Goal: Task Accomplishment & Management: Complete application form

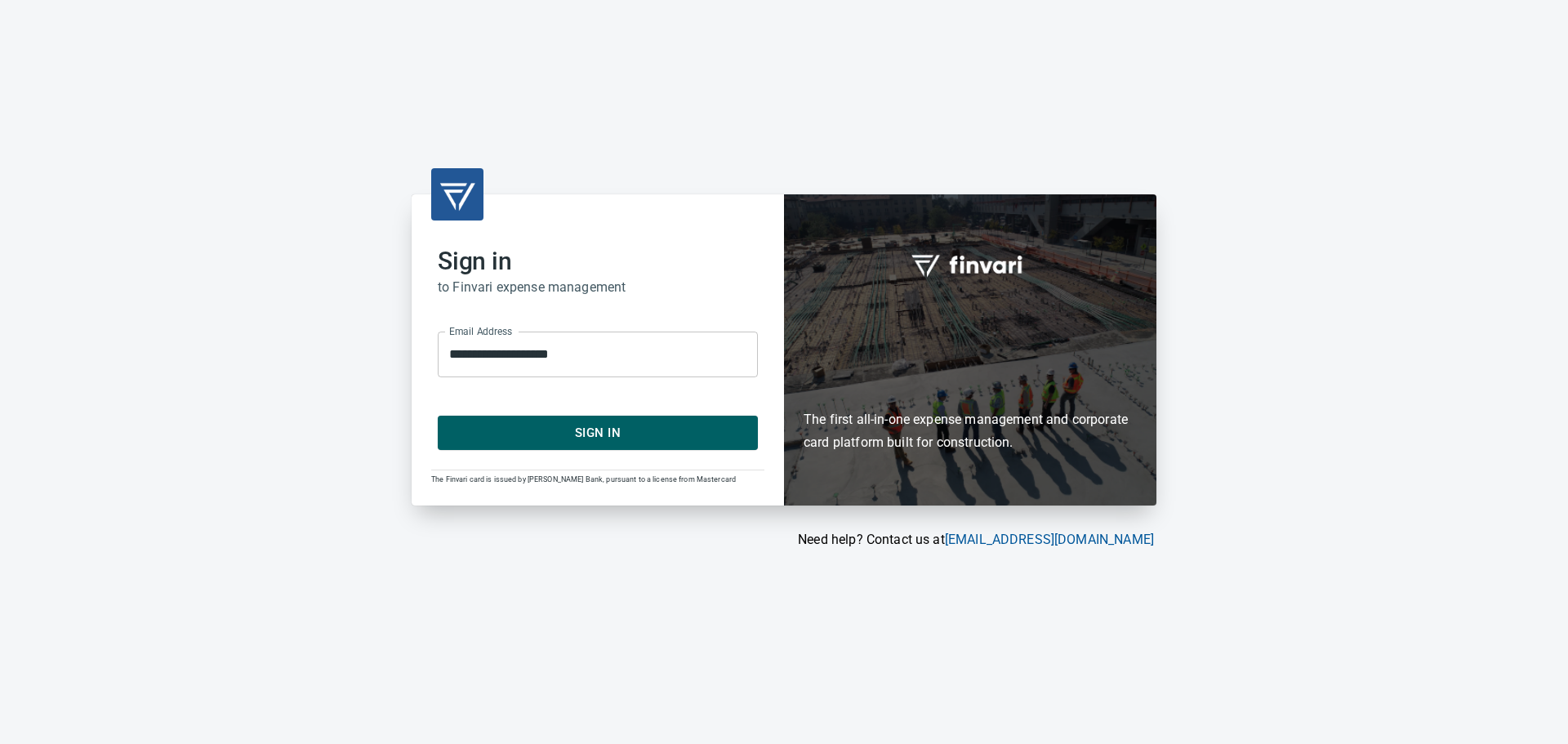
click at [568, 434] on span "Sign In" at bounding box center [598, 433] width 284 height 22
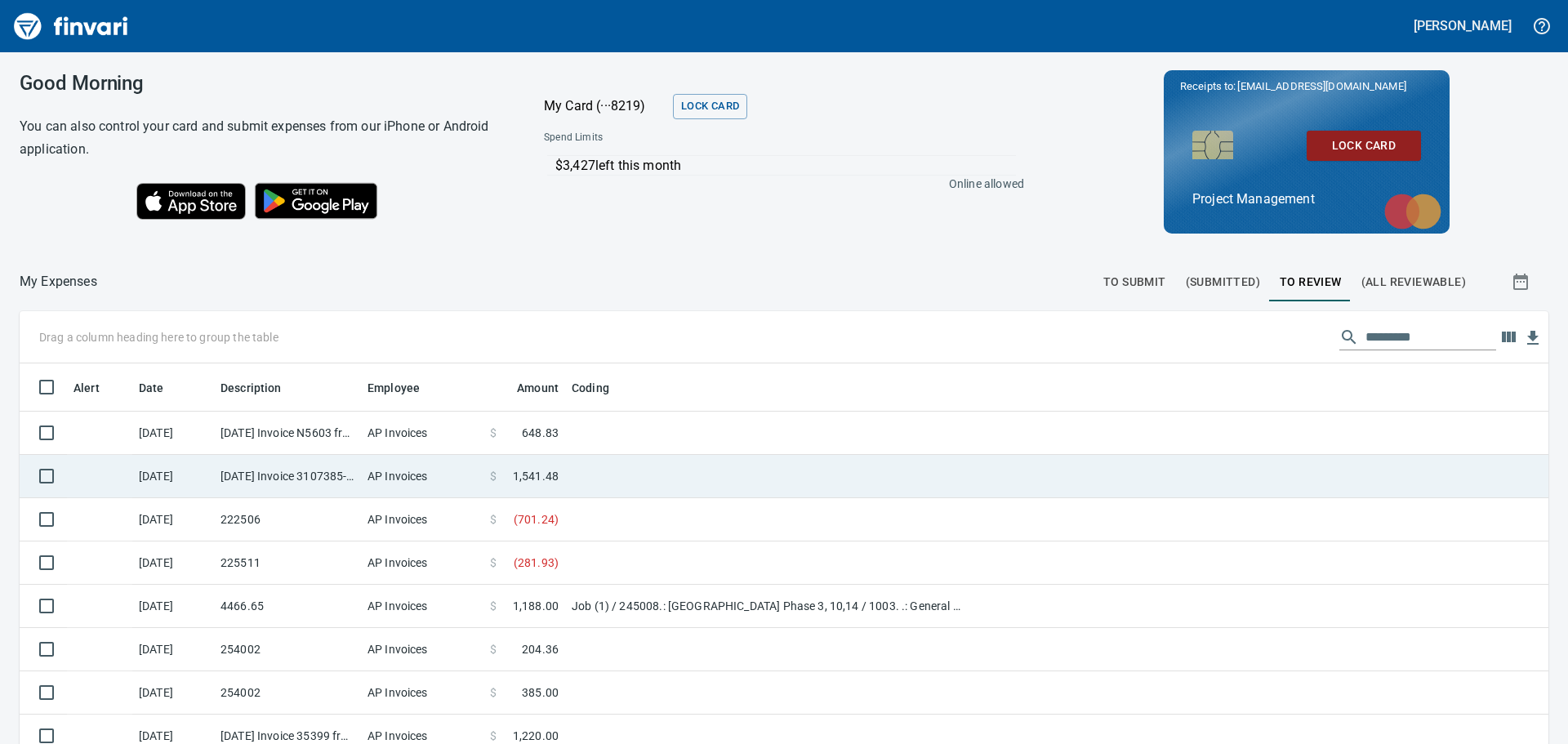
scroll to position [552, 1492]
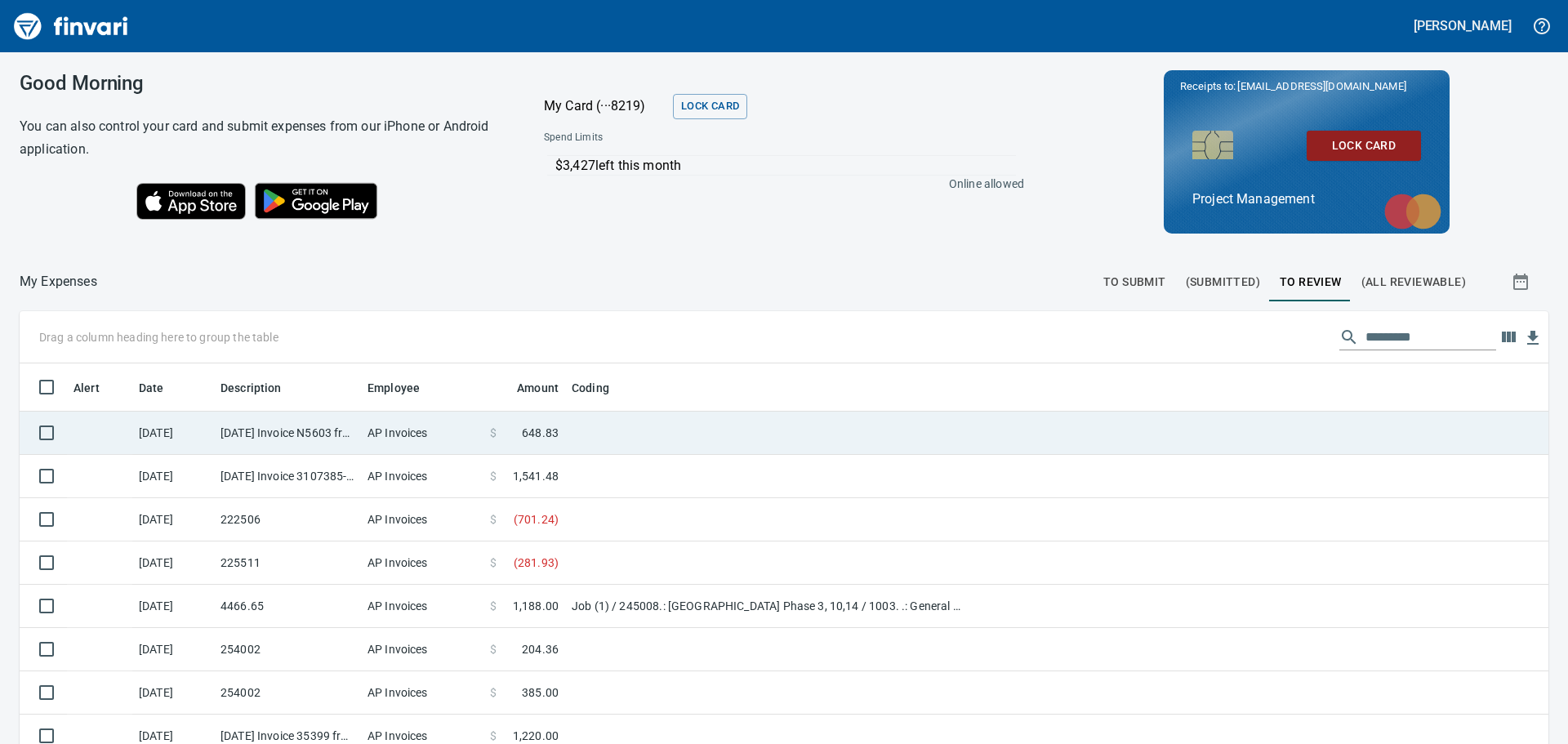
click at [377, 436] on td "AP Invoices" at bounding box center [422, 433] width 123 height 43
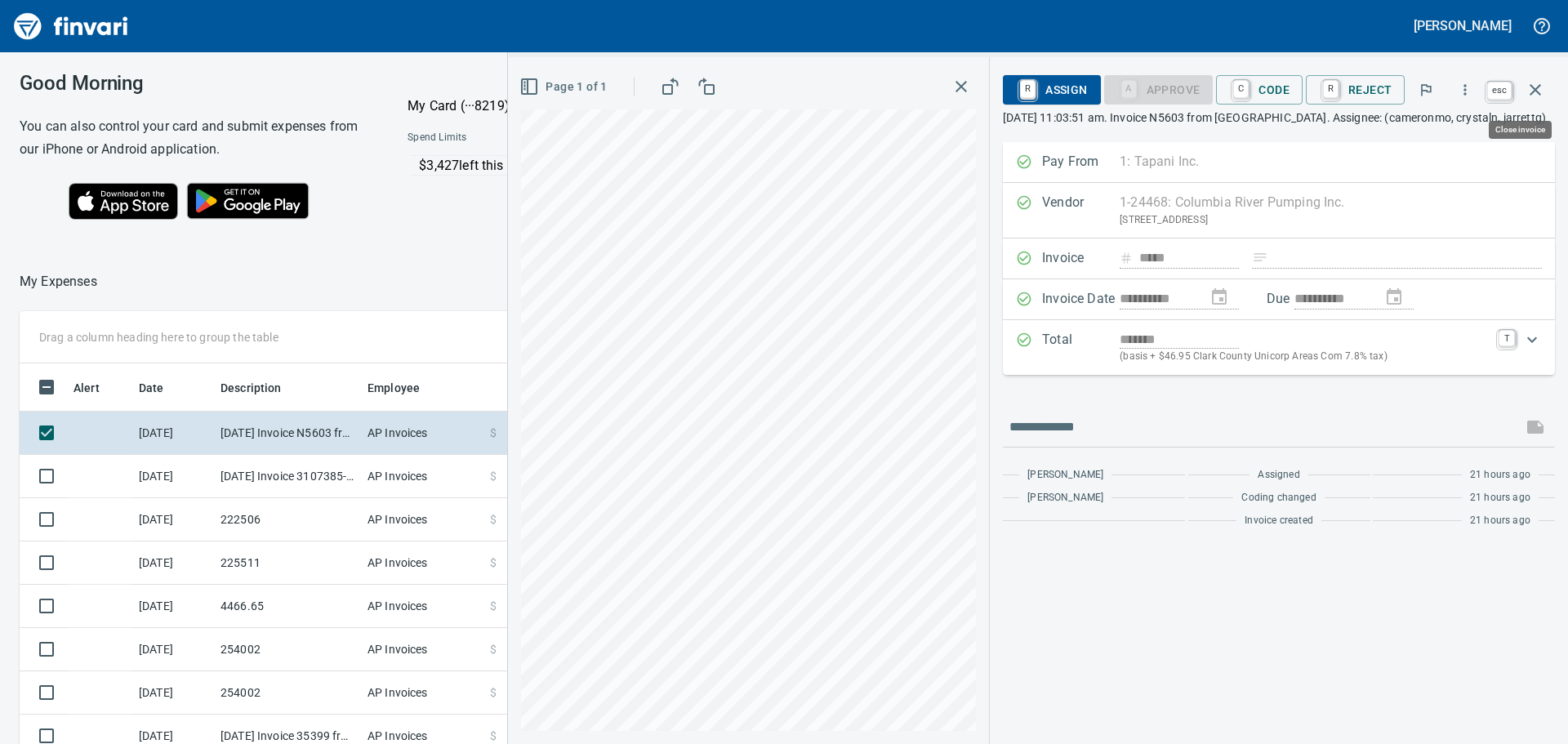
scroll to position [552, 1084]
click at [1540, 89] on icon "button" at bounding box center [1536, 90] width 20 height 20
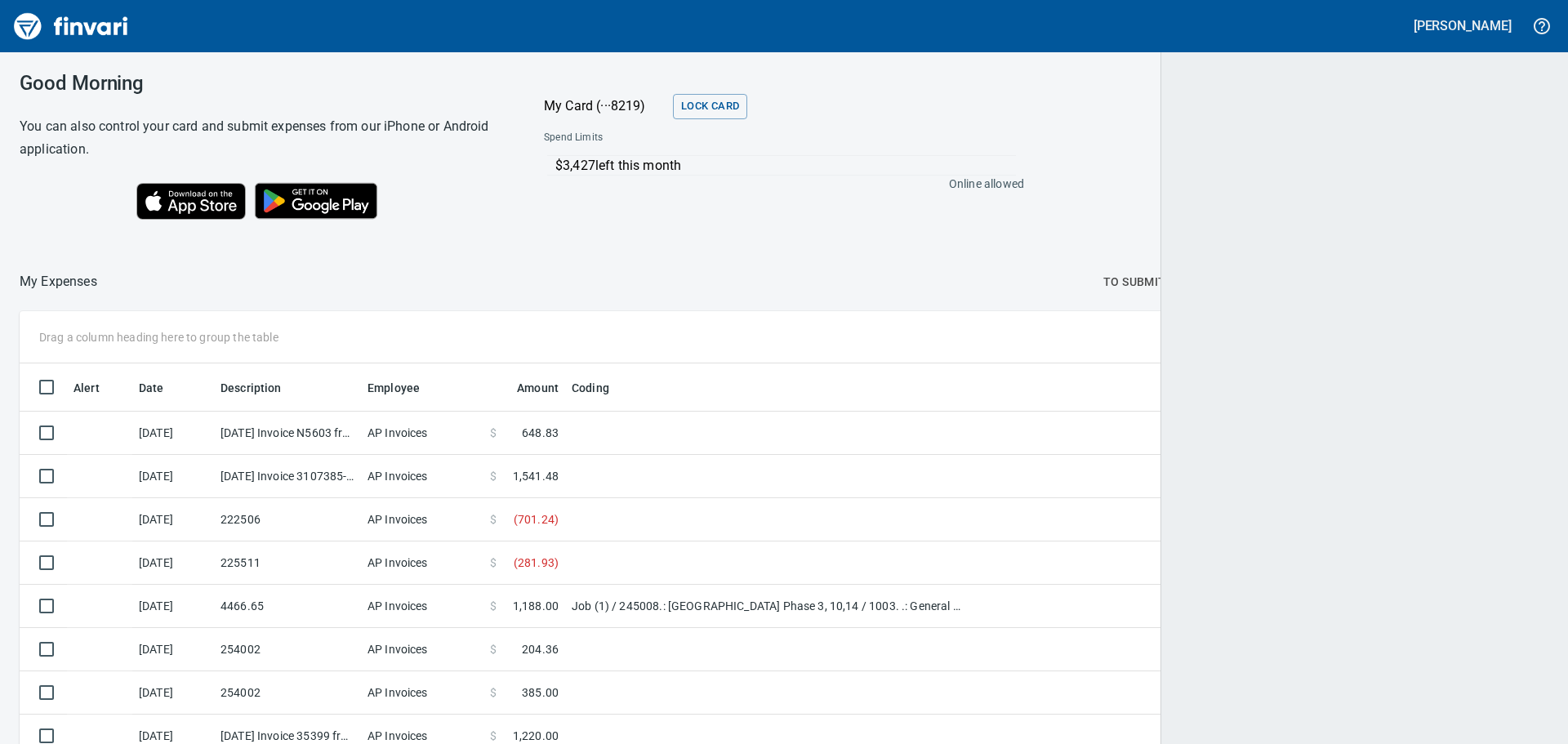
scroll to position [552, 1488]
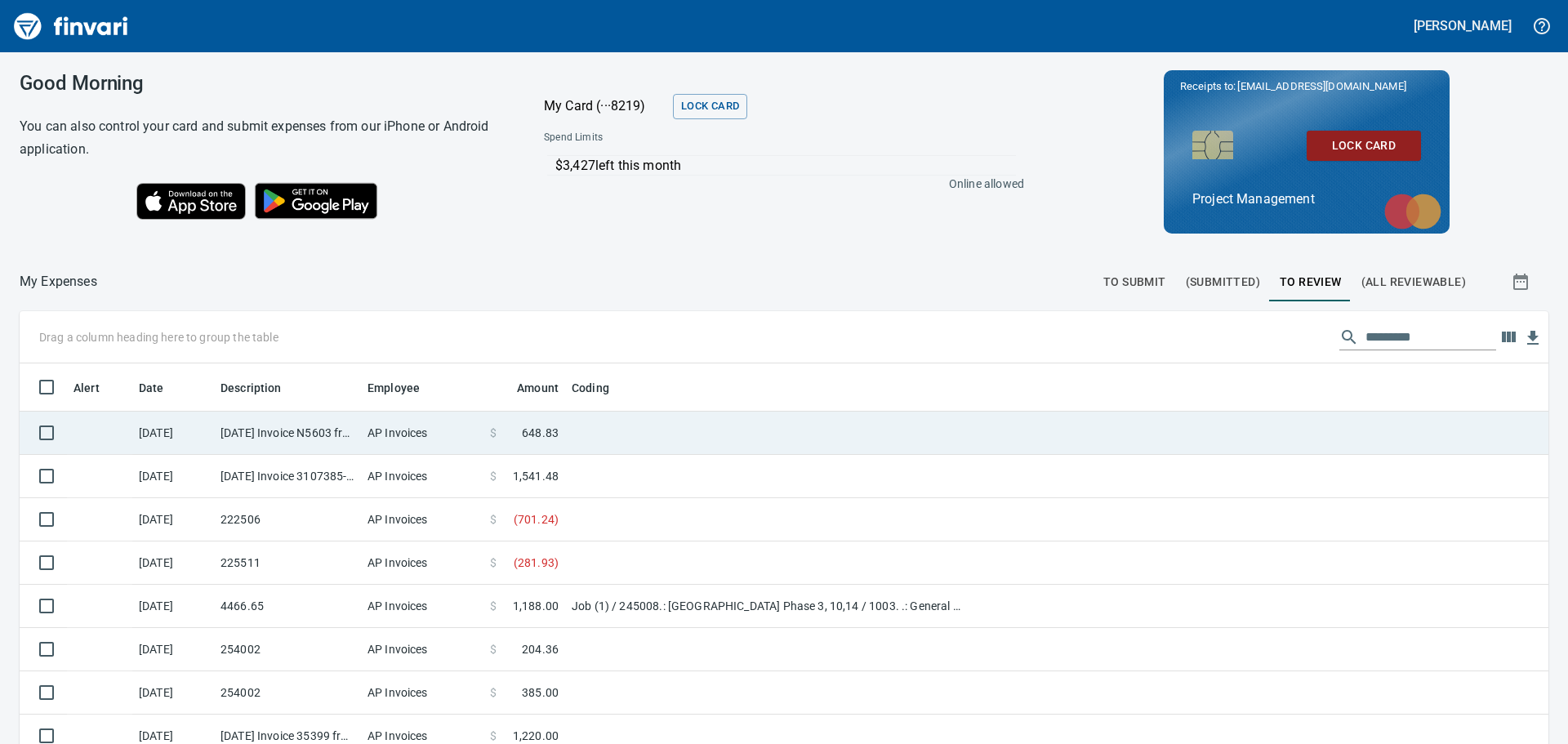
click at [560, 436] on td "$ 648.83" at bounding box center [524, 433] width 81 height 43
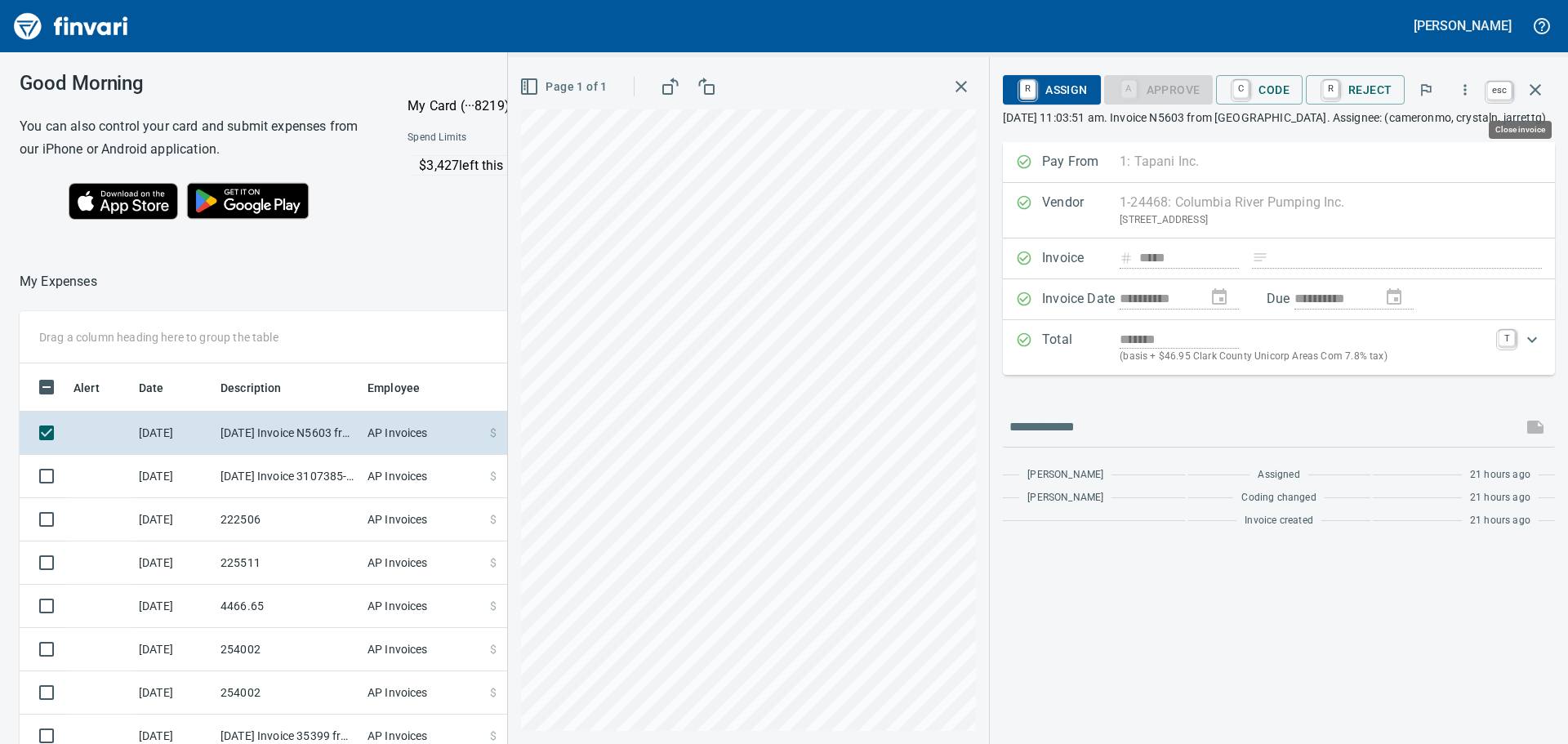
scroll to position [552, 1084]
click at [1541, 91] on icon "button" at bounding box center [1536, 90] width 20 height 20
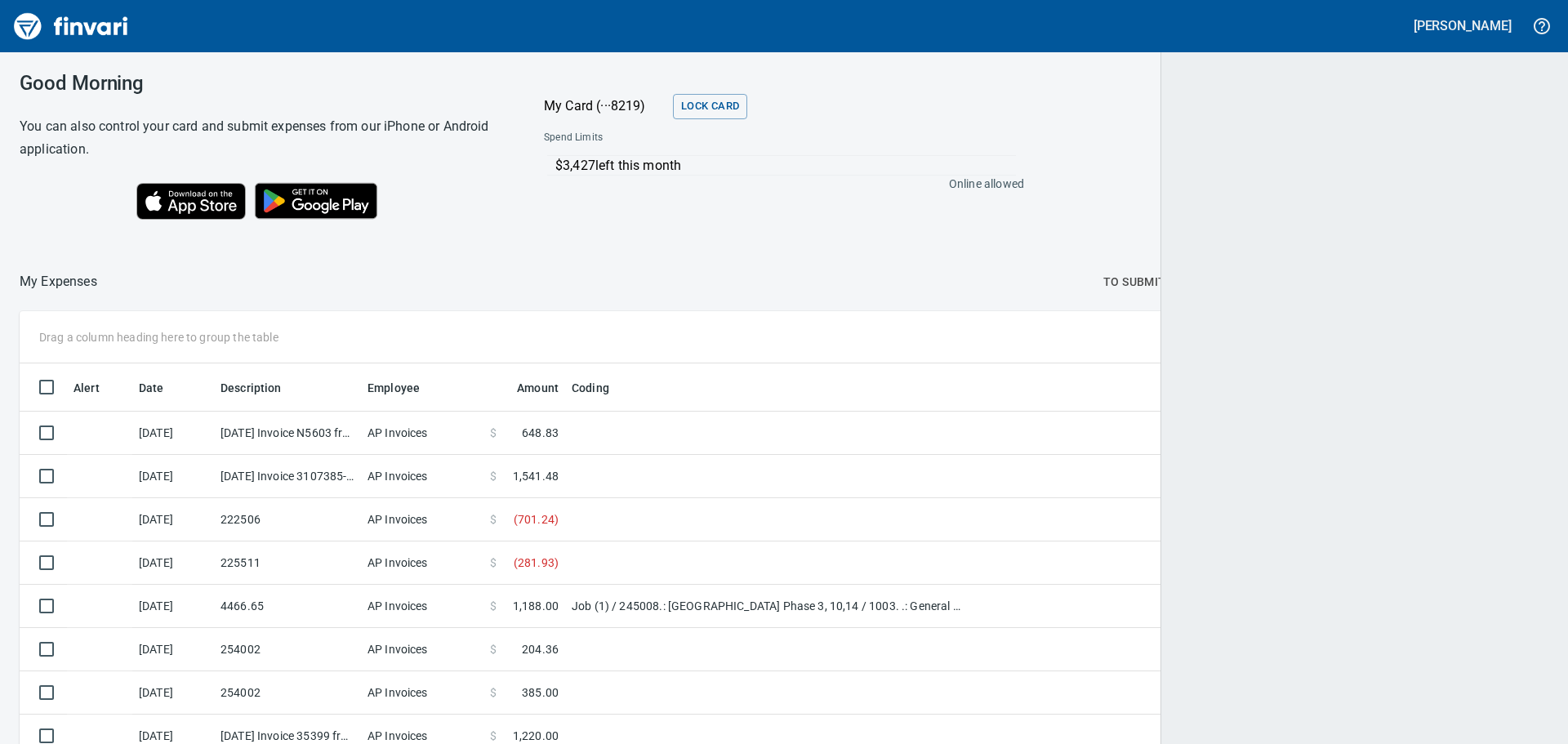
scroll to position [552, 1489]
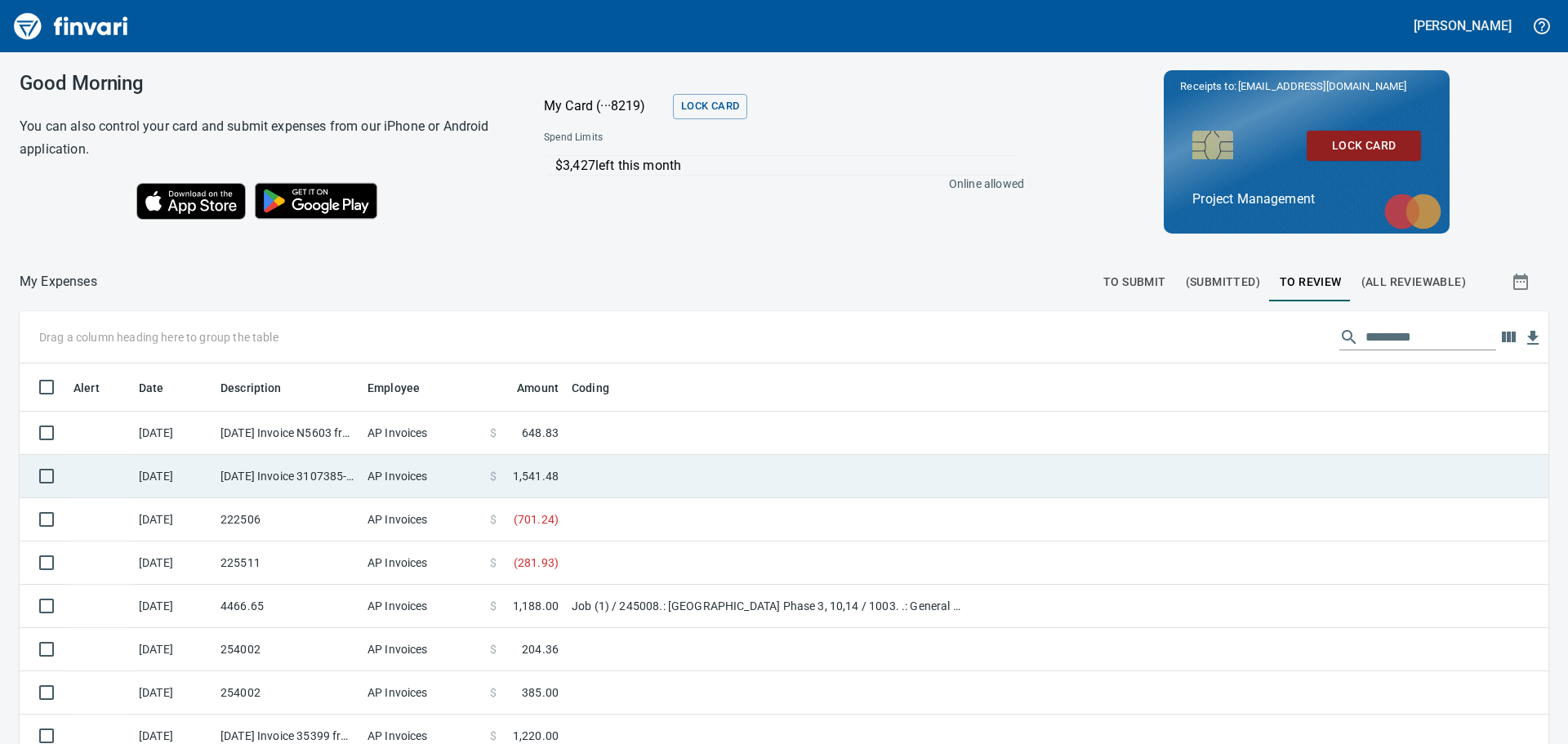
click at [391, 469] on td "AP Invoices" at bounding box center [422, 477] width 123 height 43
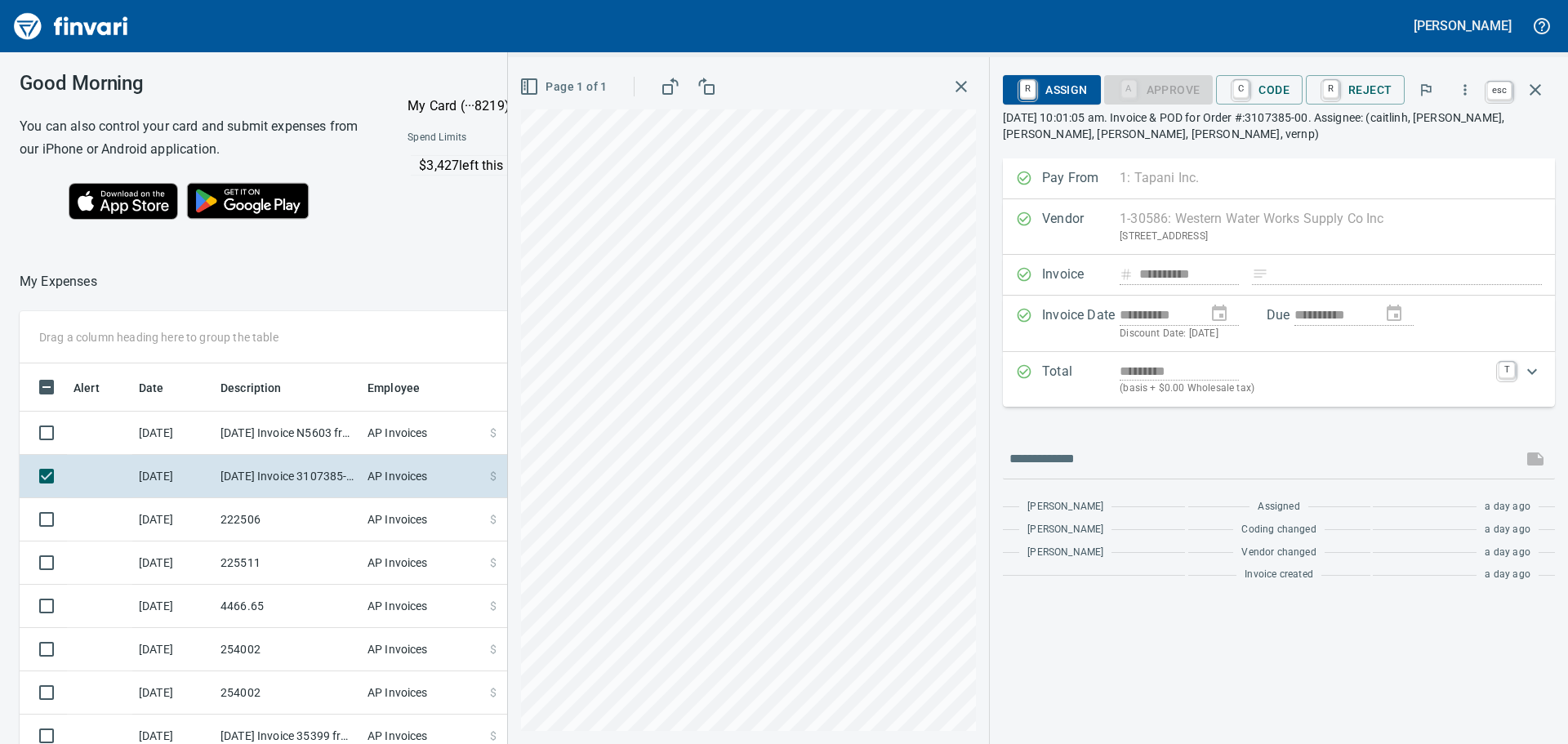
scroll to position [552, 1084]
click at [1531, 96] on icon "button" at bounding box center [1536, 90] width 20 height 20
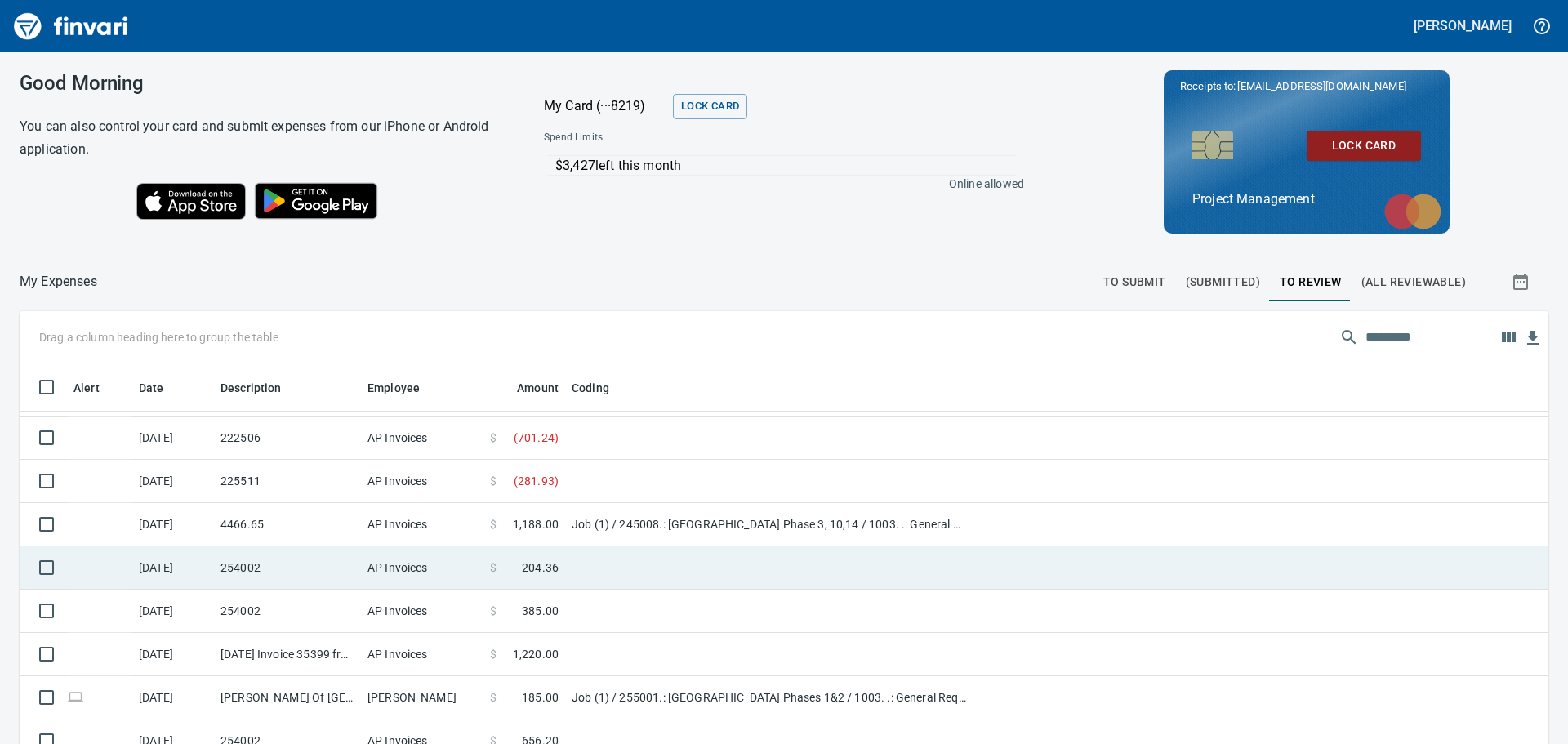
click at [597, 575] on td at bounding box center [769, 568] width 408 height 43
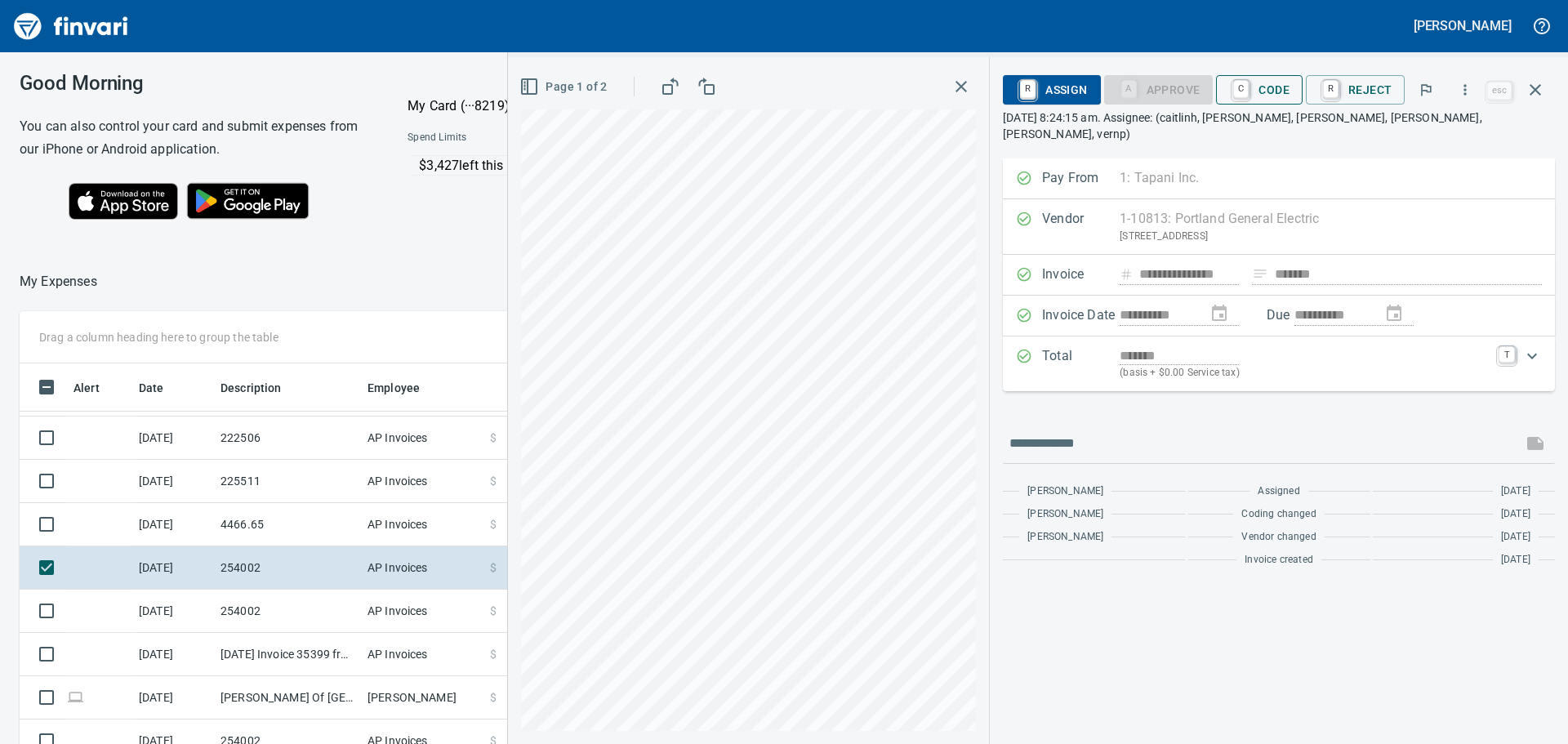
click at [1287, 100] on span "C Code" at bounding box center [1259, 90] width 61 height 27
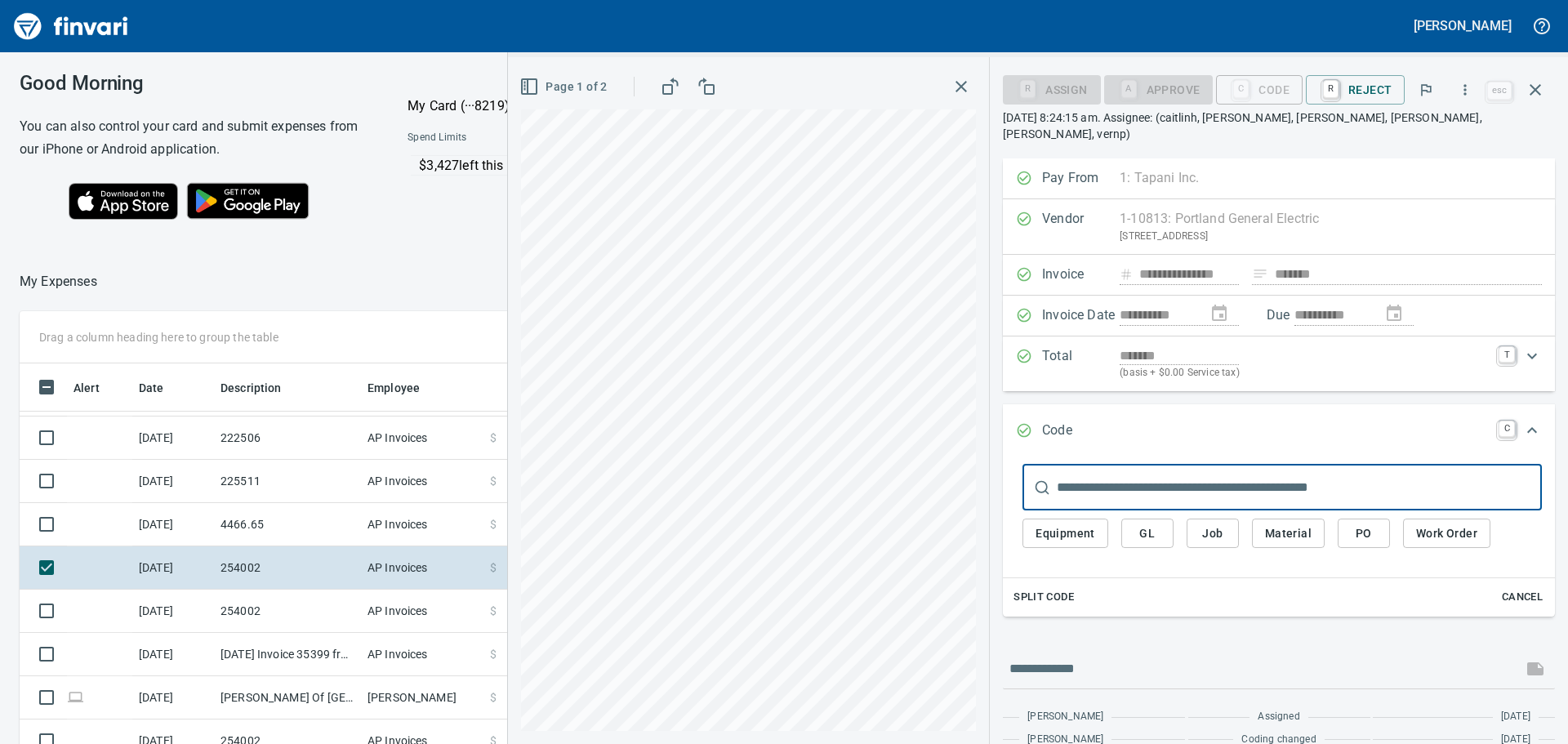
click at [1148, 475] on input "text" at bounding box center [1299, 487] width 485 height 46
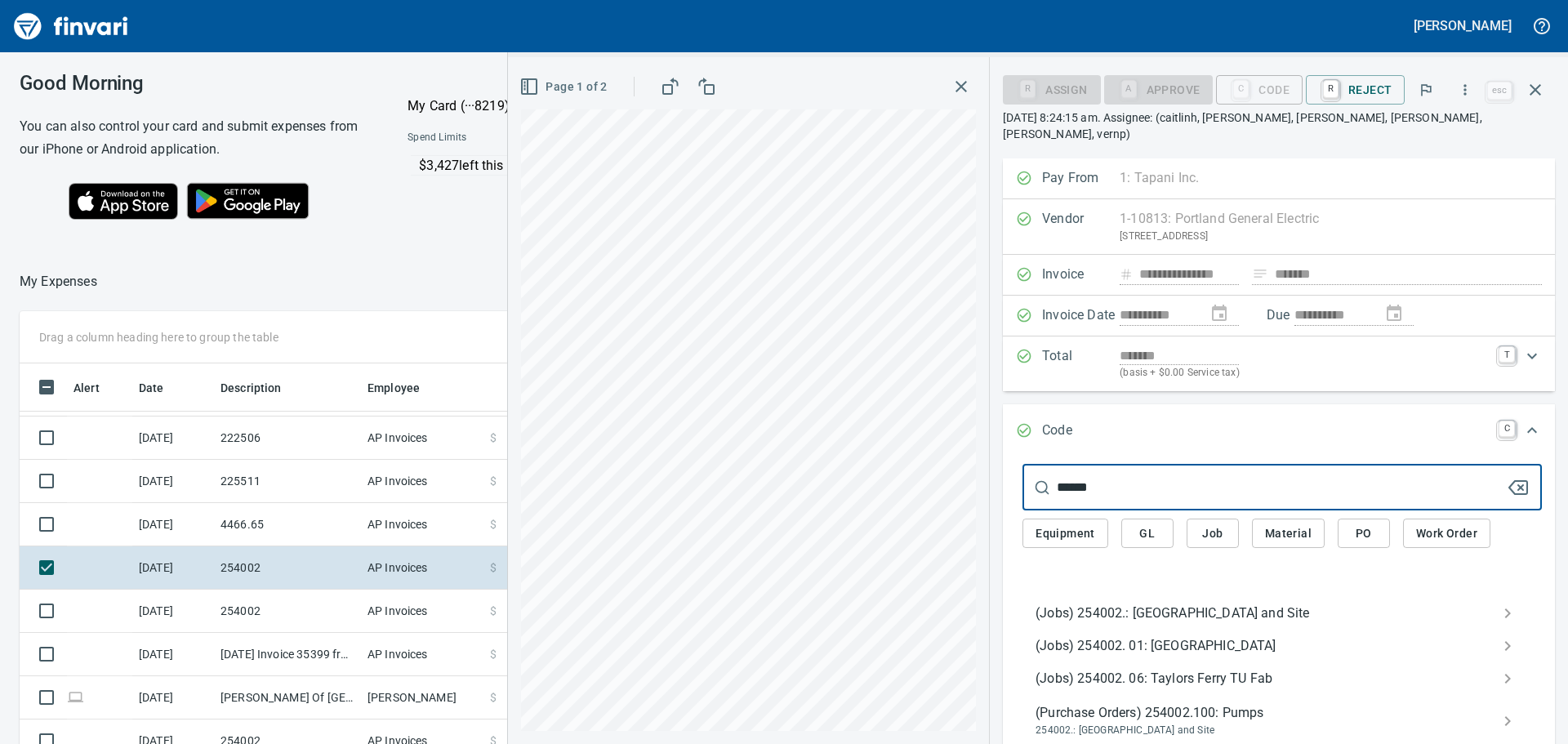
type input "******"
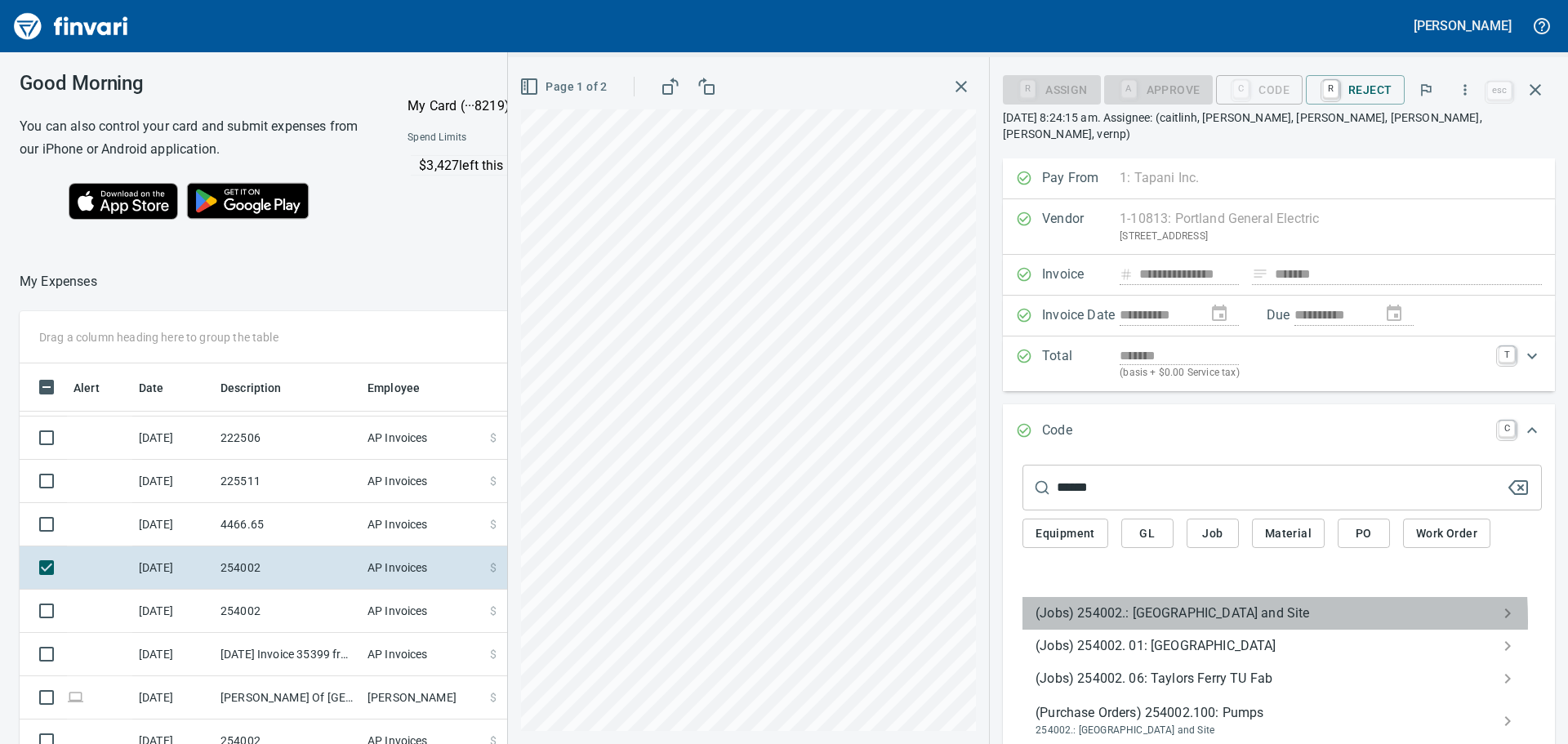
click at [1143, 605] on span "(Jobs) 254002.: [GEOGRAPHIC_DATA] and Site" at bounding box center [1269, 614] width 467 height 20
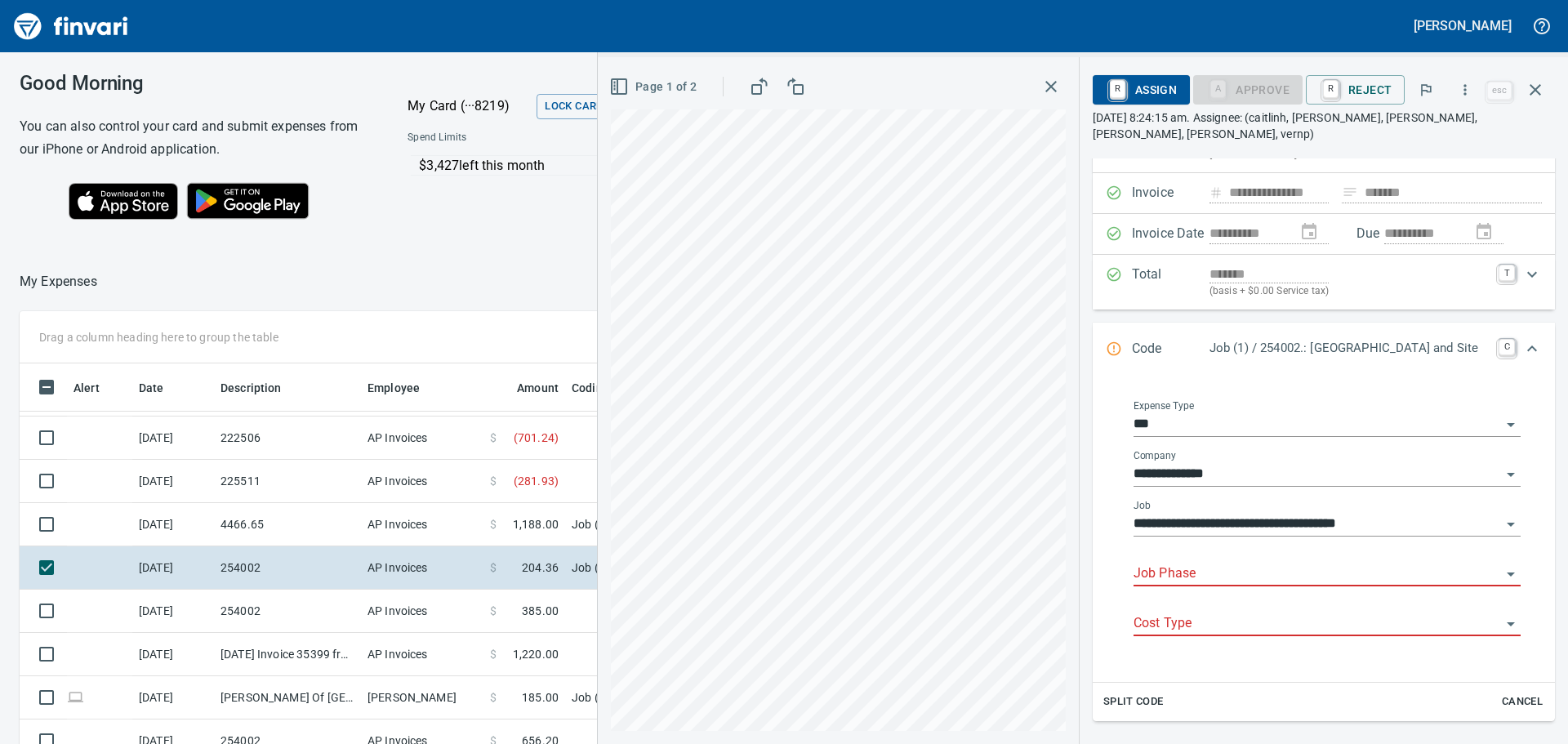
drag, startPoint x: 1222, startPoint y: 570, endPoint x: 1216, endPoint y: 581, distance: 12.5
click at [1222, 571] on input "Job Phase" at bounding box center [1317, 575] width 367 height 23
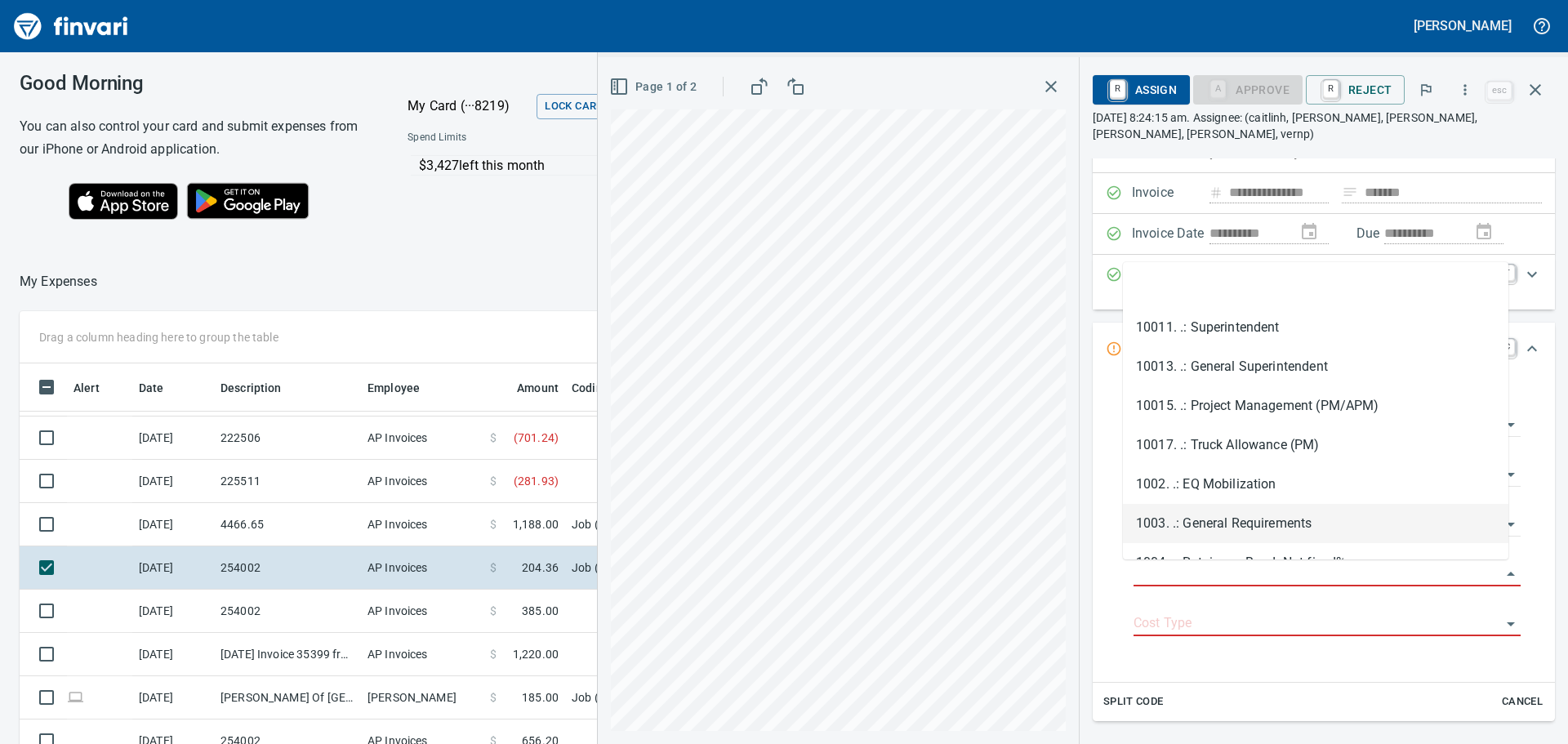
click at [1226, 517] on li "1003. .: General Requirements" at bounding box center [1315, 523] width 386 height 39
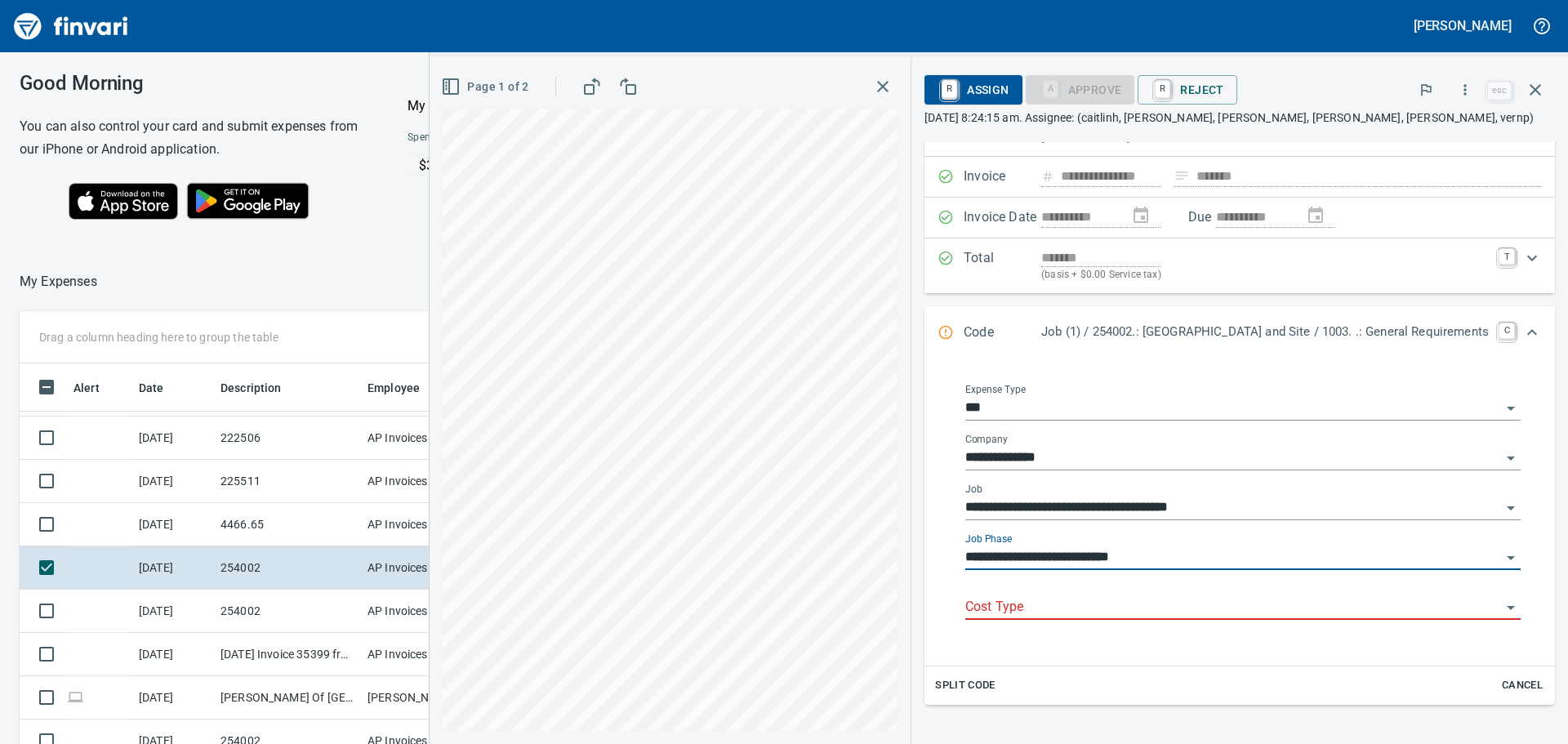
type input "**********"
click at [1205, 589] on div "Cost Type" at bounding box center [1243, 601] width 556 height 36
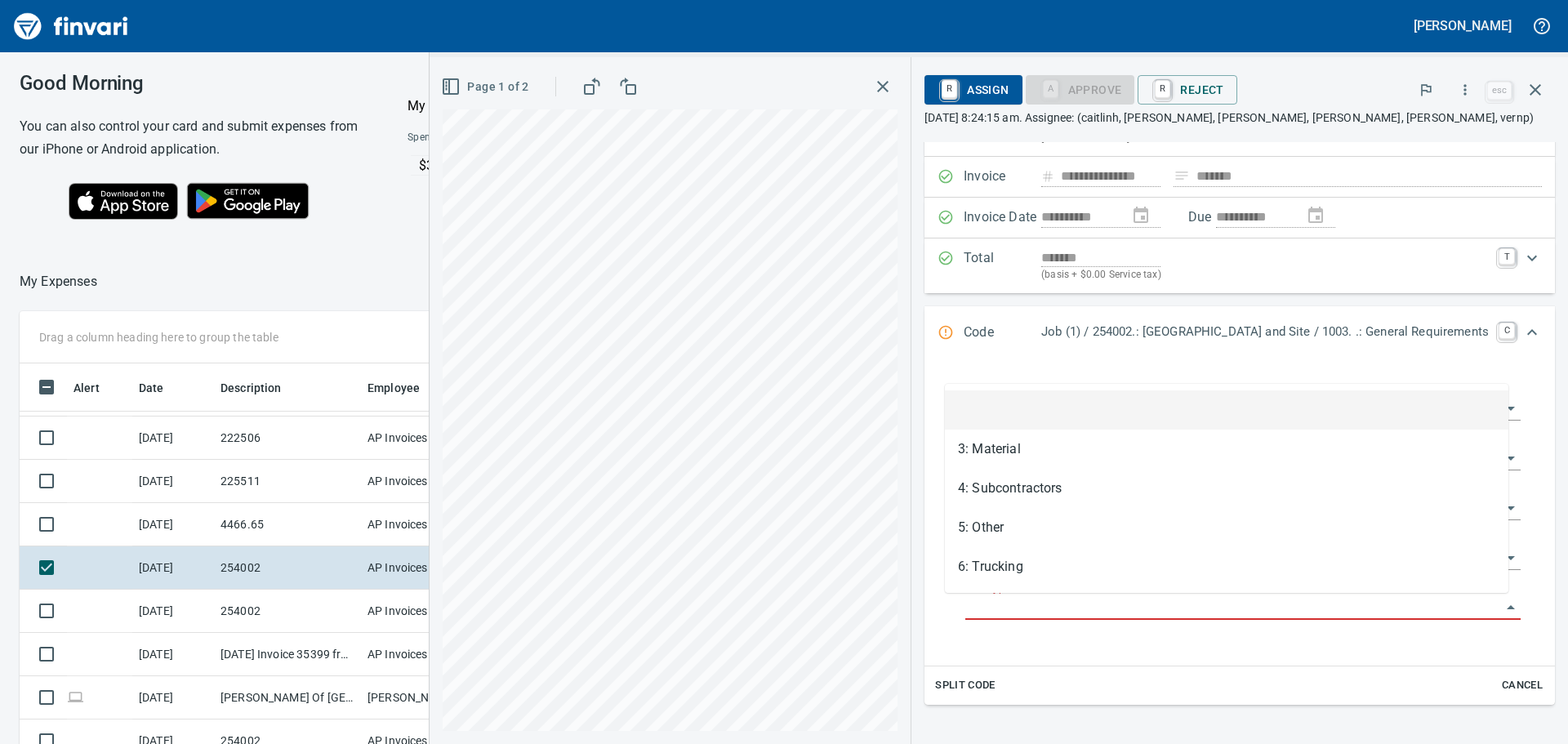
click at [1120, 610] on input "Cost Type" at bounding box center [1233, 608] width 536 height 23
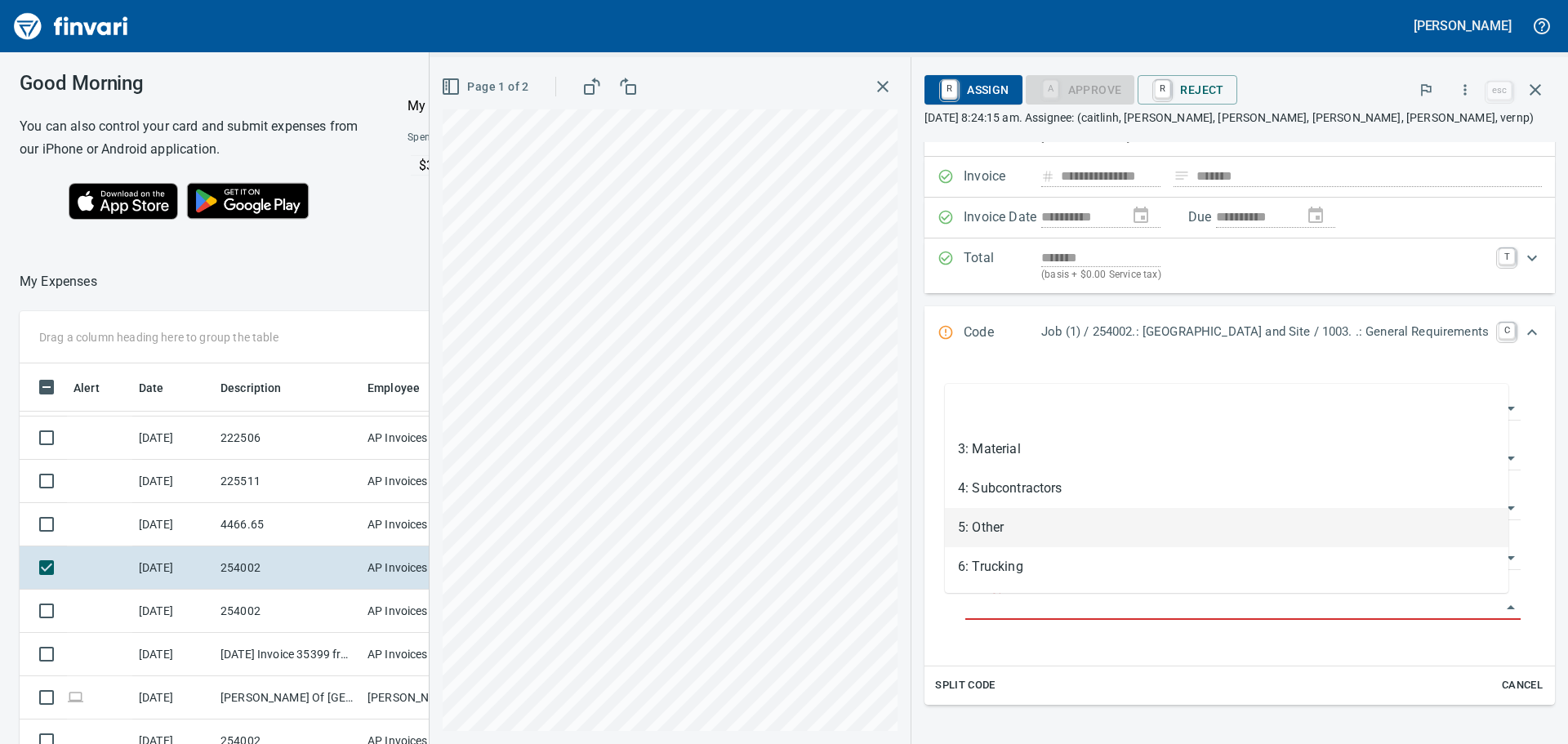
click at [1022, 522] on li "5: Other" at bounding box center [1226, 528] width 564 height 39
type input "********"
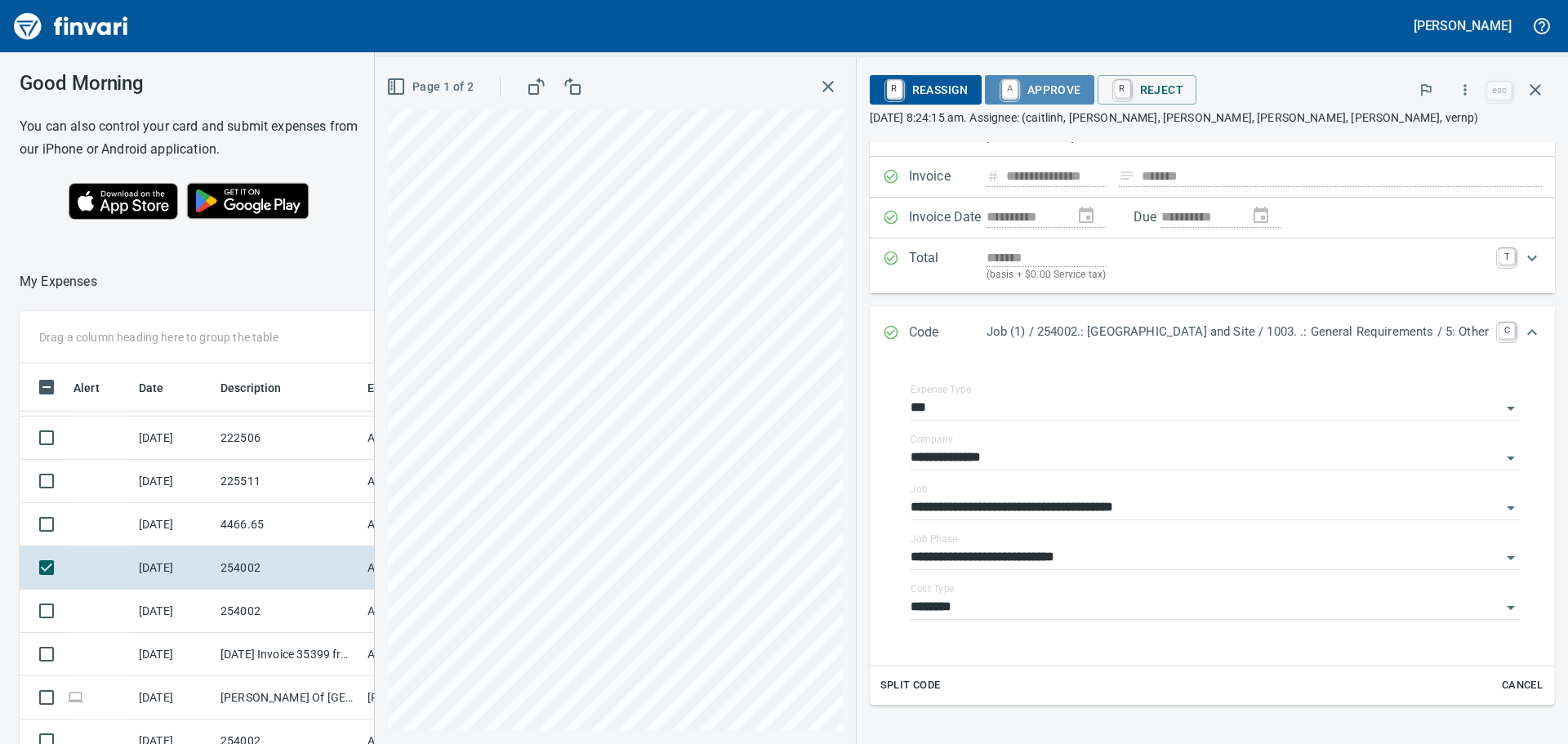
click at [1041, 88] on span "A Approve" at bounding box center [1039, 90] width 83 height 27
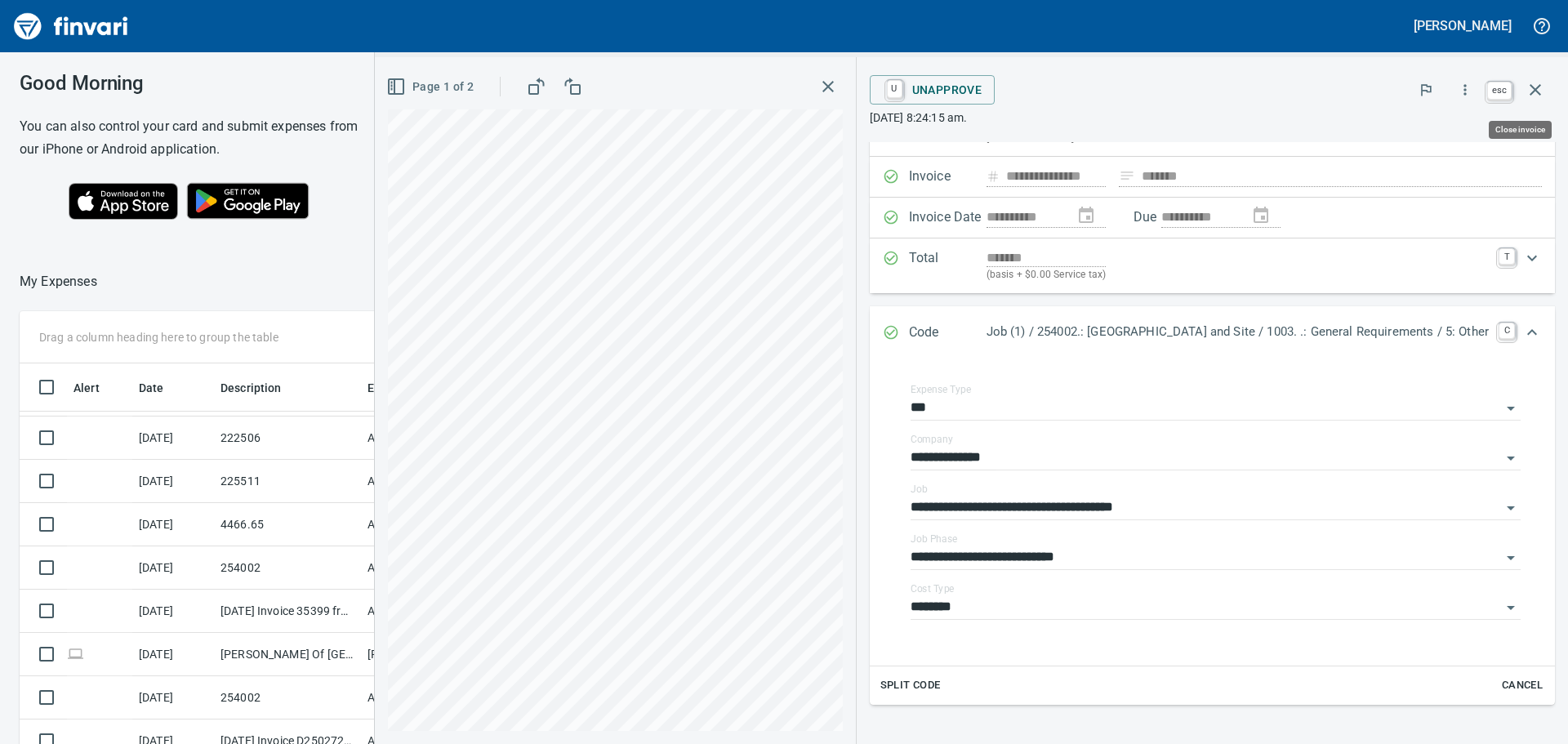
click at [1528, 90] on icon "button" at bounding box center [1536, 90] width 20 height 20
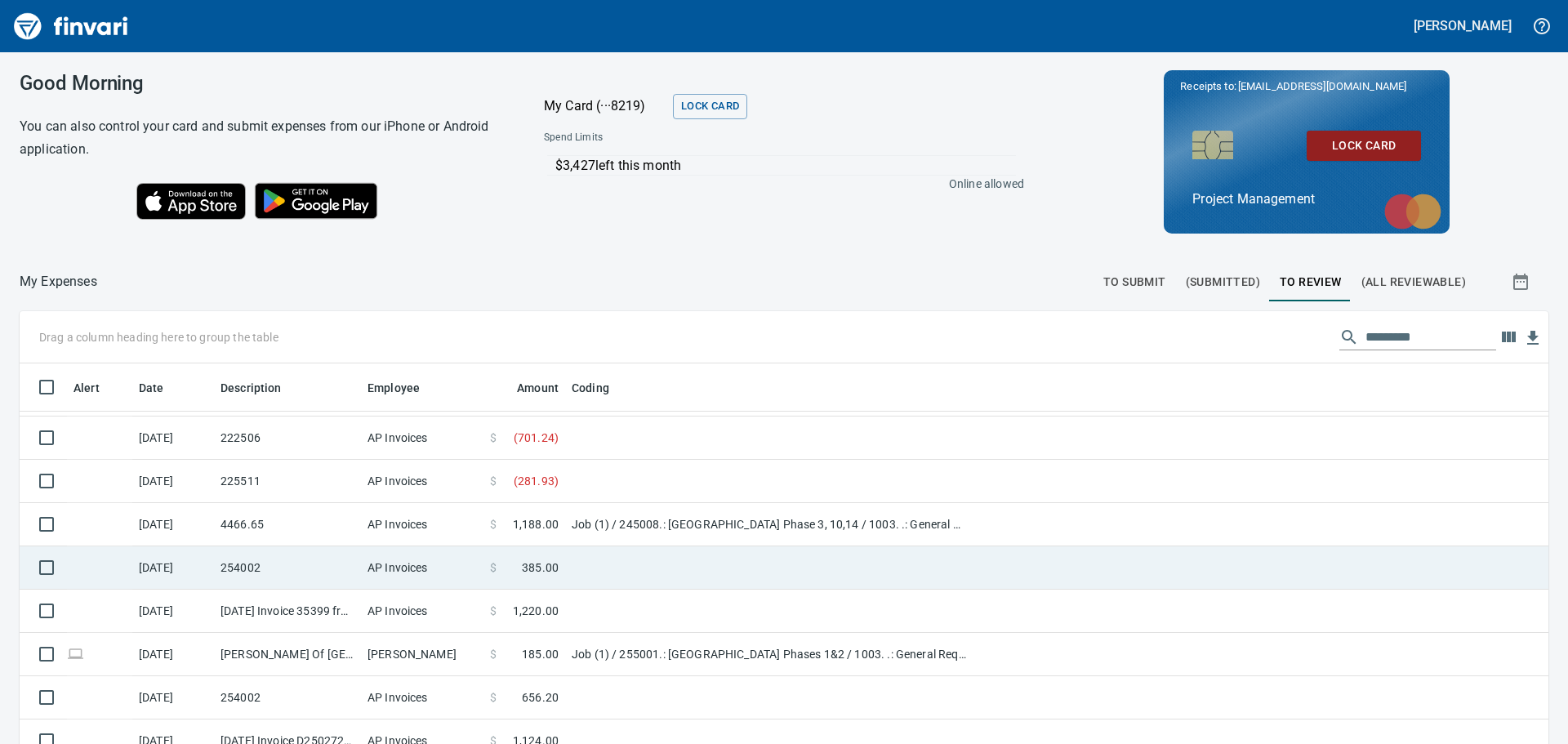
click at [374, 567] on td "AP Invoices" at bounding box center [422, 568] width 123 height 43
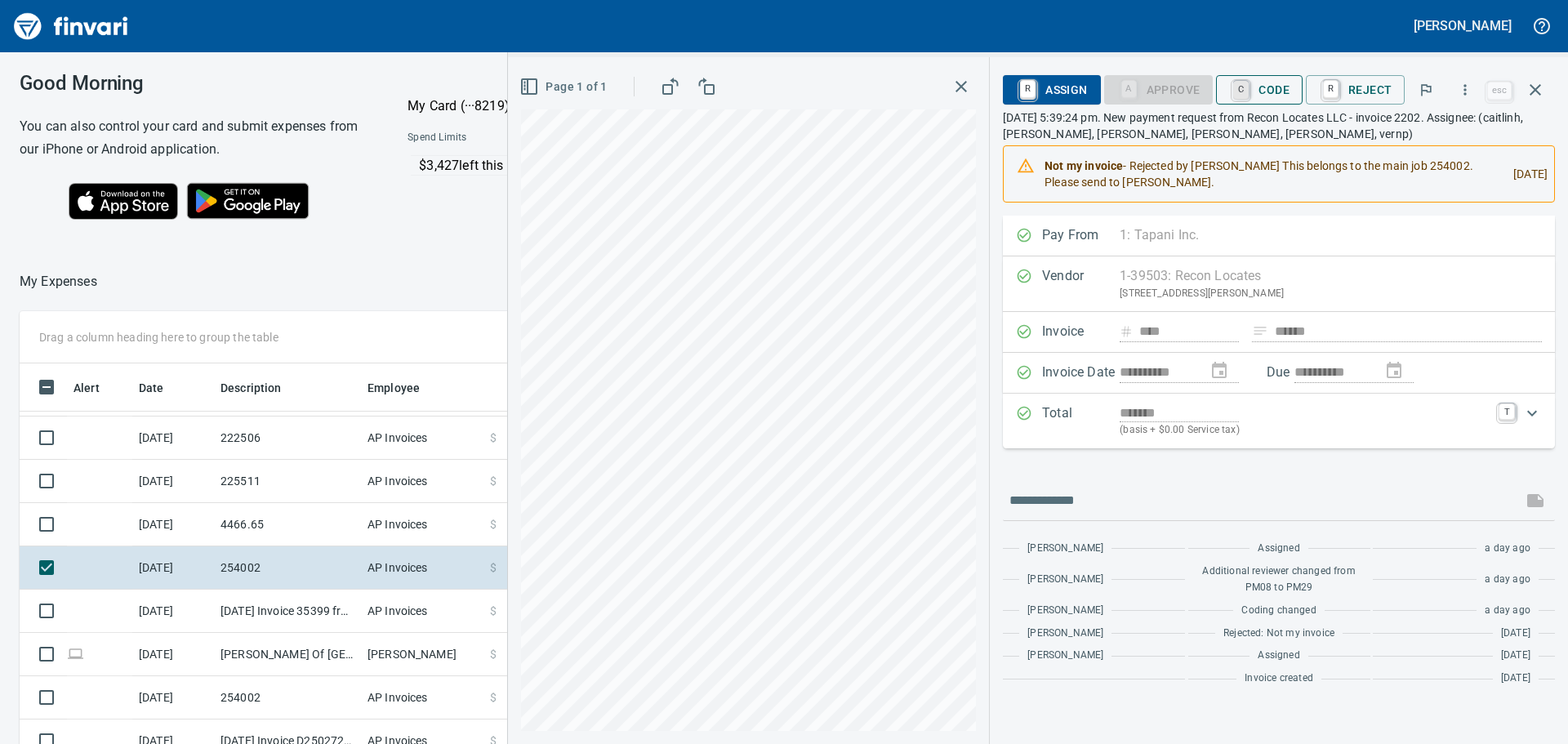
click at [1245, 92] on link "C" at bounding box center [1240, 90] width 16 height 18
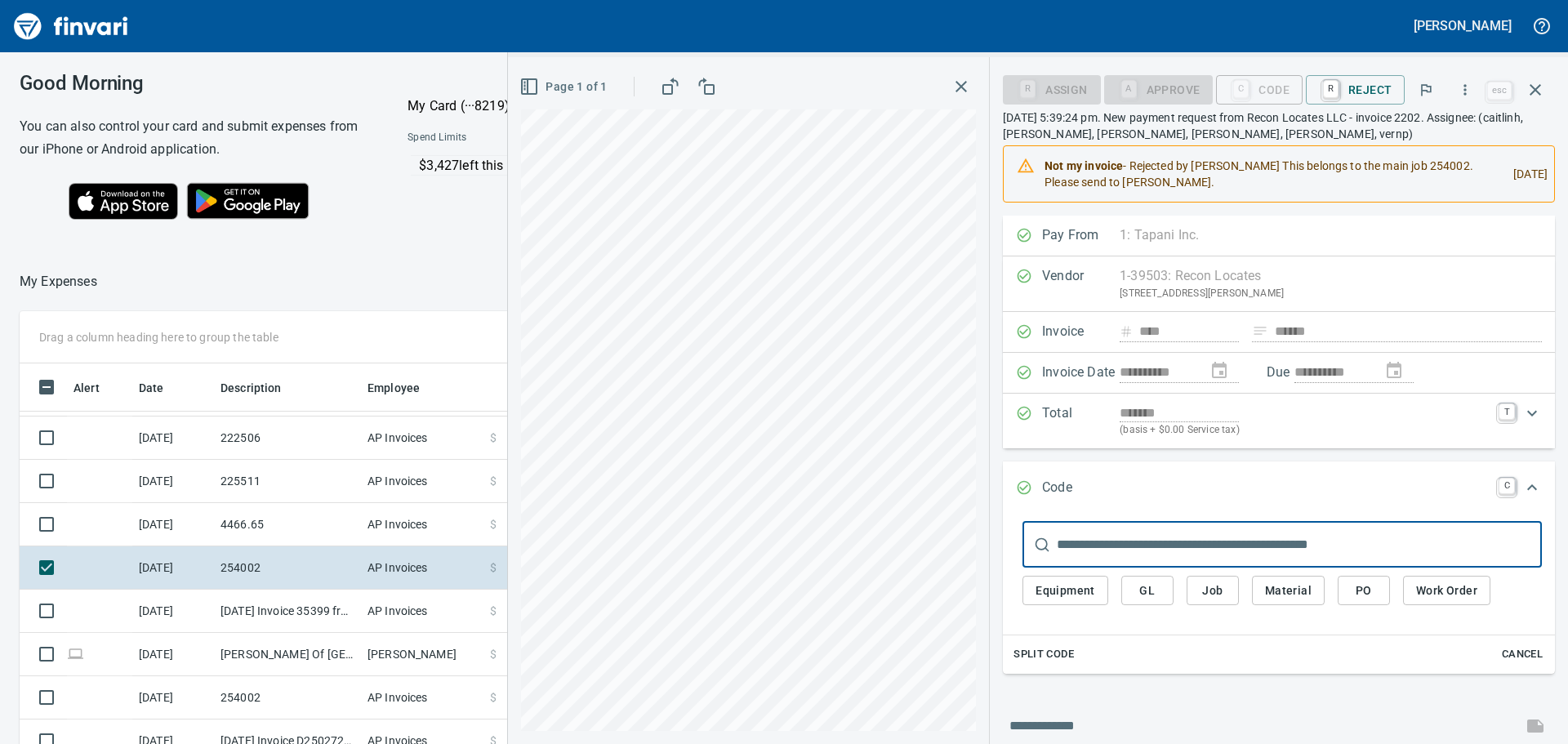
click at [1192, 535] on input "text" at bounding box center [1299, 544] width 485 height 46
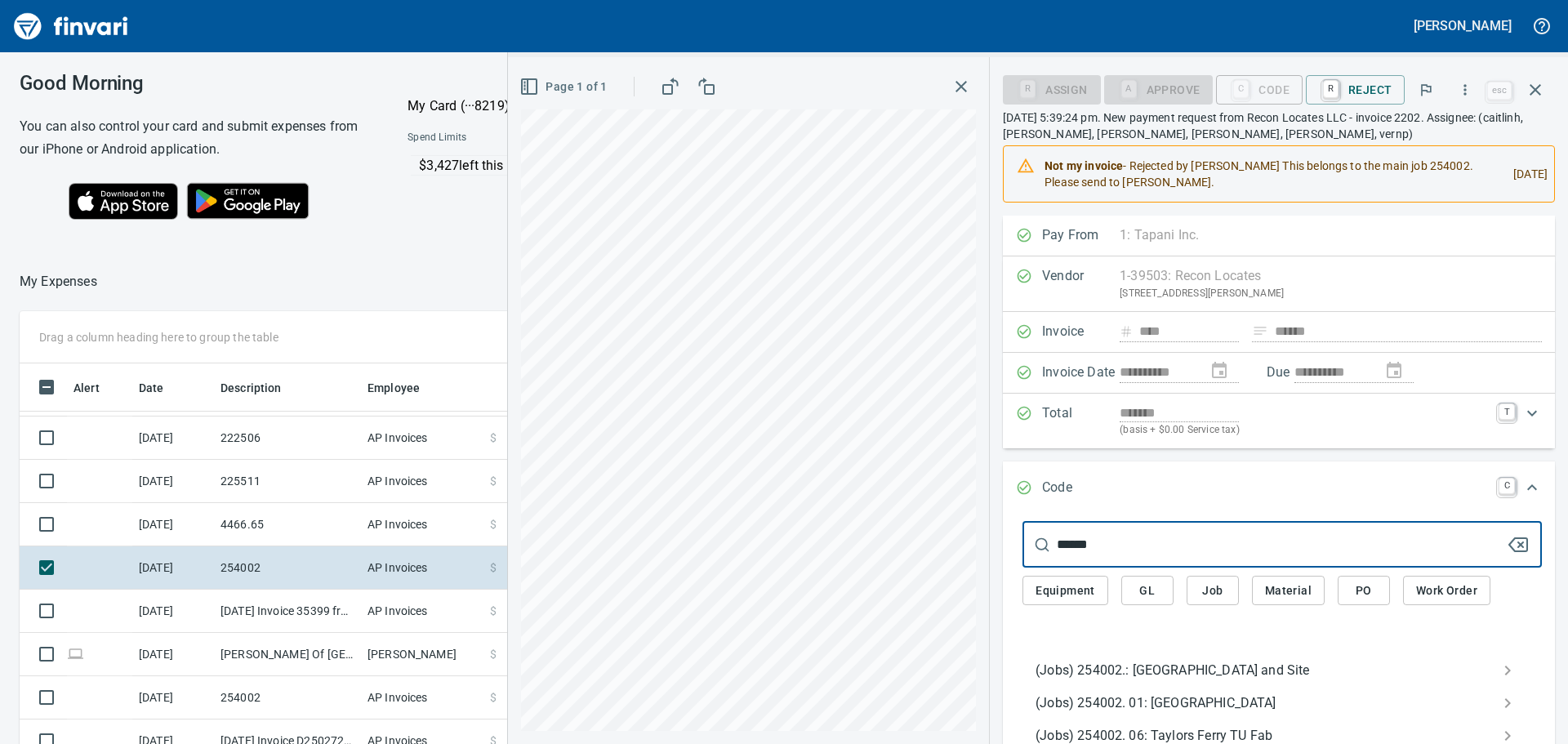
type input "******"
click at [1114, 677] on span "(Jobs) 254002.: [GEOGRAPHIC_DATA] and Site" at bounding box center [1269, 671] width 467 height 20
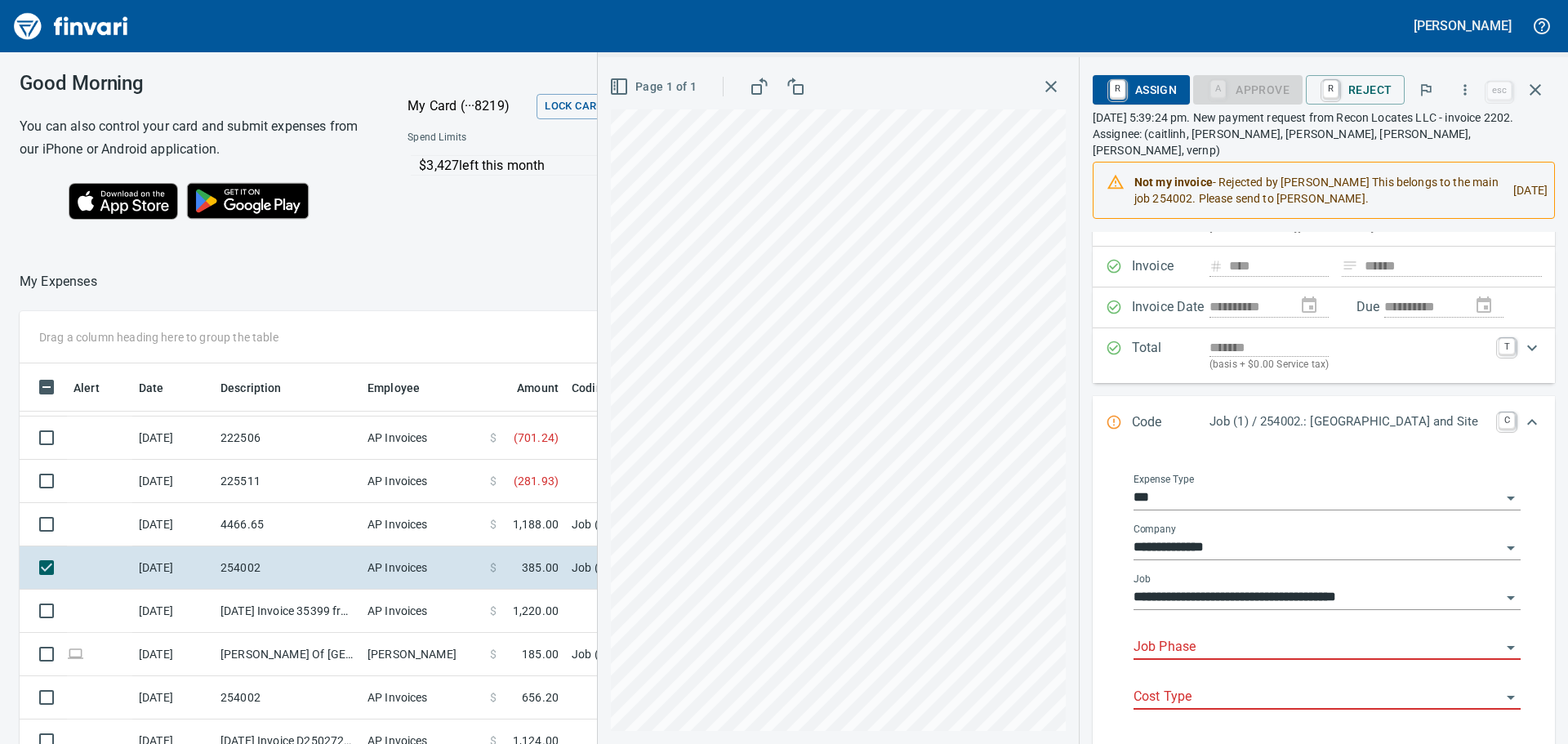
click at [1212, 636] on input "Job Phase" at bounding box center [1317, 648] width 367 height 23
click at [1218, 636] on input "Job Phase" at bounding box center [1317, 648] width 367 height 23
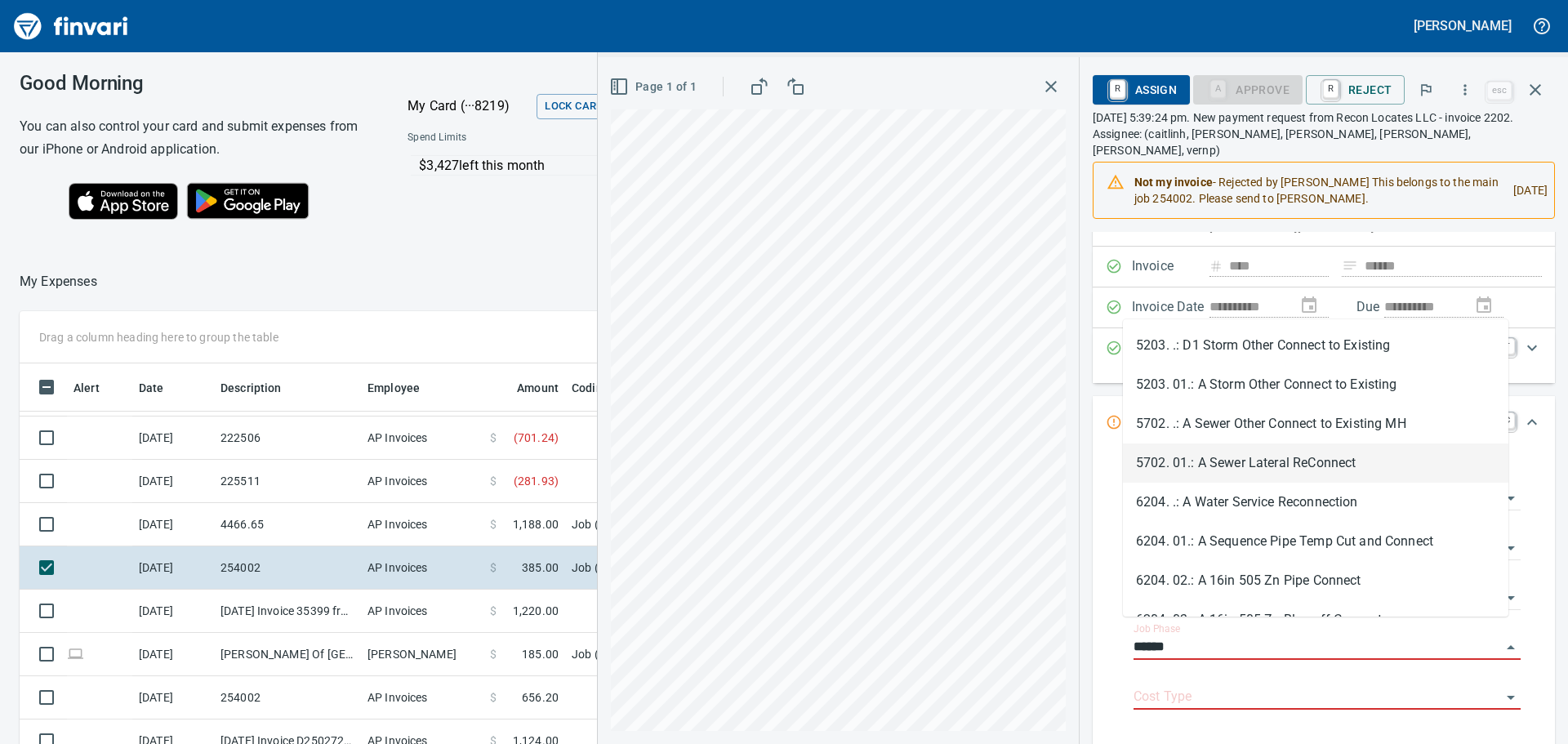
type input "******"
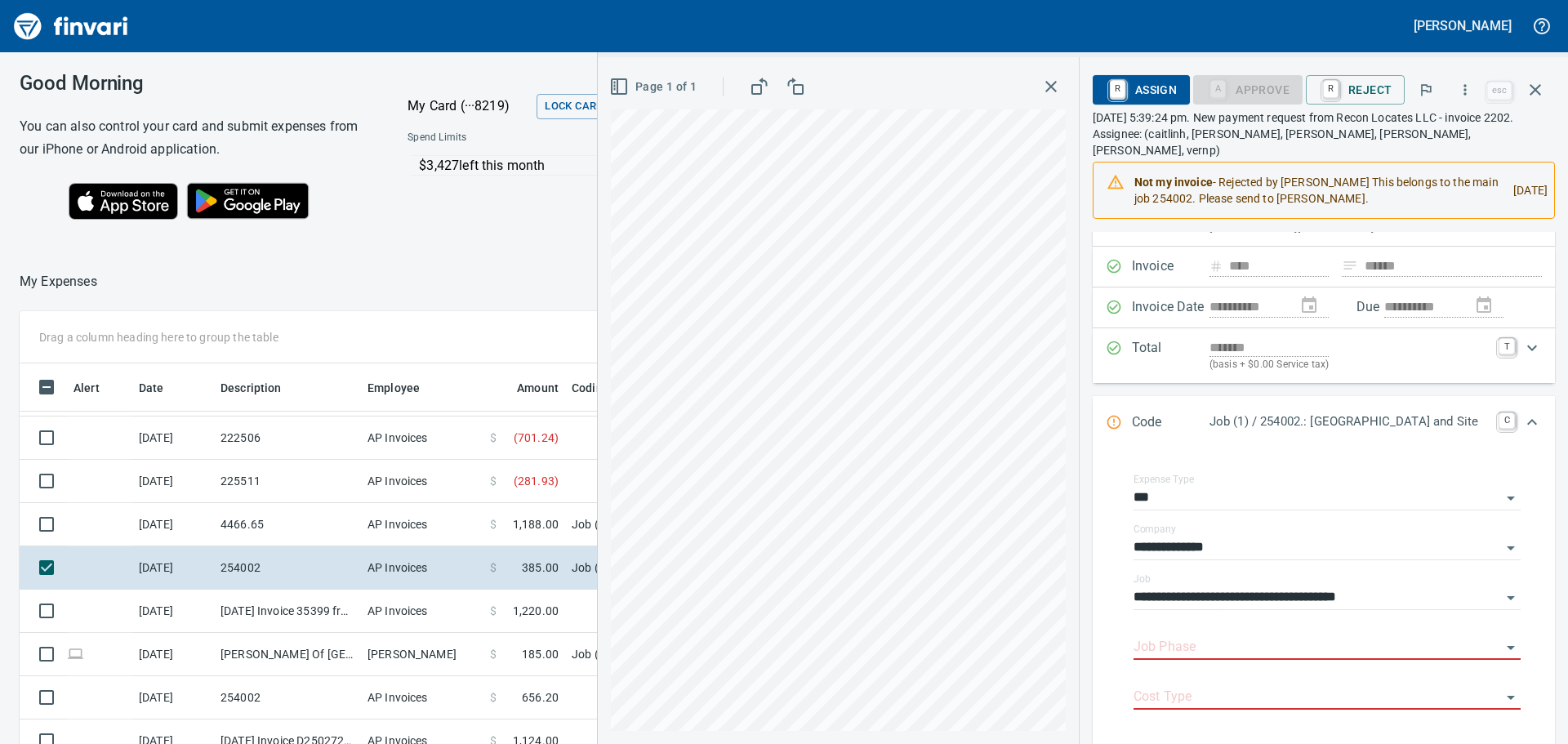
click at [1065, 463] on div "Page 1 of 1" at bounding box center [838, 401] width 481 height 687
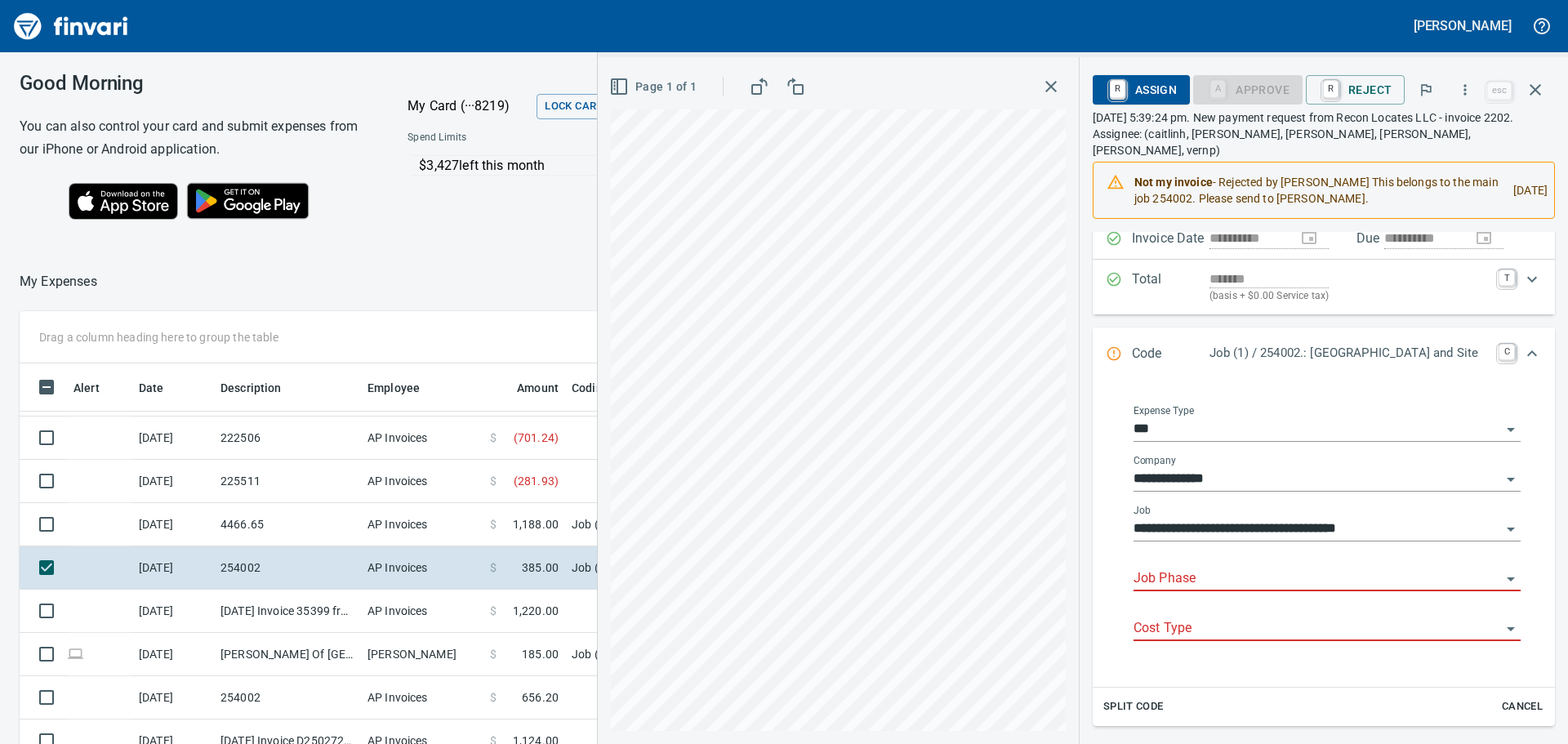
scroll to position [245, 0]
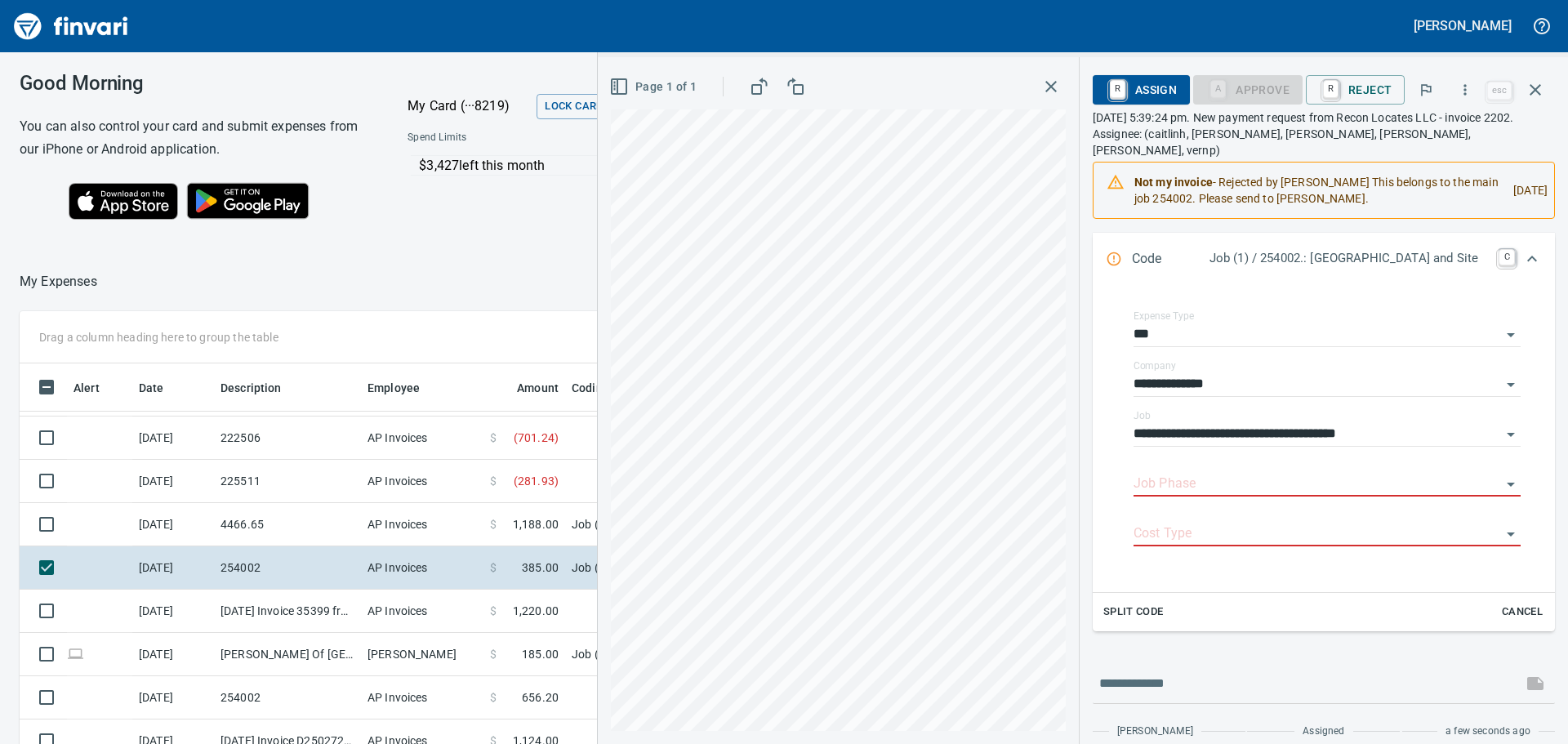
click at [1139, 603] on span "Split Code" at bounding box center [1133, 612] width 61 height 19
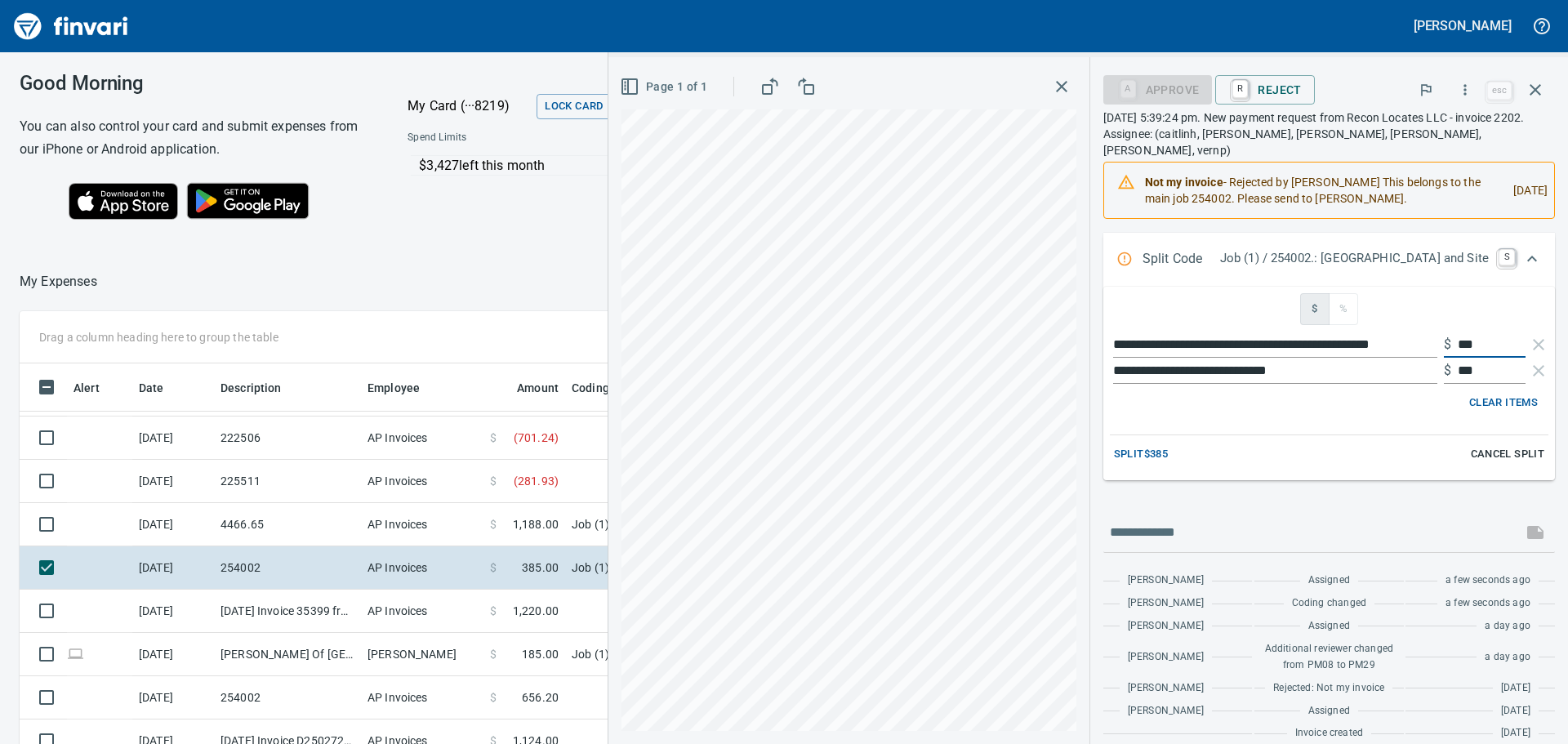
drag, startPoint x: 1479, startPoint y: 321, endPoint x: 1386, endPoint y: 324, distance: 93.0
click at [1386, 332] on div "**********" at bounding box center [1328, 345] width 439 height 27
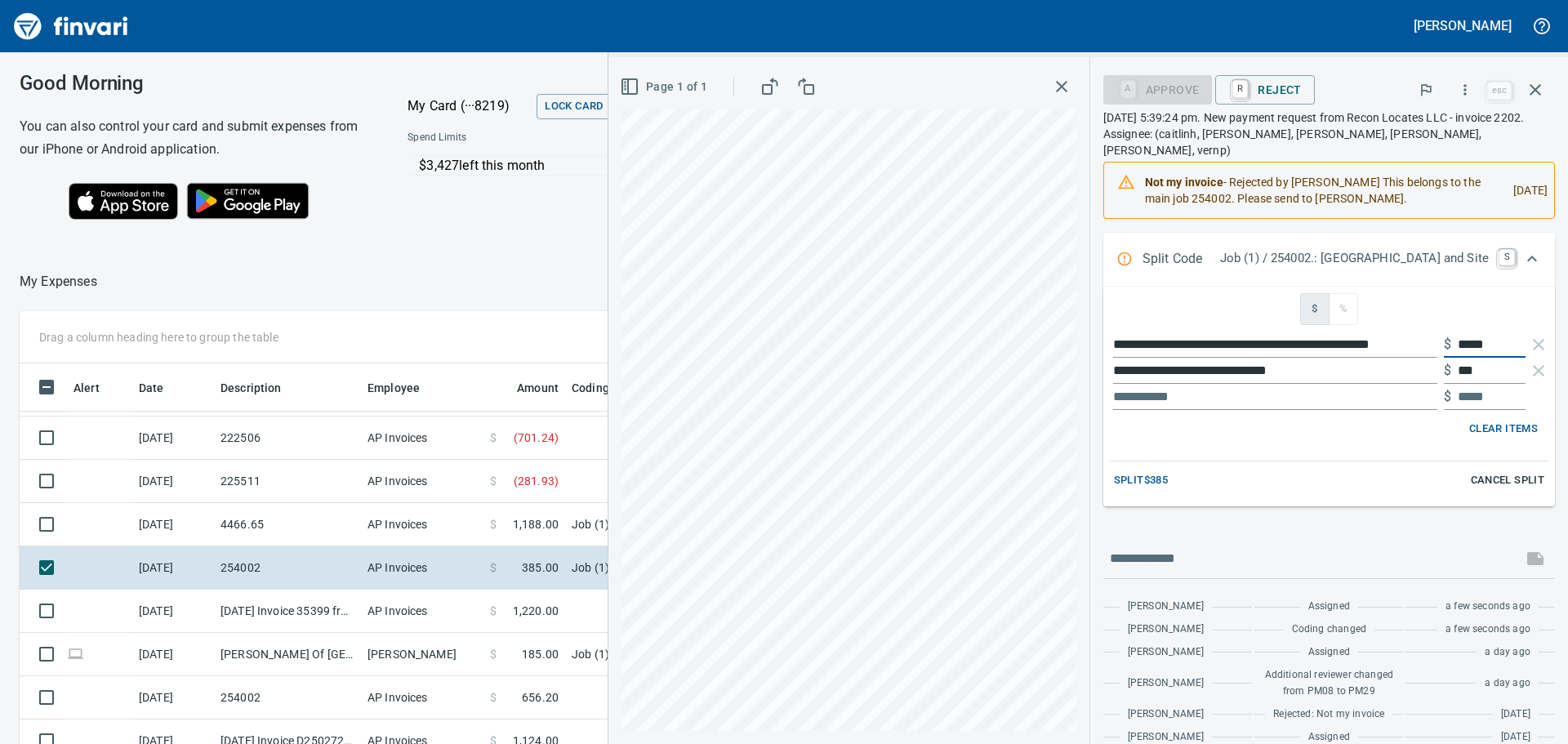
type input "*****"
drag, startPoint x: 1480, startPoint y: 358, endPoint x: 1401, endPoint y: 355, distance: 79.1
click at [1401, 357] on div "**********" at bounding box center [1328, 371] width 439 height 27
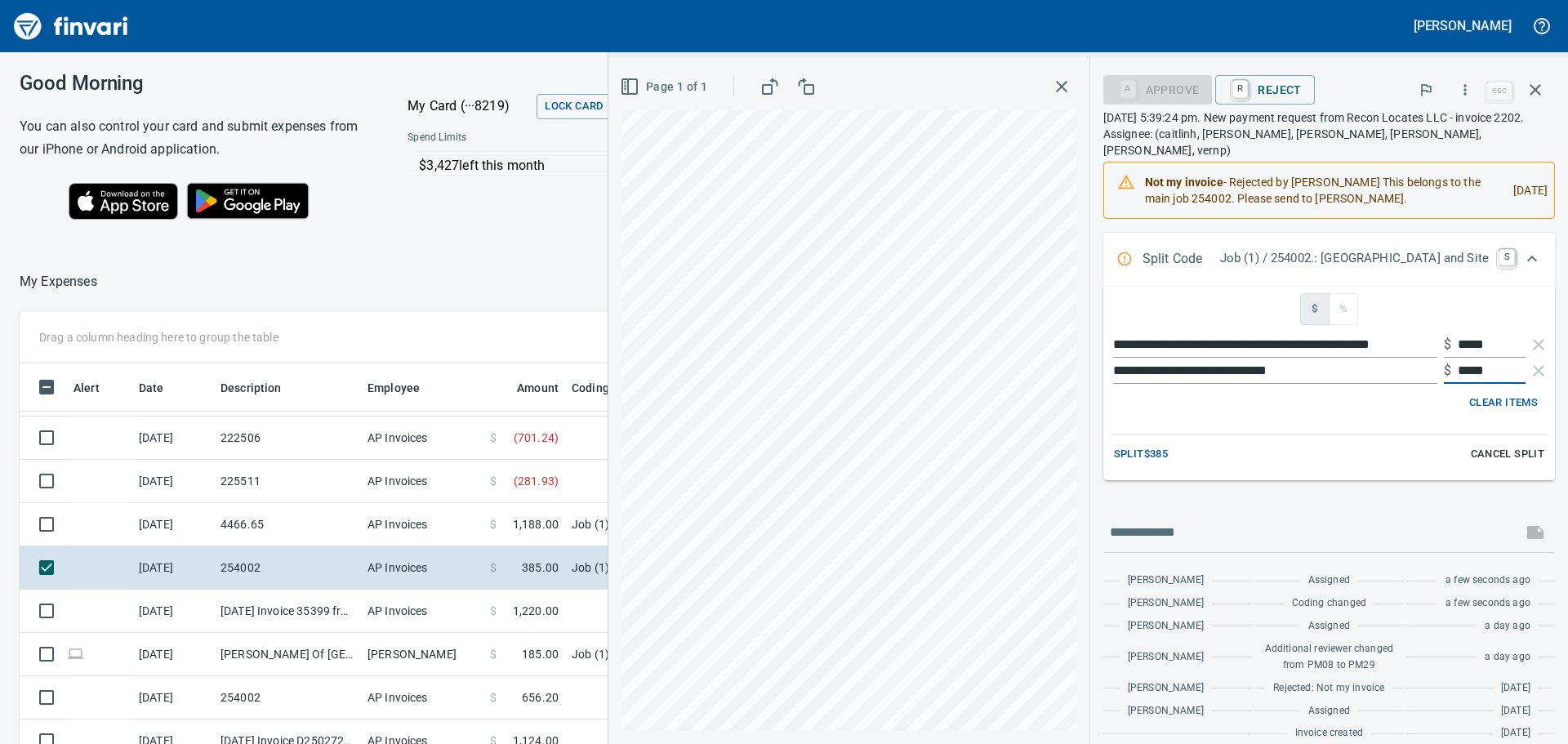
type input "*****"
click at [1396, 403] on div "**********" at bounding box center [1328, 383] width 452 height 193
click at [1114, 445] on span "Split $385" at bounding box center [1140, 455] width 54 height 19
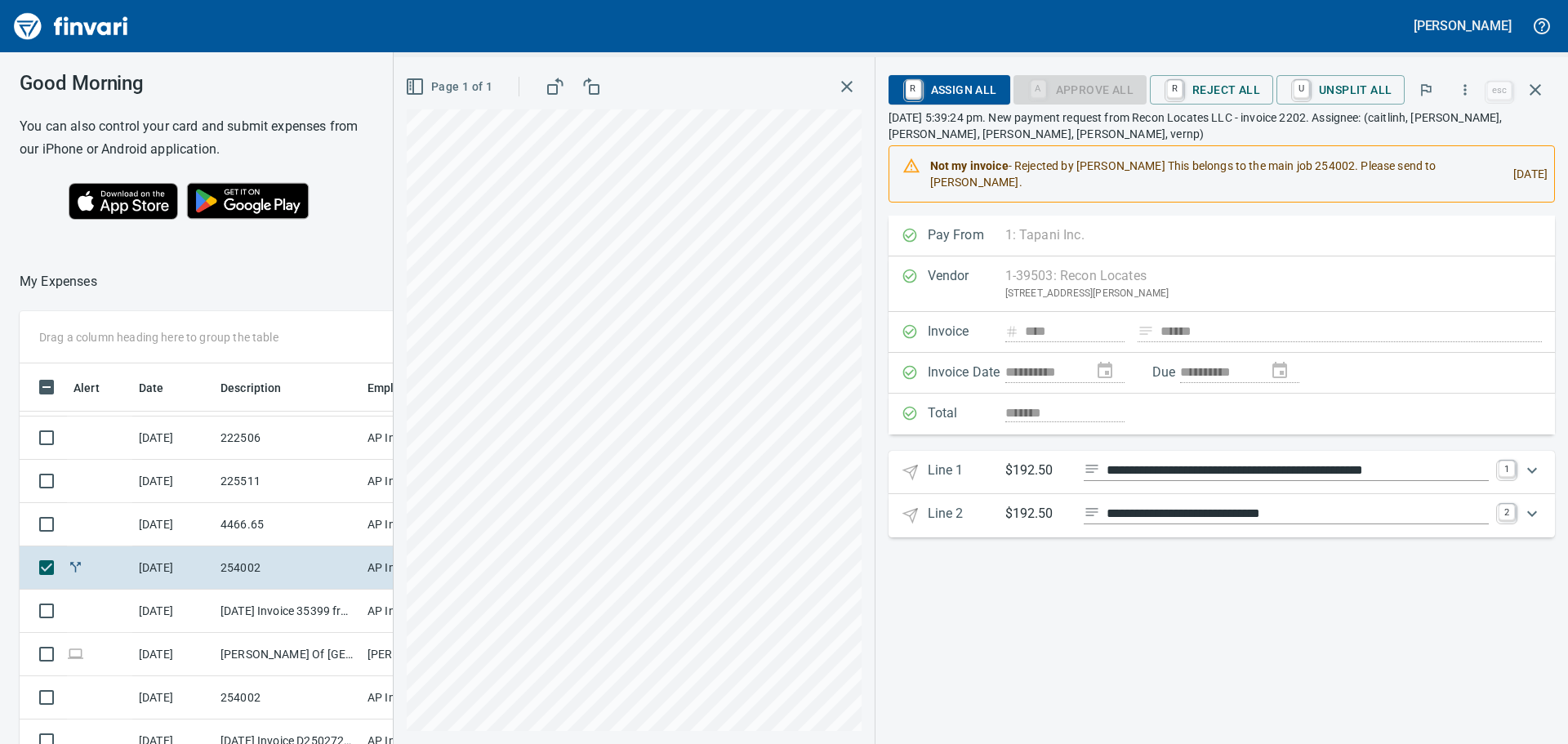
scroll to position [0, 0]
click at [1535, 472] on icon "Expand" at bounding box center [1532, 470] width 20 height 20
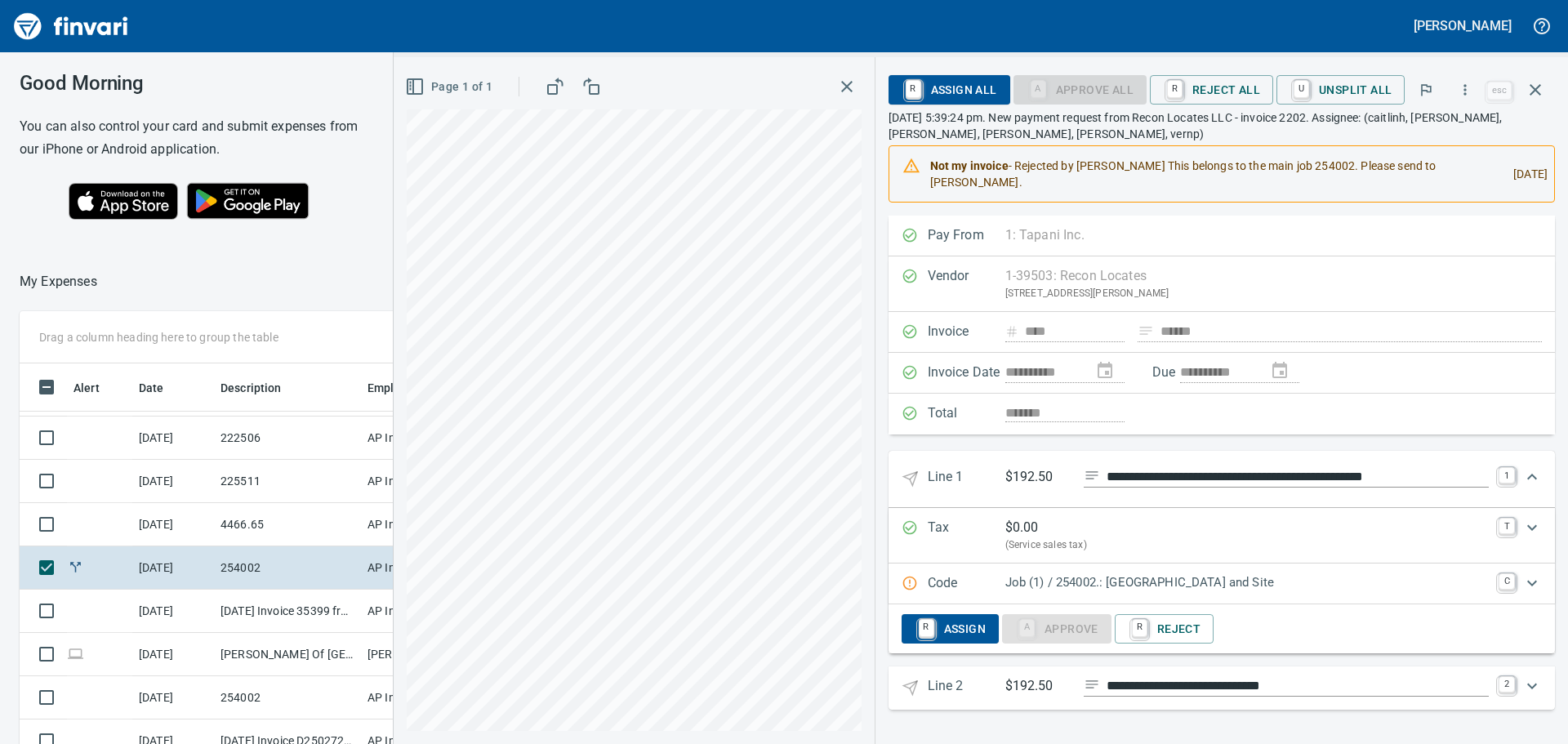
click at [1531, 579] on icon "Expand" at bounding box center [1532, 583] width 20 height 20
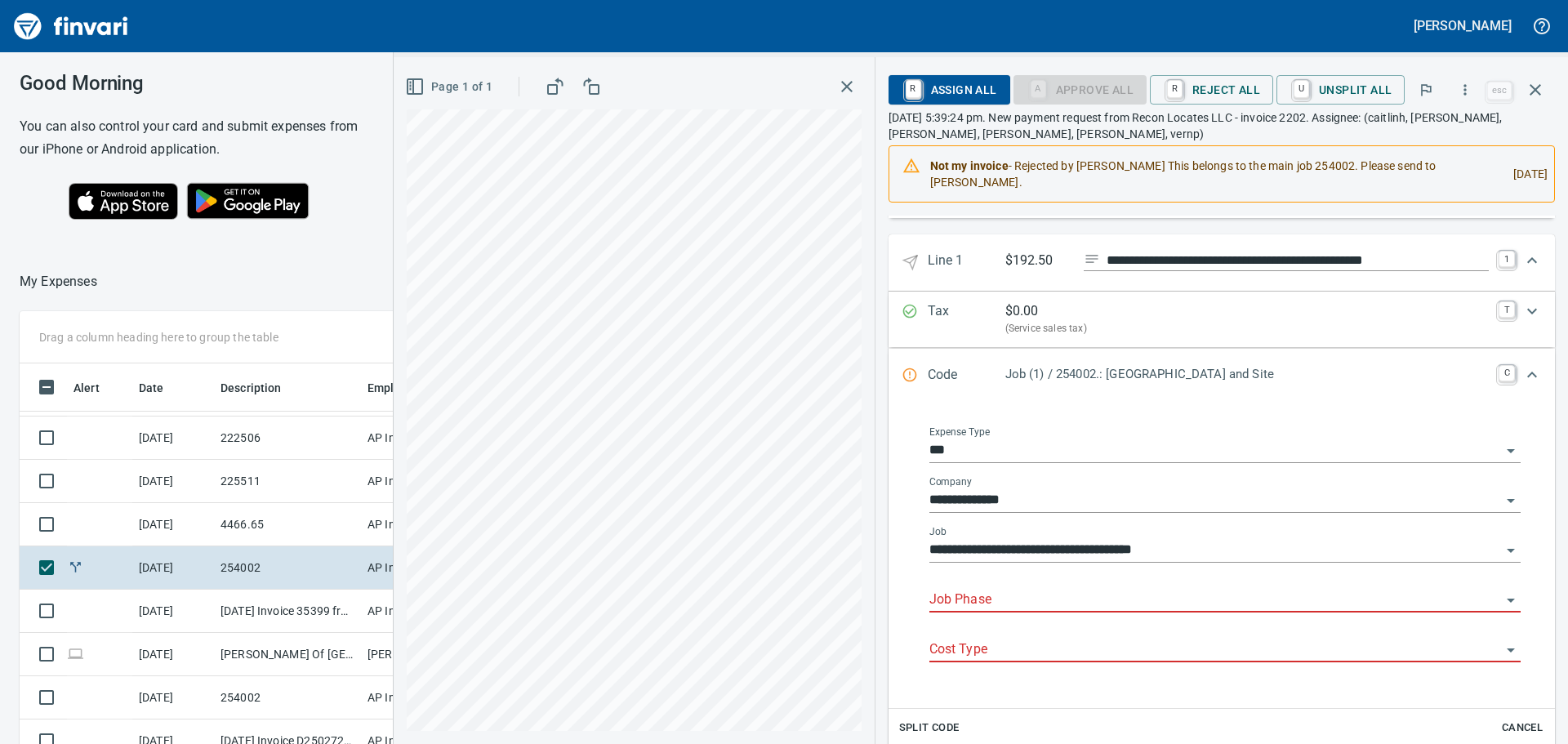
scroll to position [245, 0]
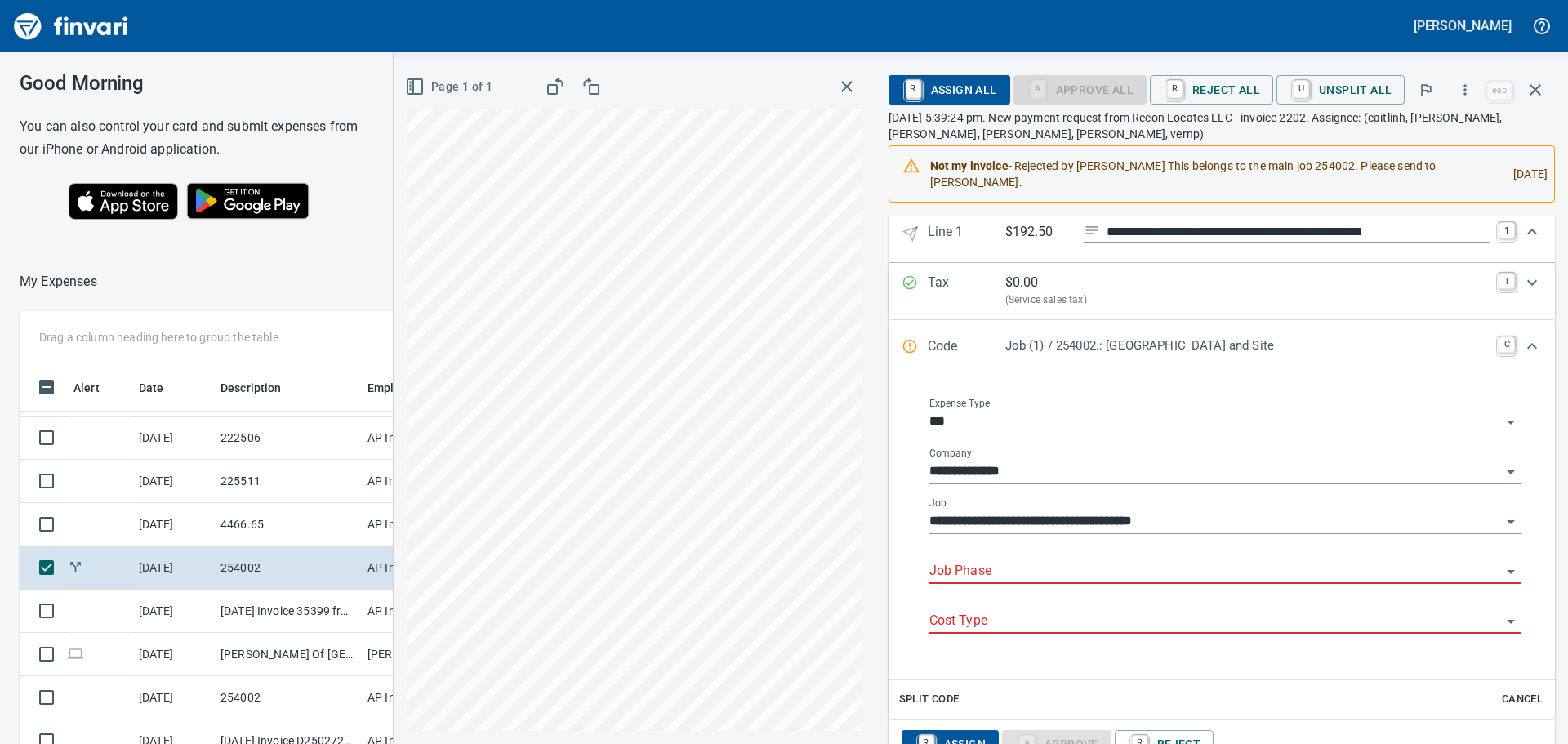
click at [1099, 568] on input "Job Phase" at bounding box center [1215, 572] width 571 height 23
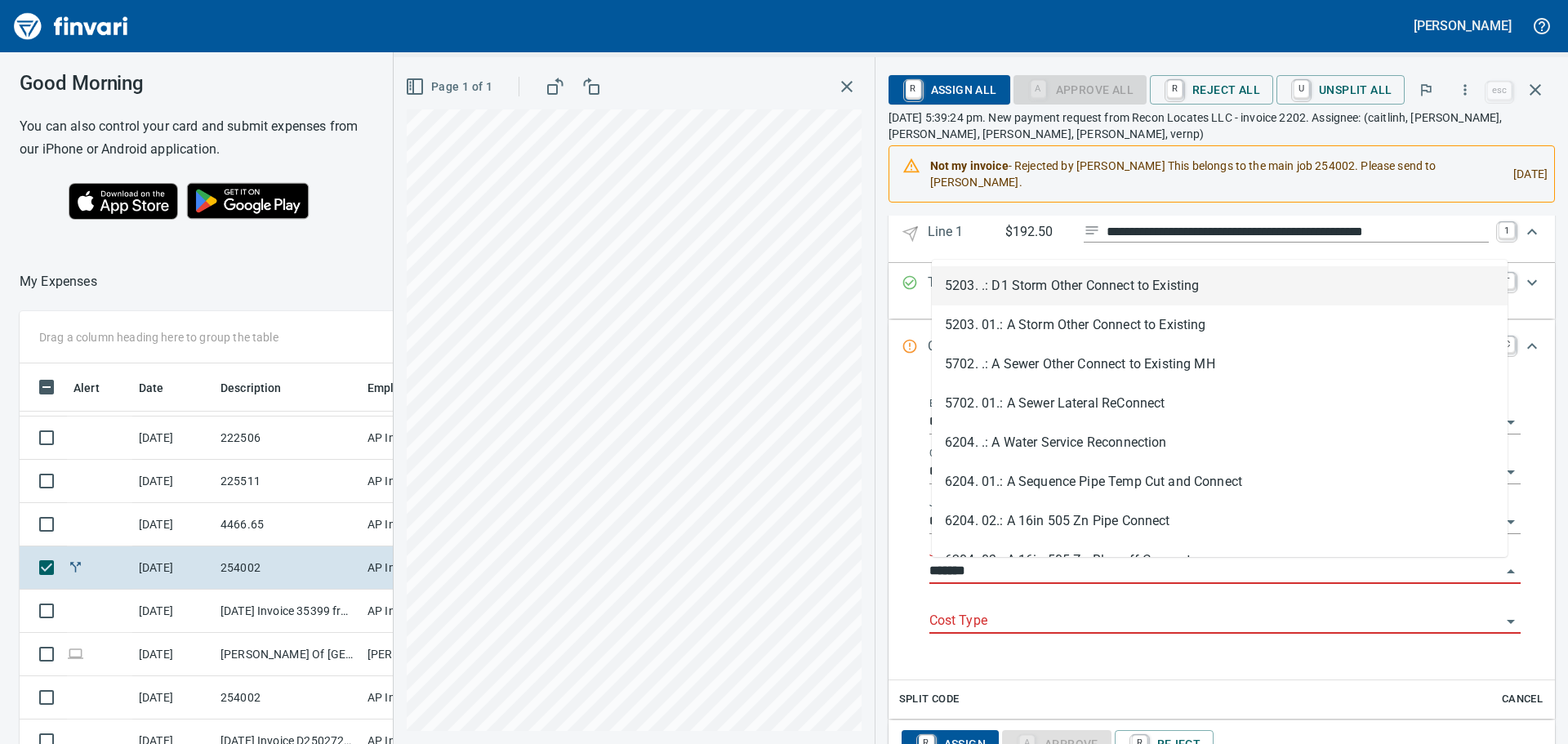
scroll to position [552, 1084]
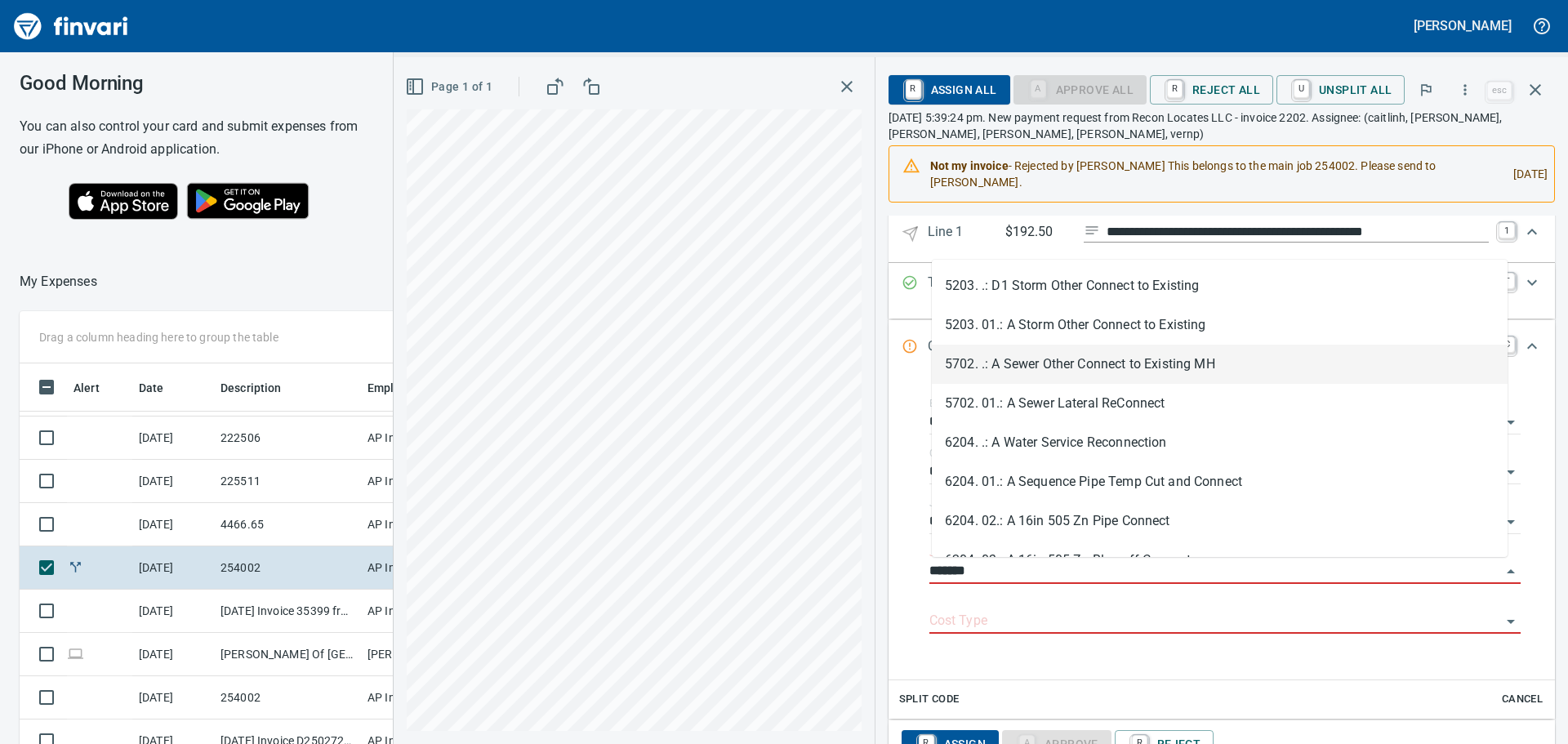
click at [1138, 369] on li "5702. .: A Sewer Other Connect to Existing MH" at bounding box center [1220, 364] width 575 height 39
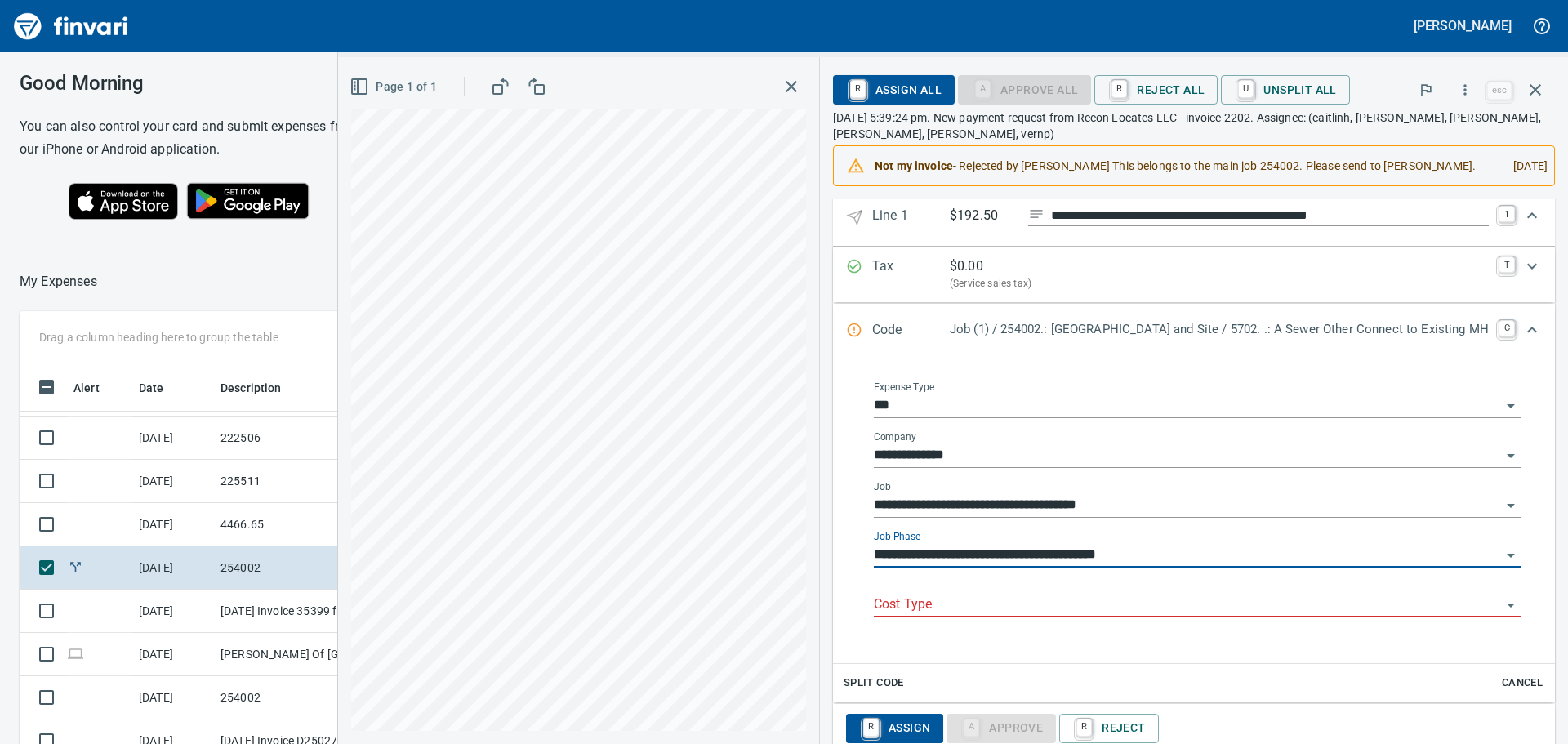
type input "**********"
click at [1036, 608] on input "Cost Type" at bounding box center [1187, 605] width 627 height 23
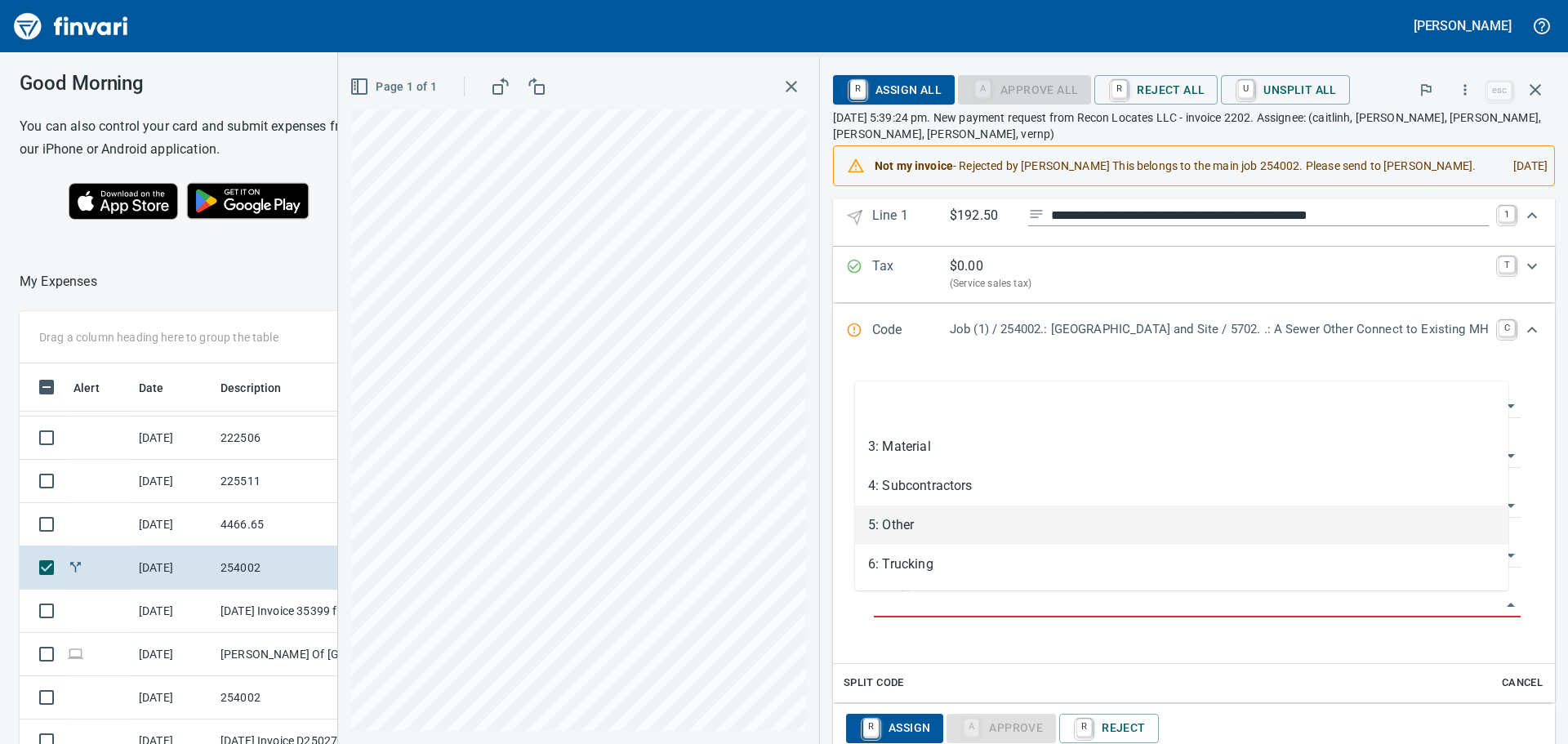
click at [952, 522] on li "5: Other" at bounding box center [1182, 525] width 653 height 39
type input "********"
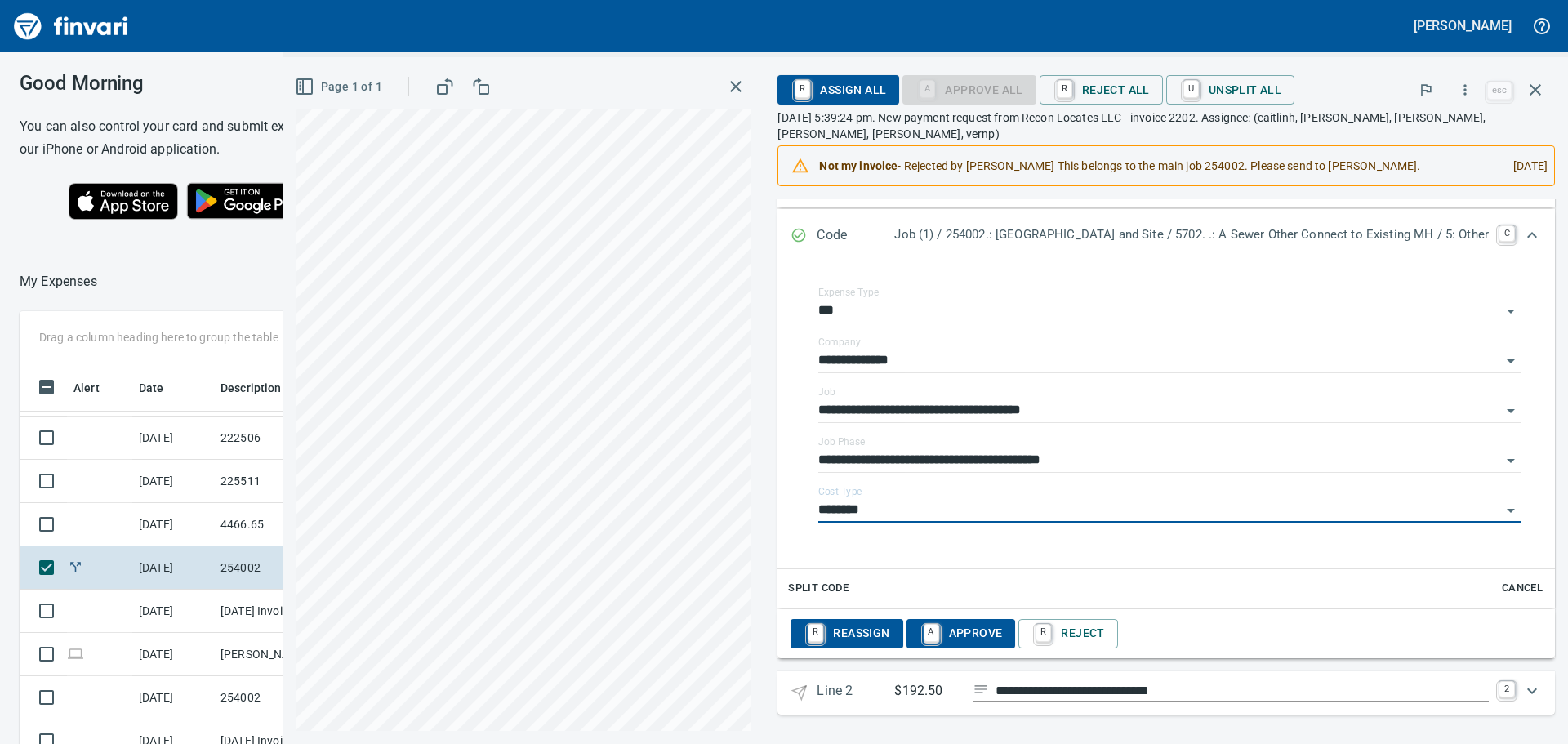
click at [965, 626] on span "A Approve" at bounding box center [961, 633] width 83 height 27
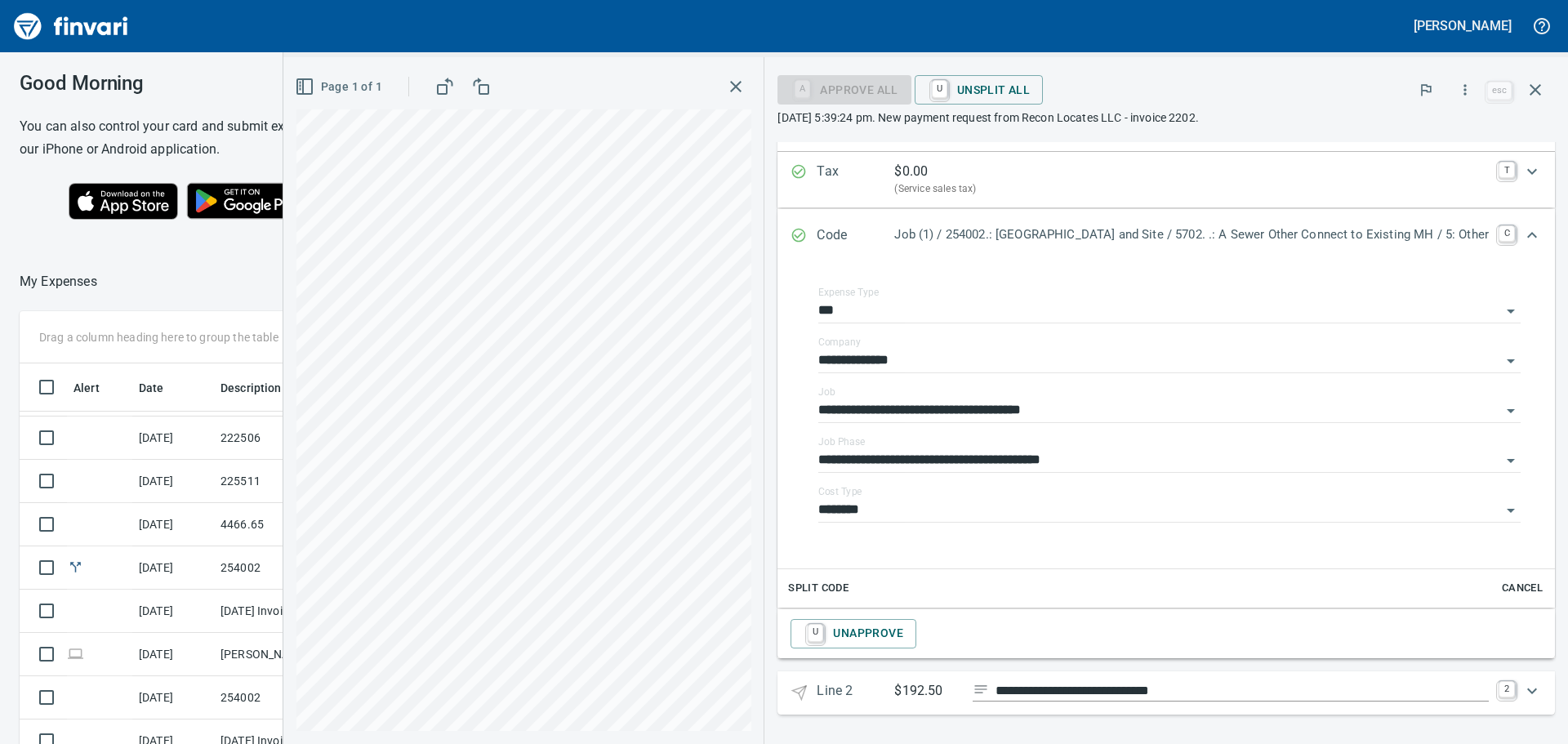
scroll to position [283, 0]
click at [1522, 689] on icon "Expand" at bounding box center [1532, 691] width 20 height 20
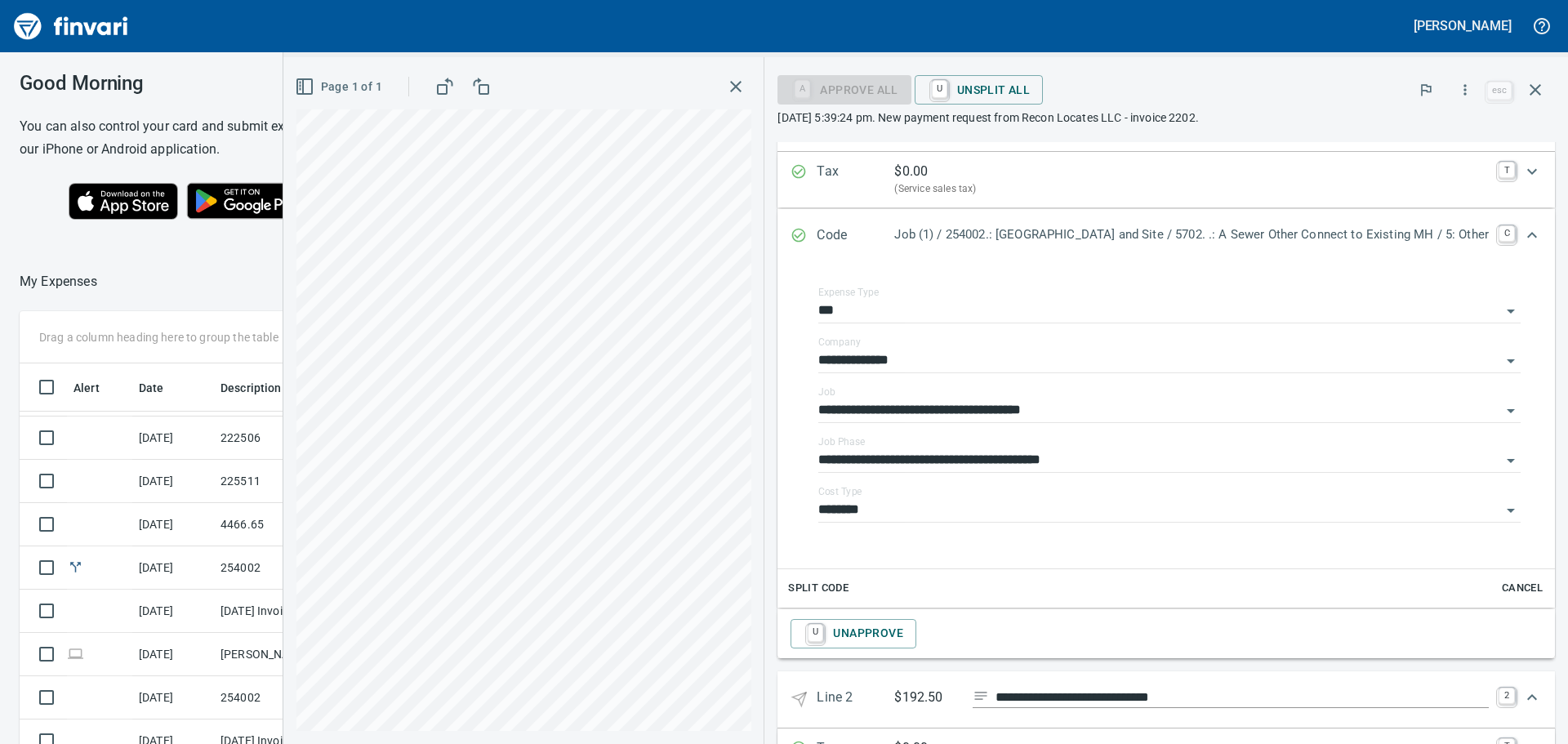
scroll to position [441, 0]
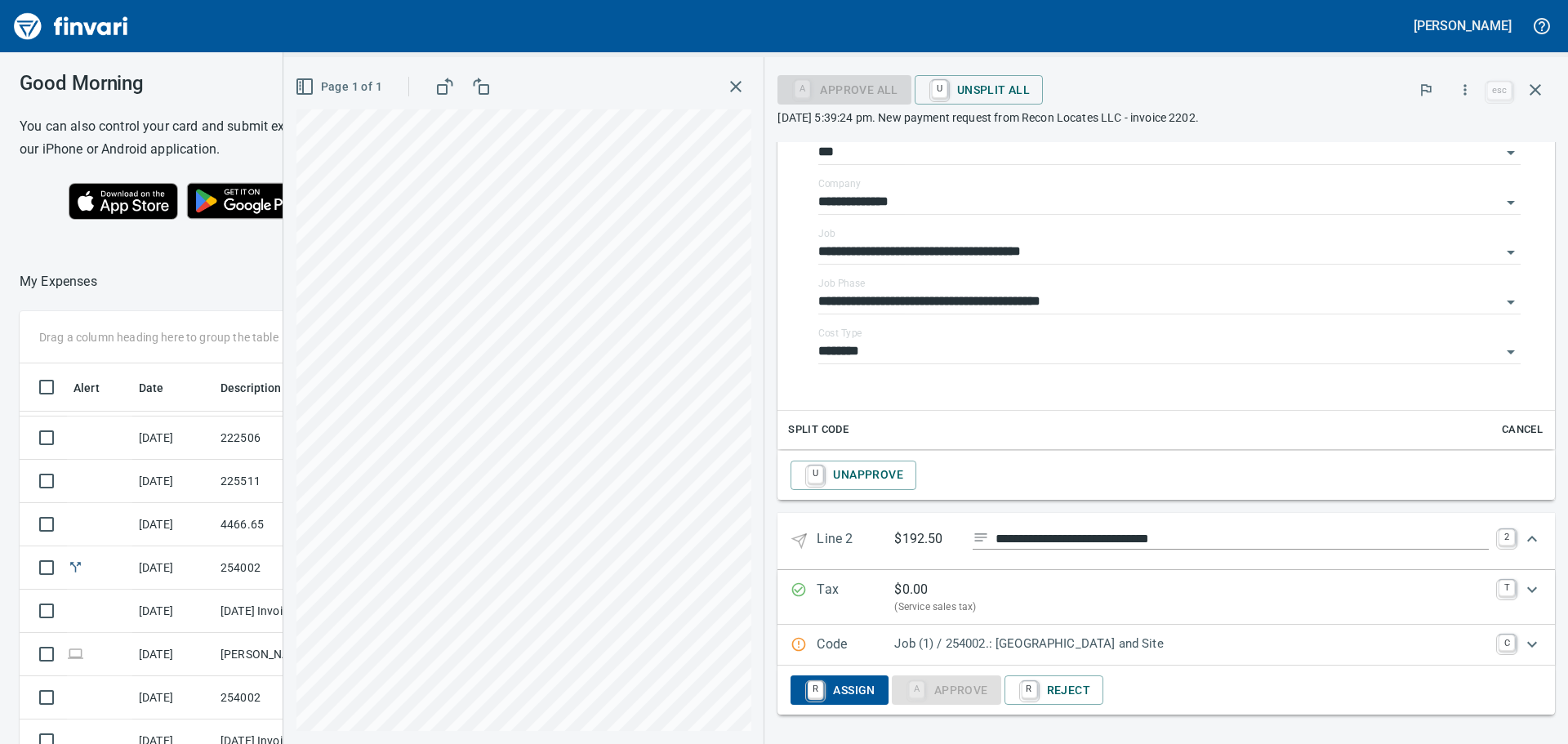
click at [1028, 652] on p "Job (1) / 254002.: [GEOGRAPHIC_DATA] and Site" at bounding box center [1191, 644] width 595 height 19
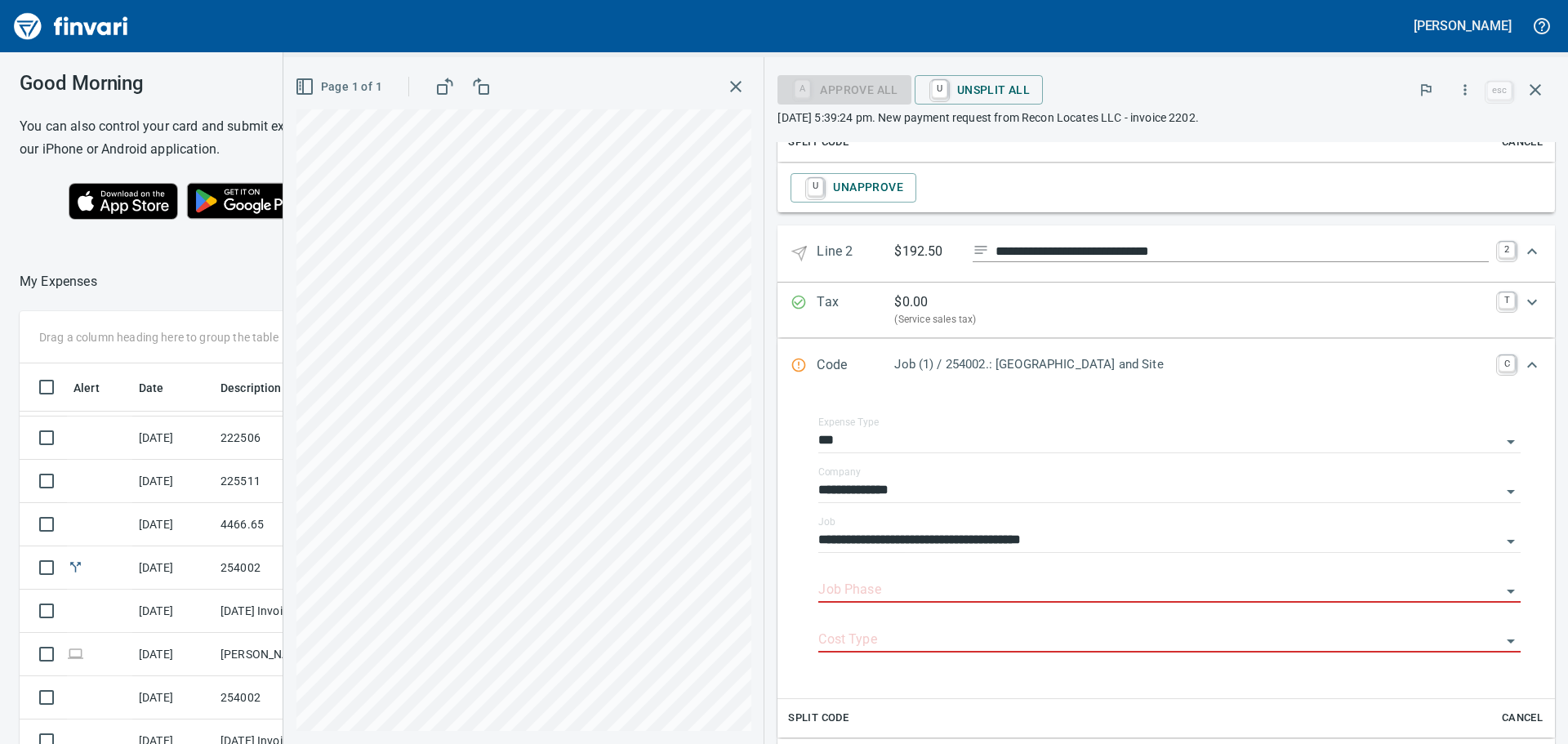
scroll to position [768, 0]
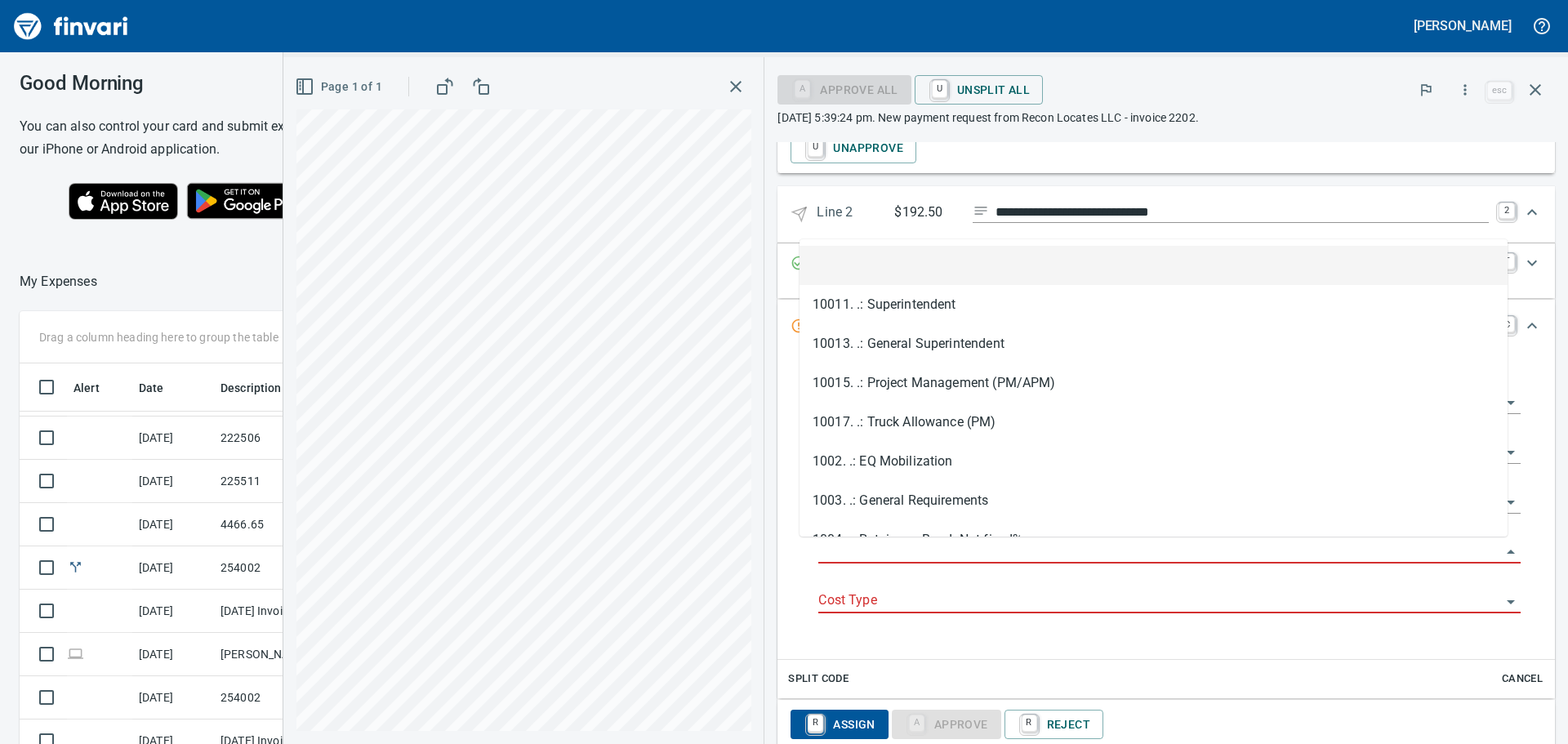
click at [919, 551] on input "Job Phase" at bounding box center [1159, 552] width 682 height 23
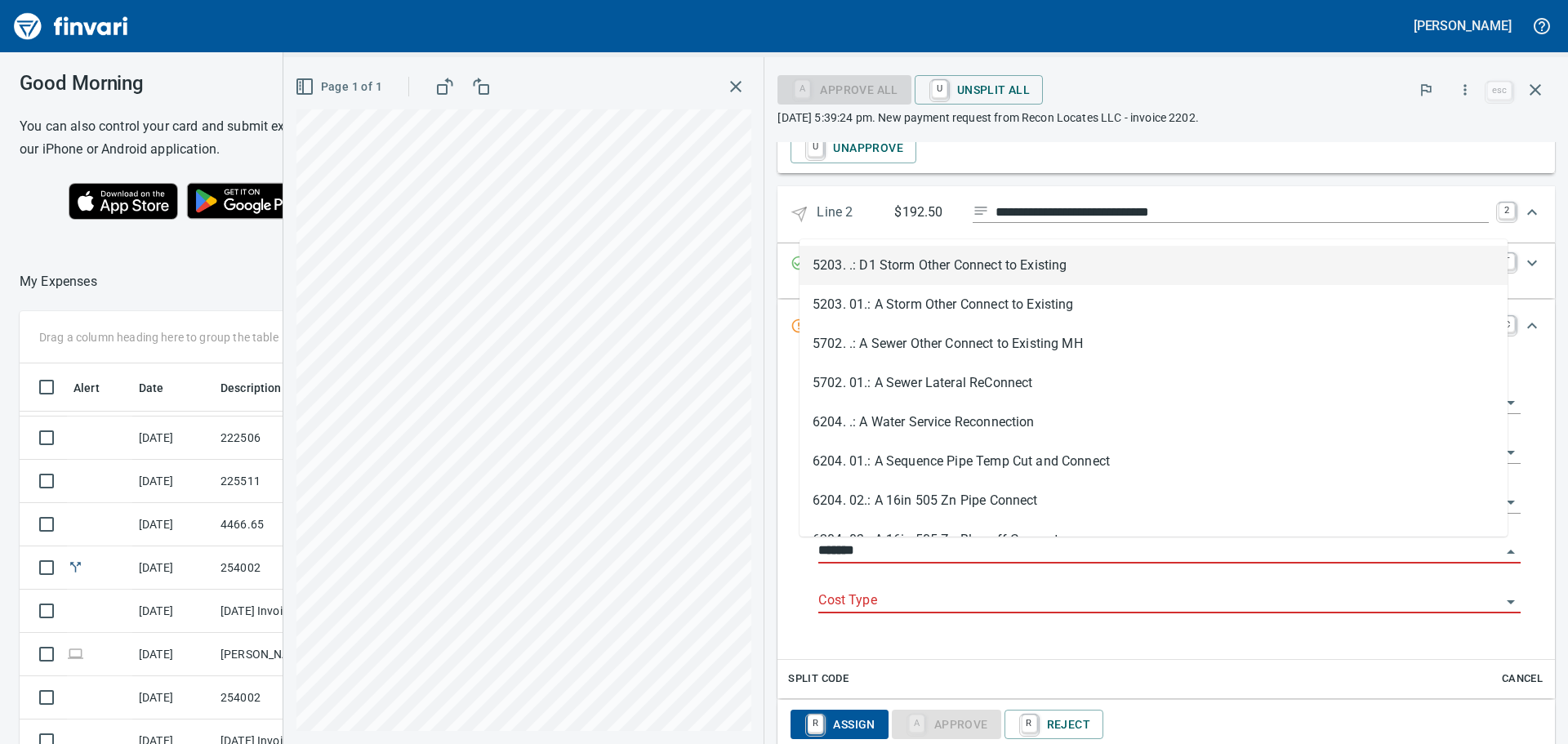
scroll to position [552, 1084]
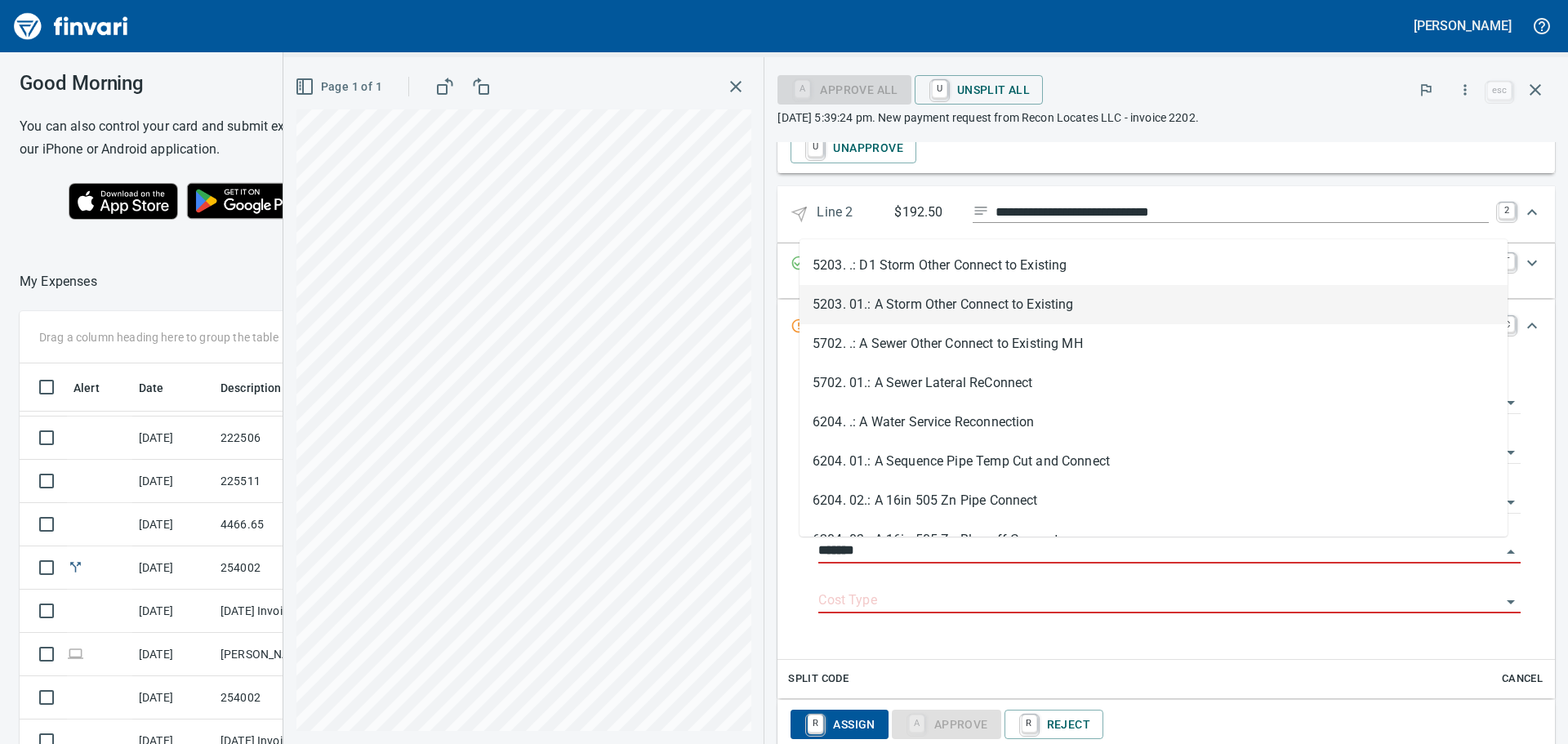
click at [998, 304] on li "5203. 01.: A Storm Other Connect to Existing" at bounding box center [1153, 304] width 708 height 39
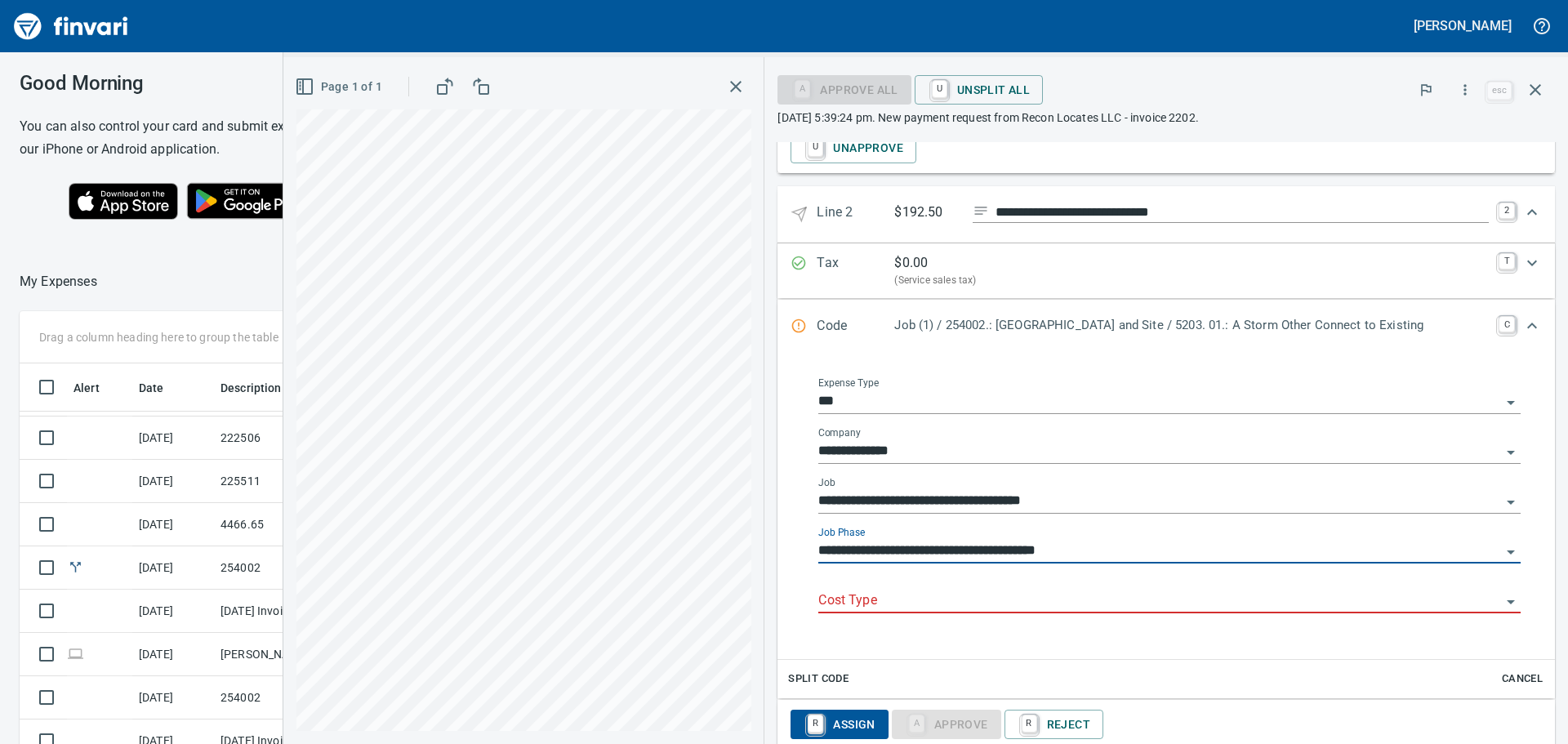
type input "**********"
click at [892, 590] on input "Cost Type" at bounding box center [1159, 601] width 682 height 23
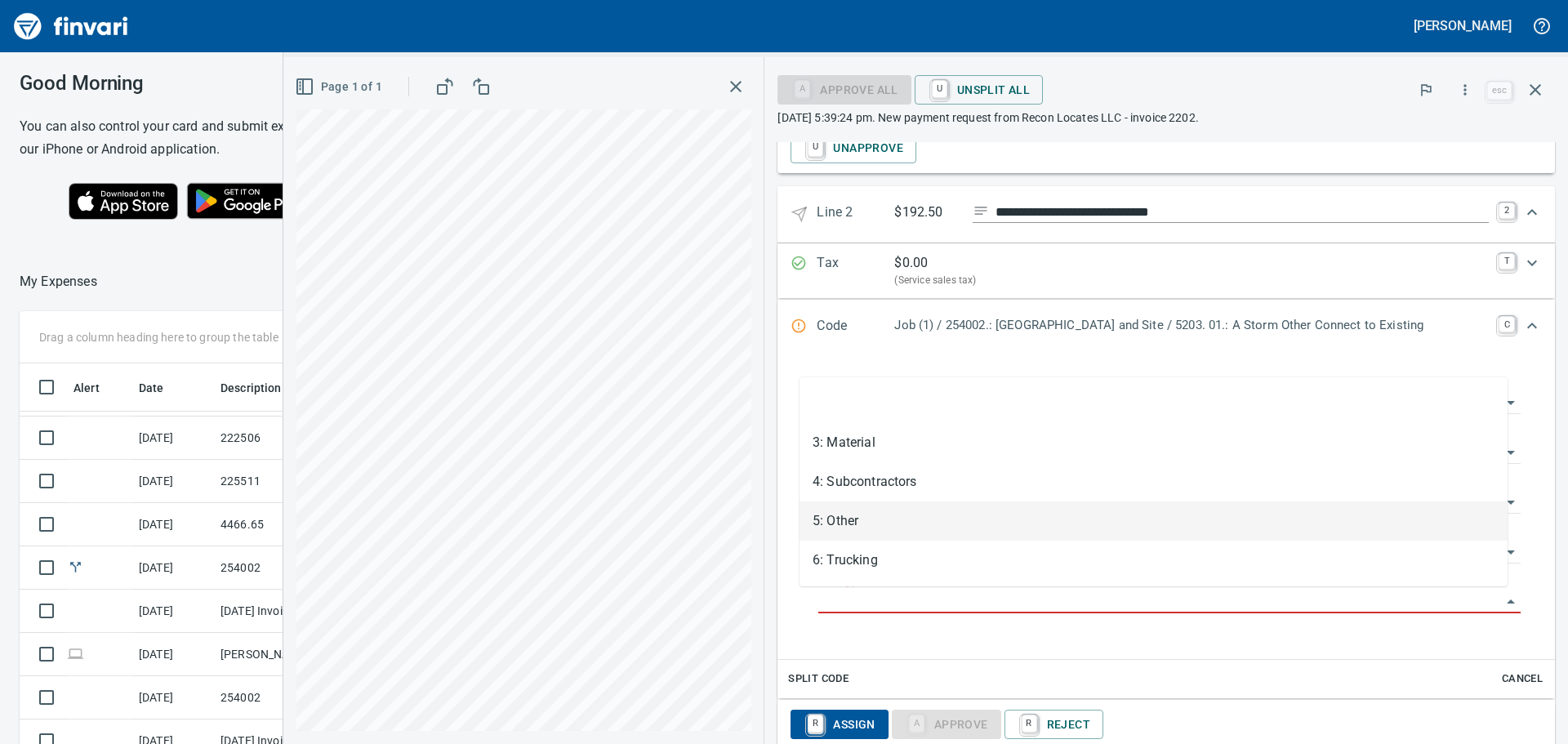
click at [889, 513] on li "5: Other" at bounding box center [1153, 521] width 708 height 39
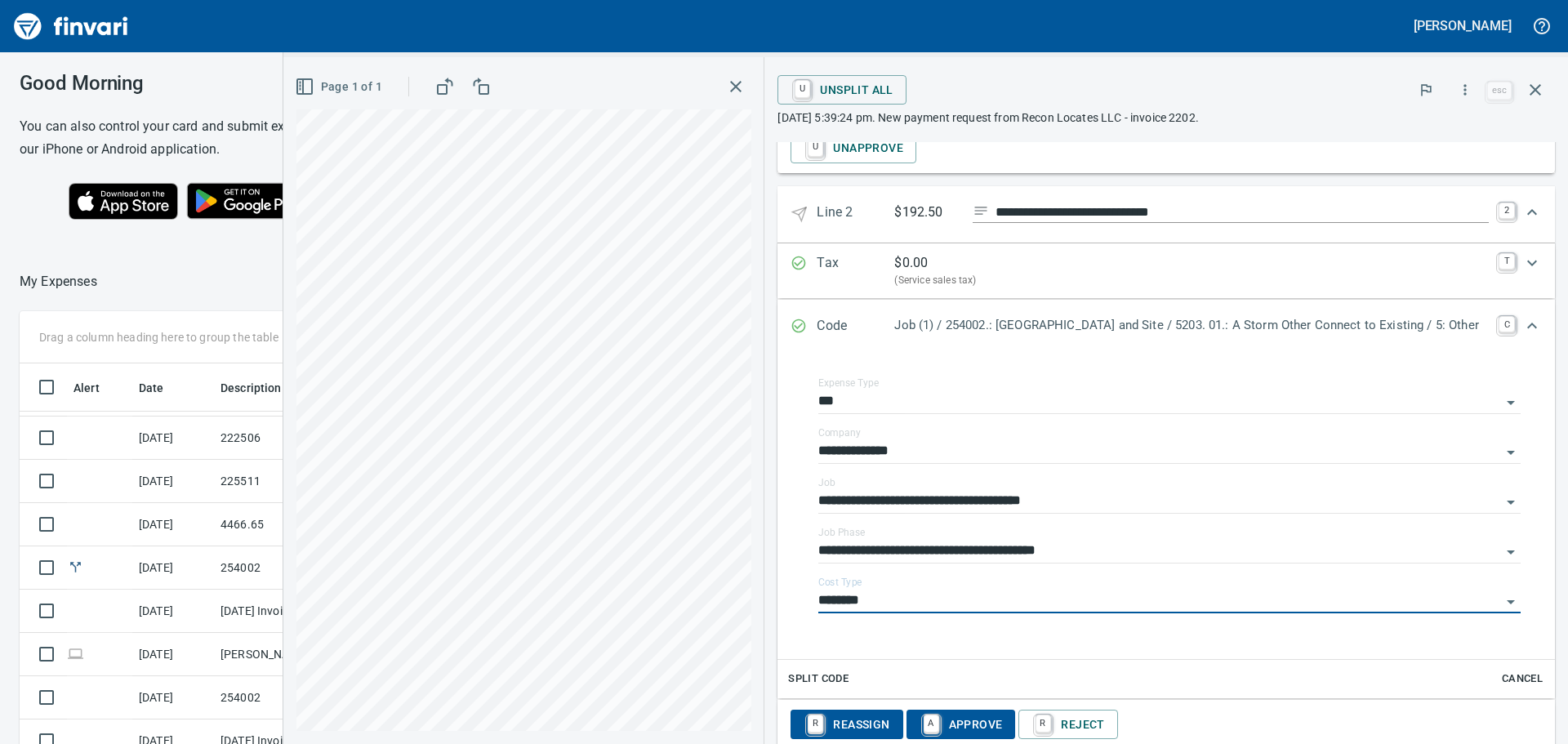
type input "********"
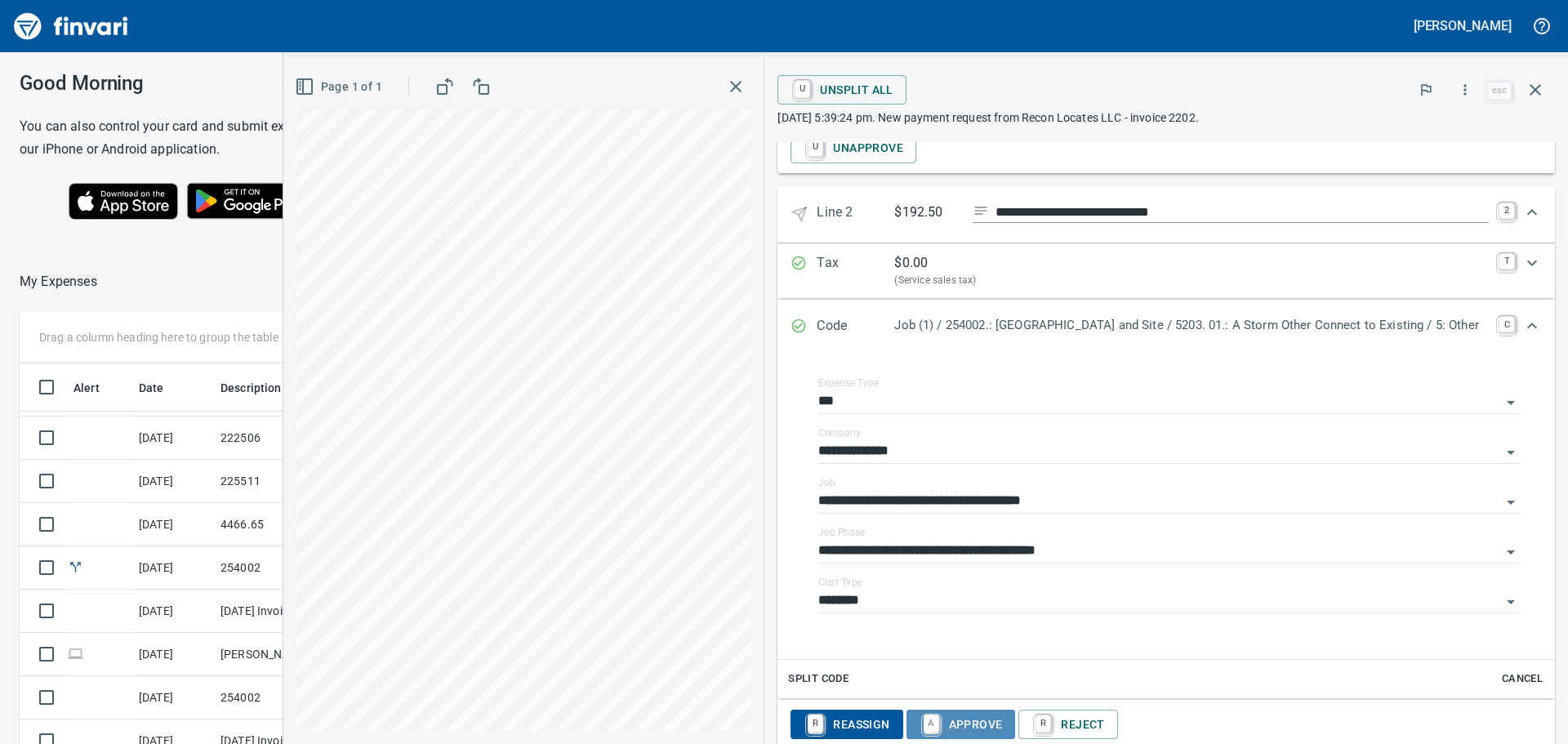
click at [947, 713] on span "A Approve" at bounding box center [961, 724] width 83 height 27
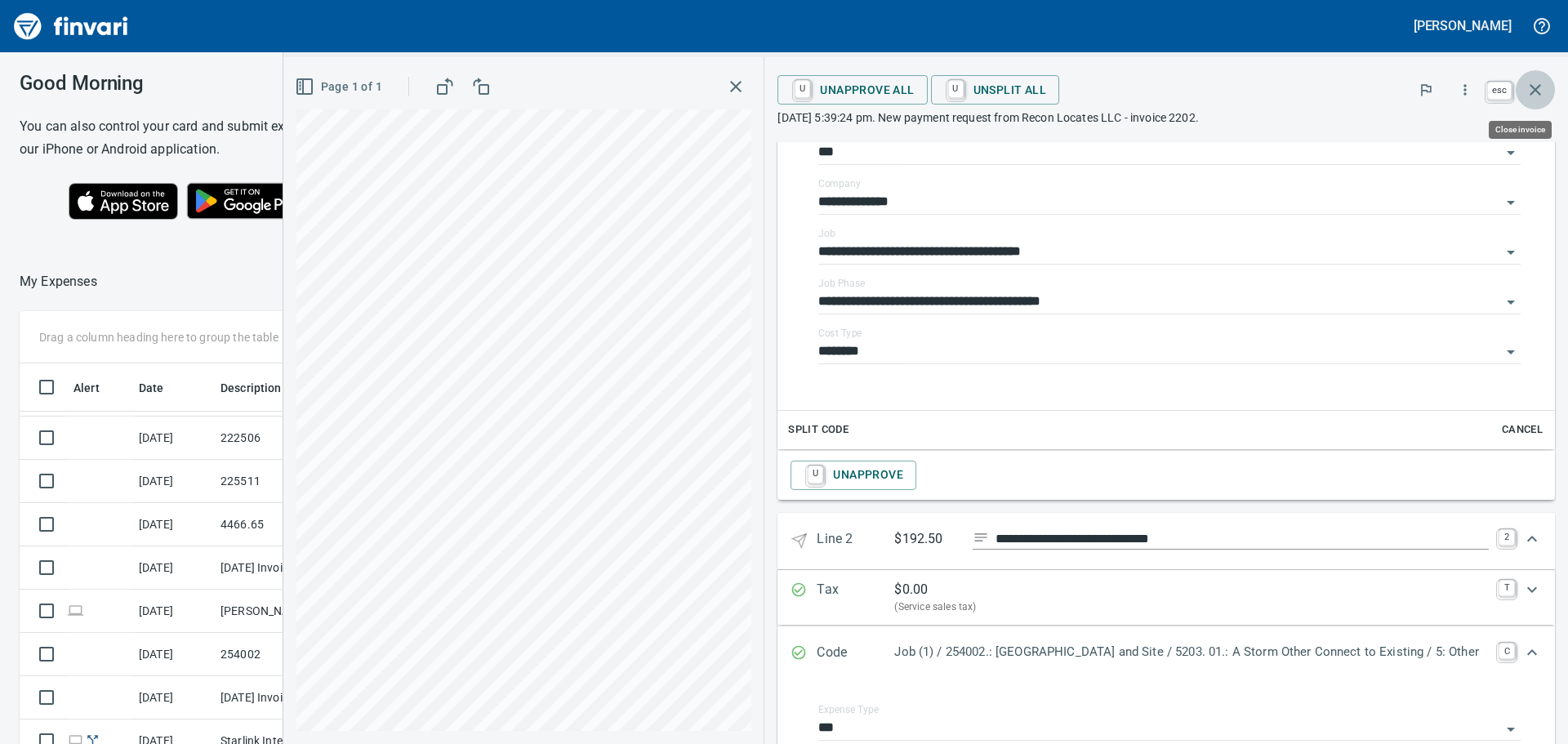
click at [1530, 86] on icon "button" at bounding box center [1536, 90] width 20 height 20
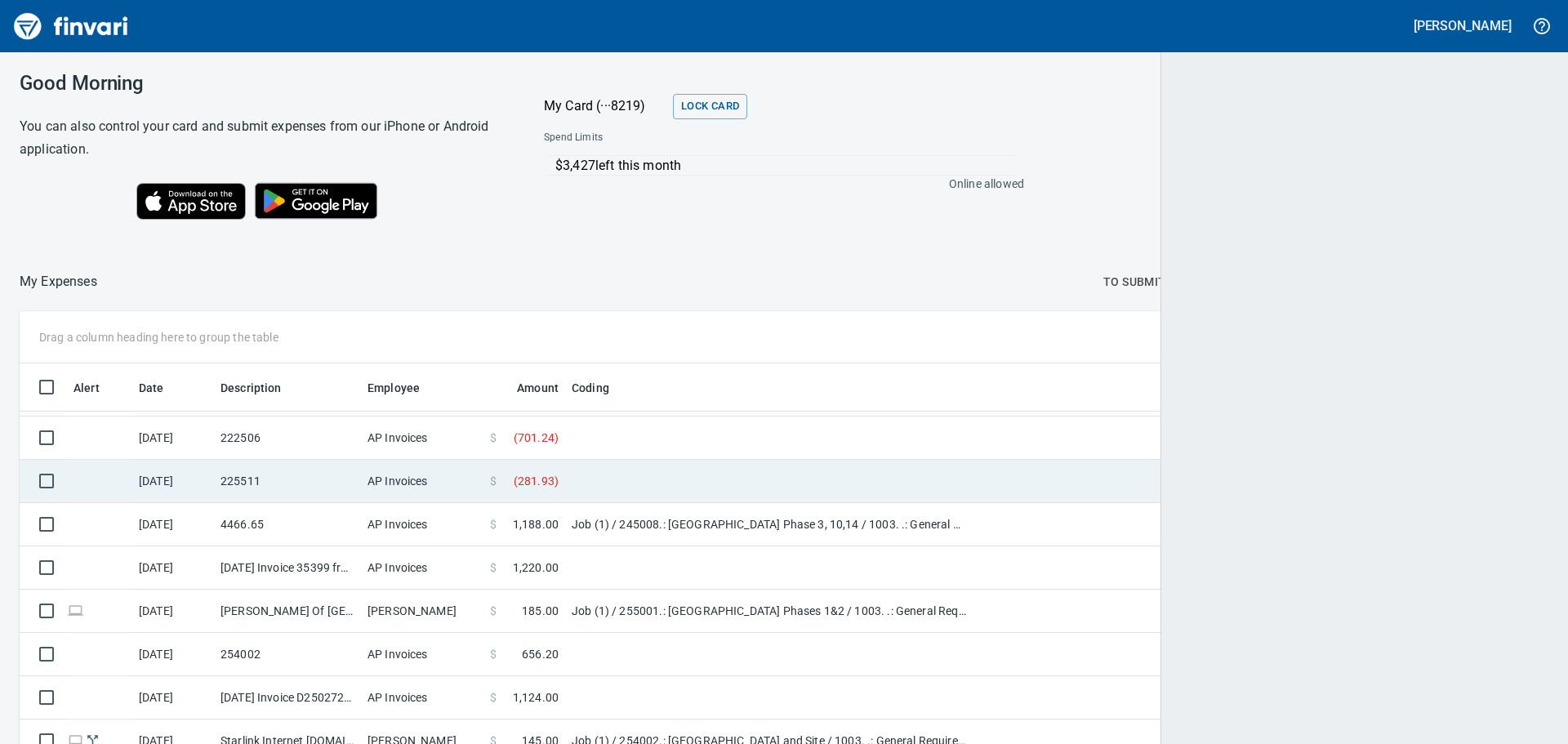
scroll to position [552, 1492]
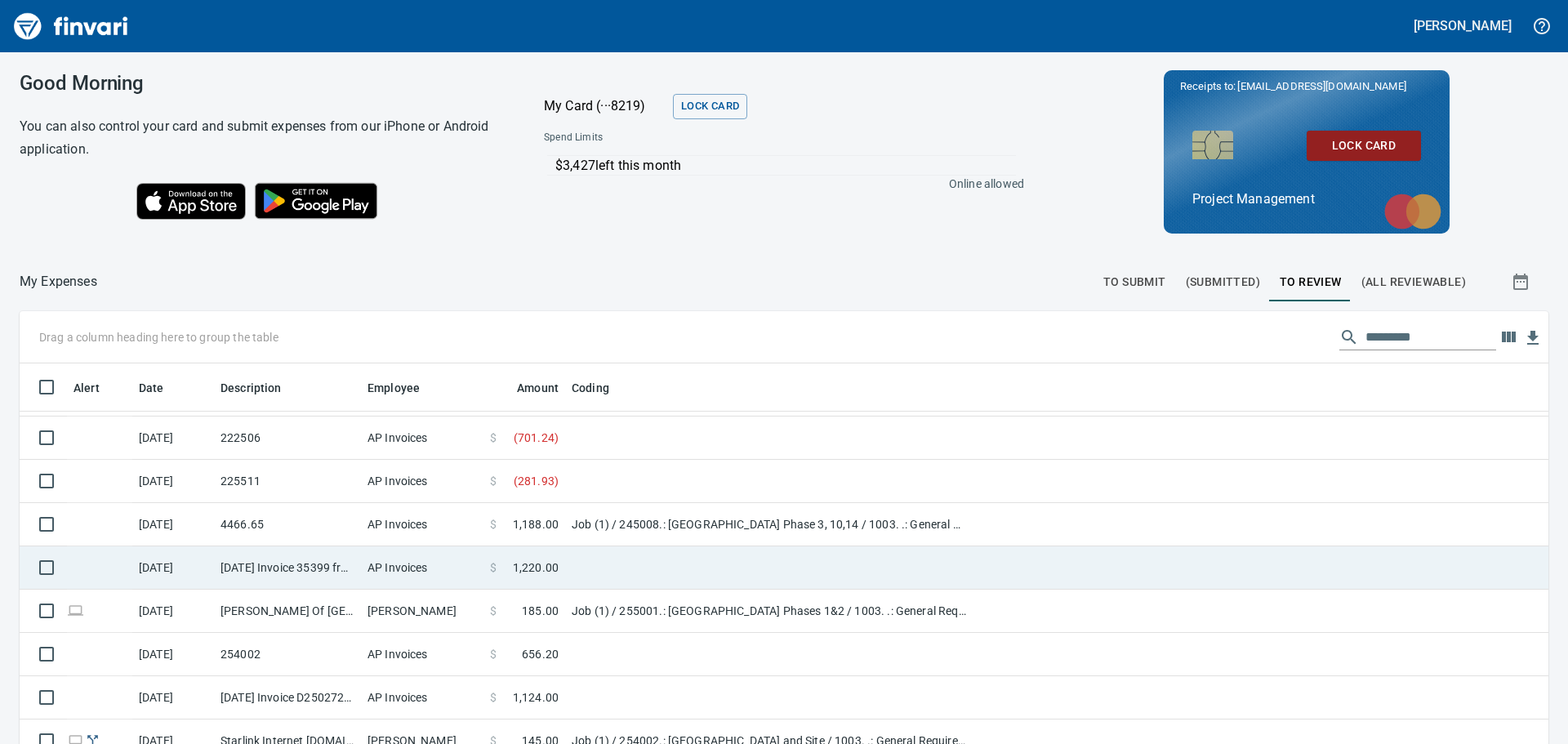
click at [425, 564] on td "AP Invoices" at bounding box center [422, 568] width 123 height 43
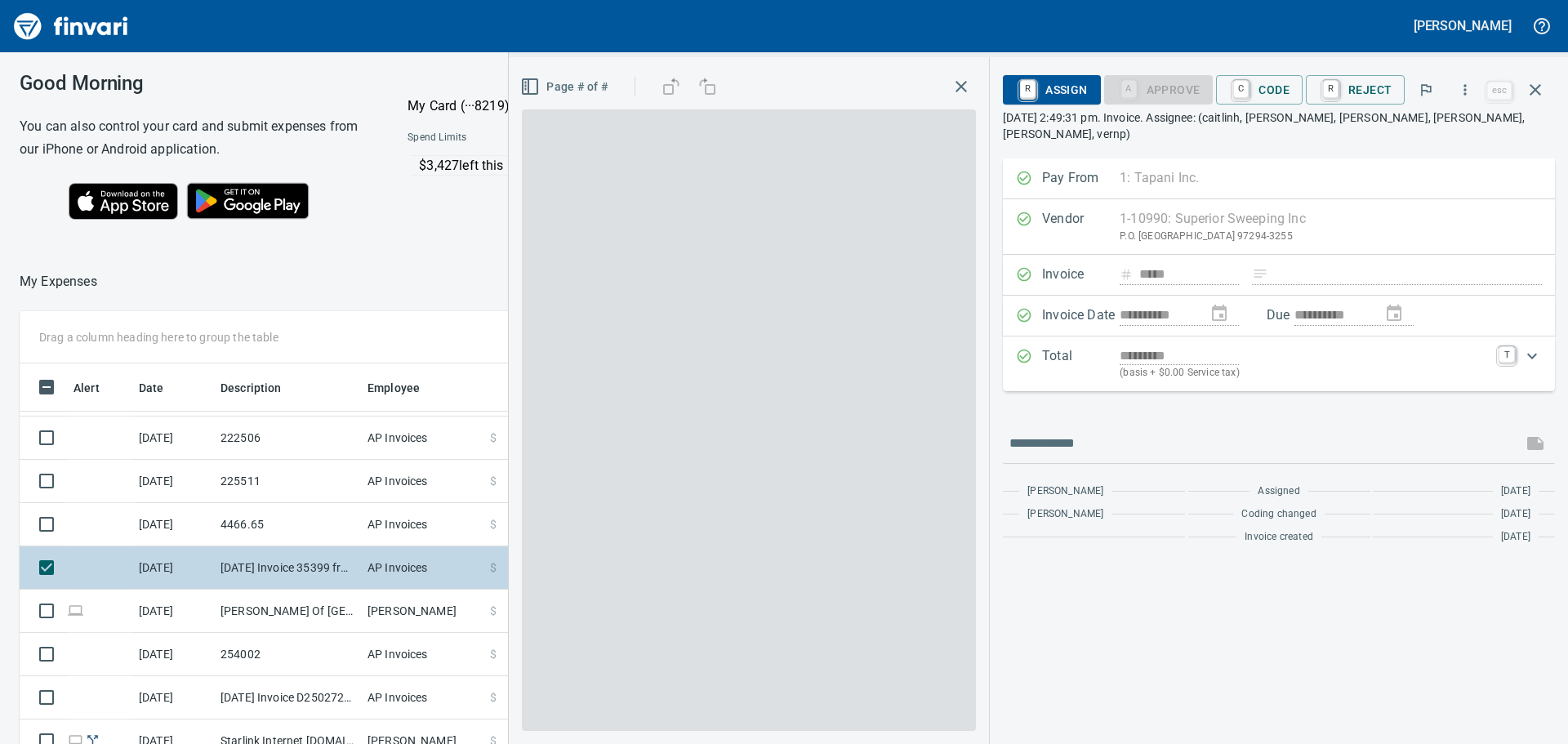
scroll to position [552, 1084]
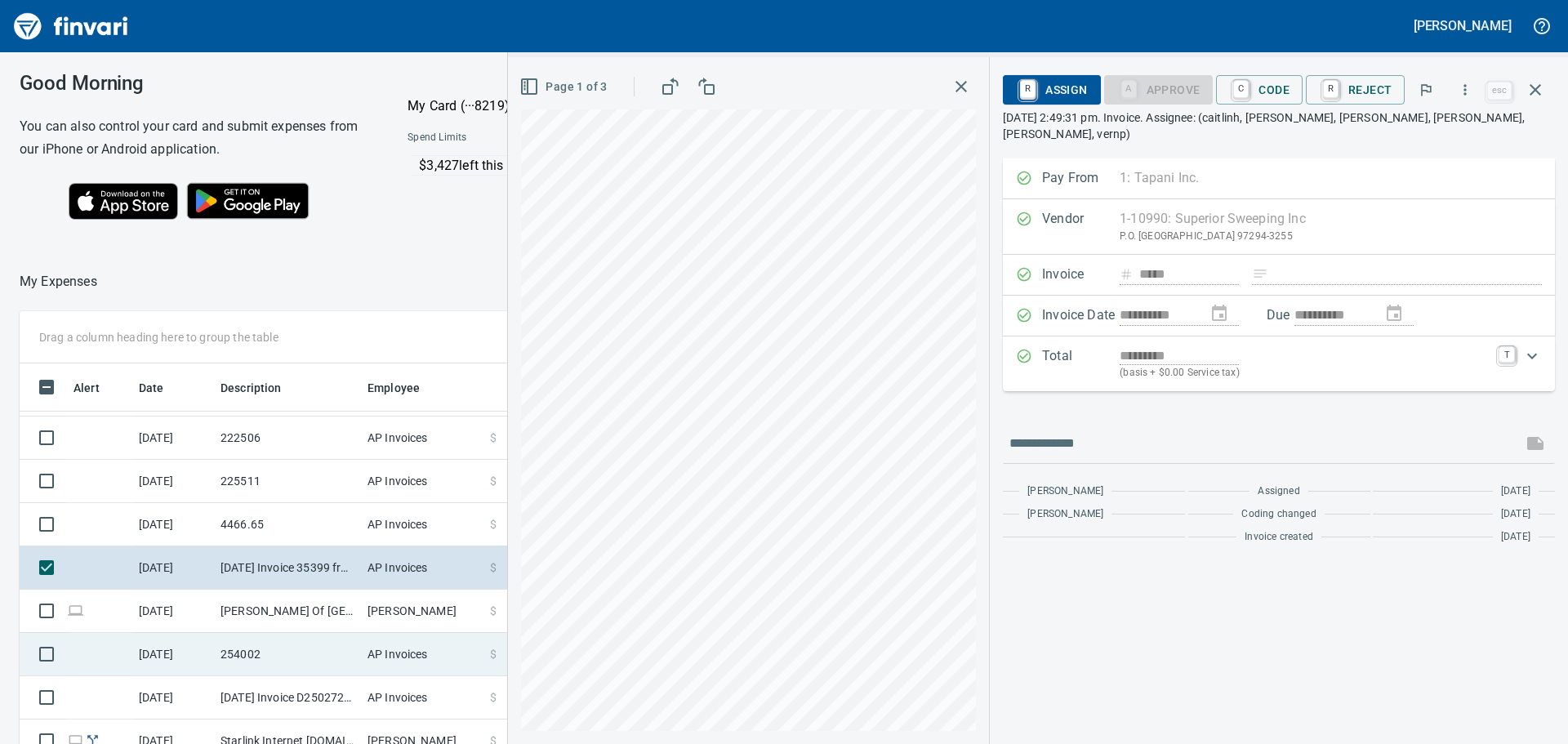
click at [391, 650] on td "AP Invoices" at bounding box center [422, 654] width 123 height 43
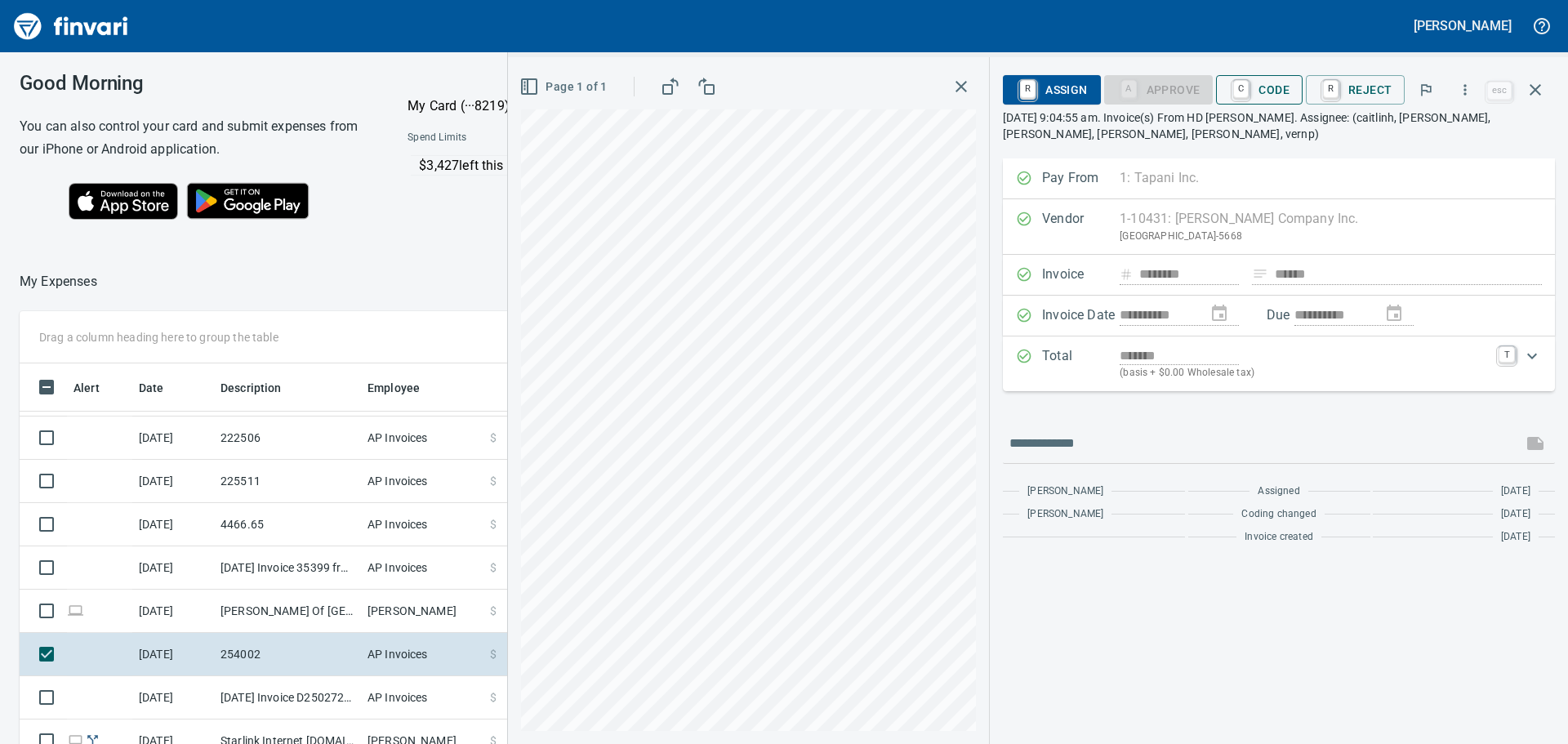
click at [1255, 95] on span "C Code" at bounding box center [1259, 90] width 61 height 27
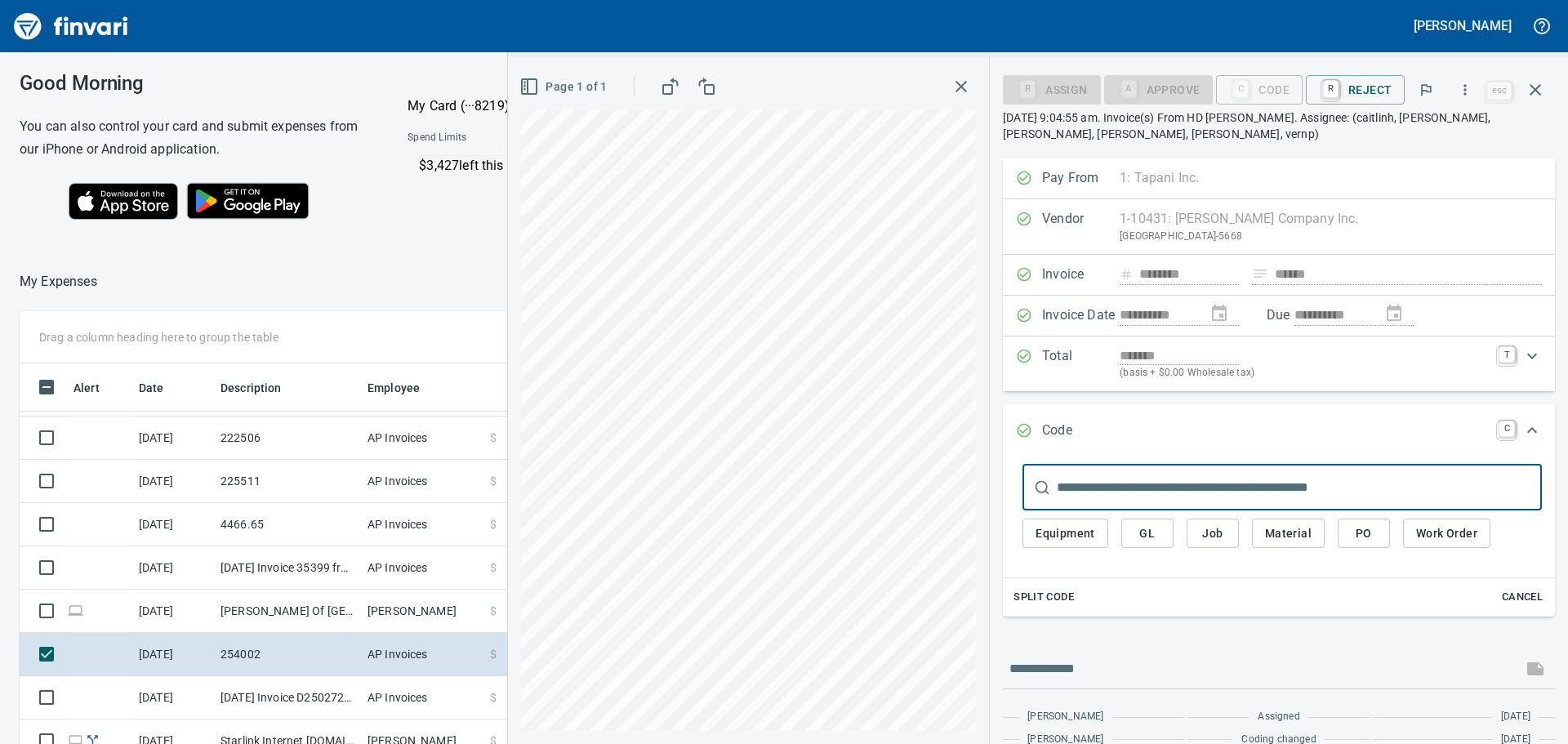
scroll to position [552, 1084]
click at [1183, 484] on input "text" at bounding box center [1299, 487] width 485 height 46
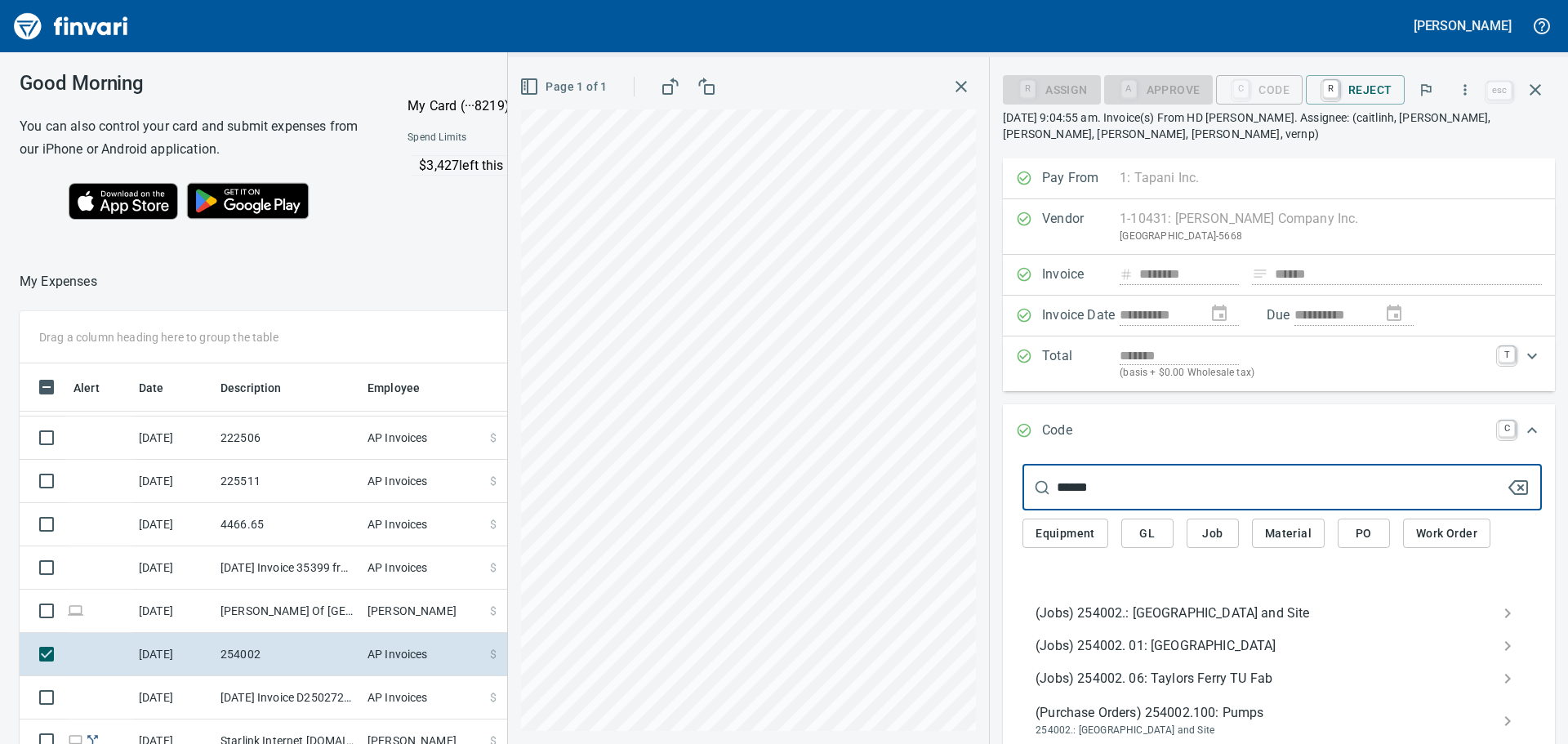
type input "******"
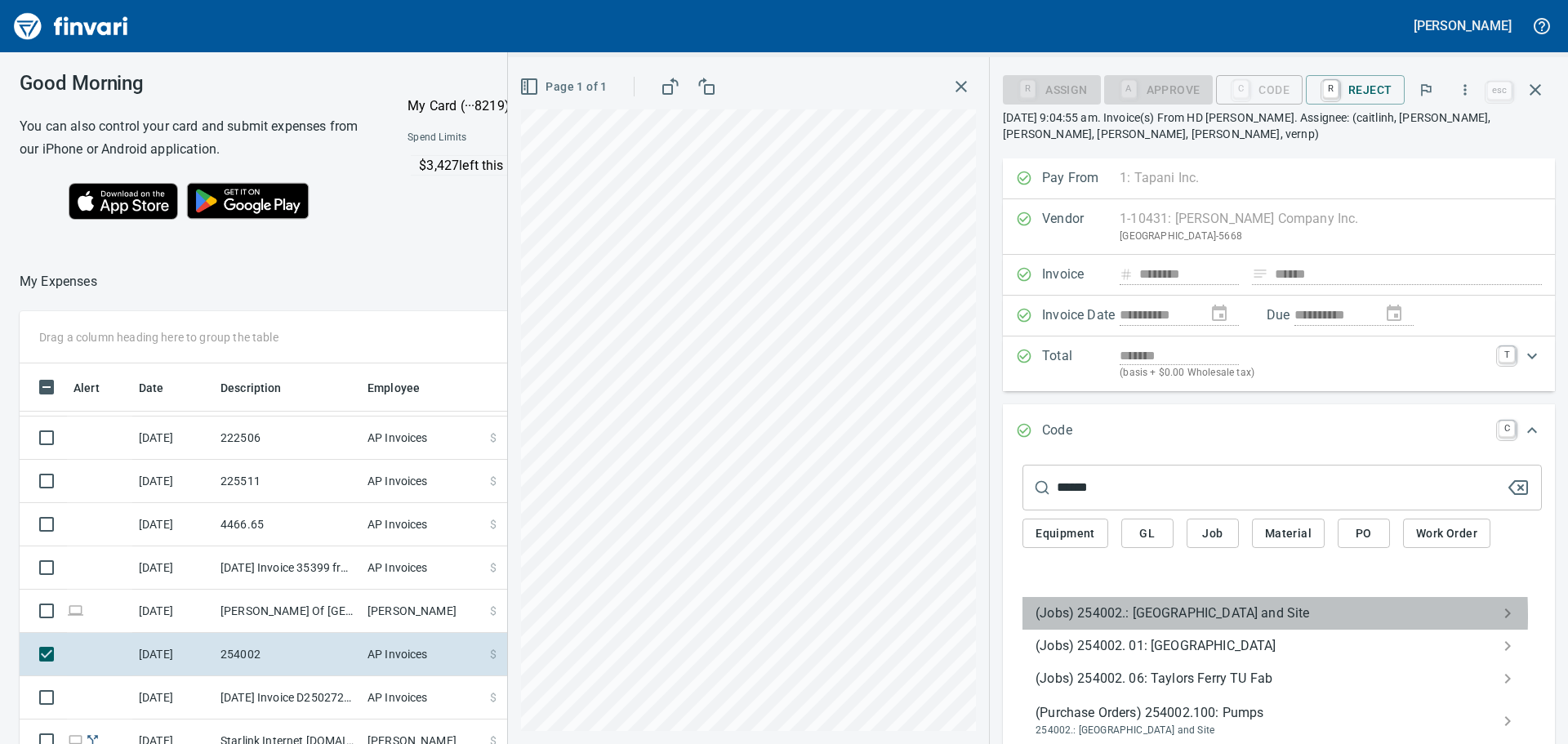
click at [1103, 615] on span "(Jobs) 254002.: [GEOGRAPHIC_DATA] and Site" at bounding box center [1269, 614] width 467 height 20
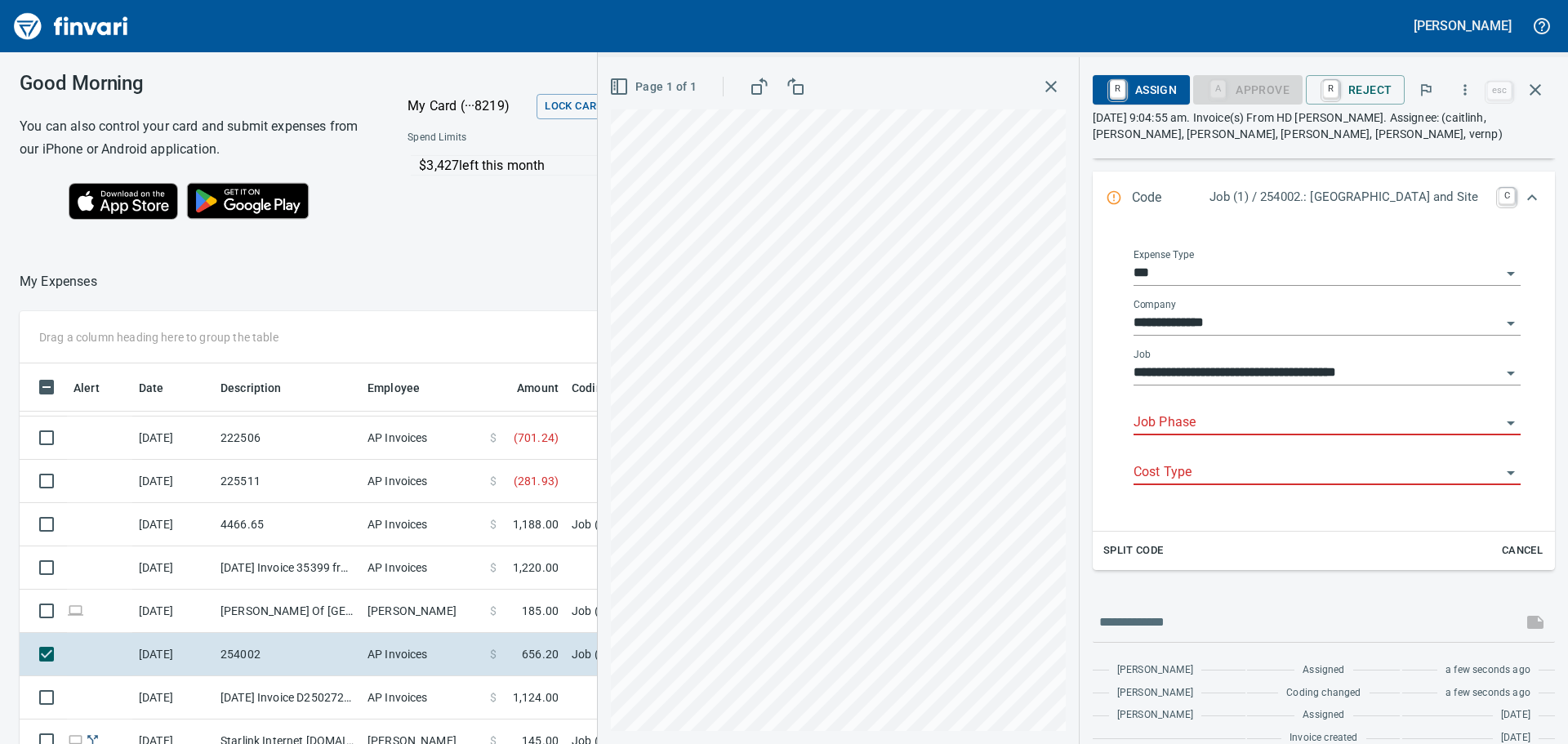
scroll to position [245, 0]
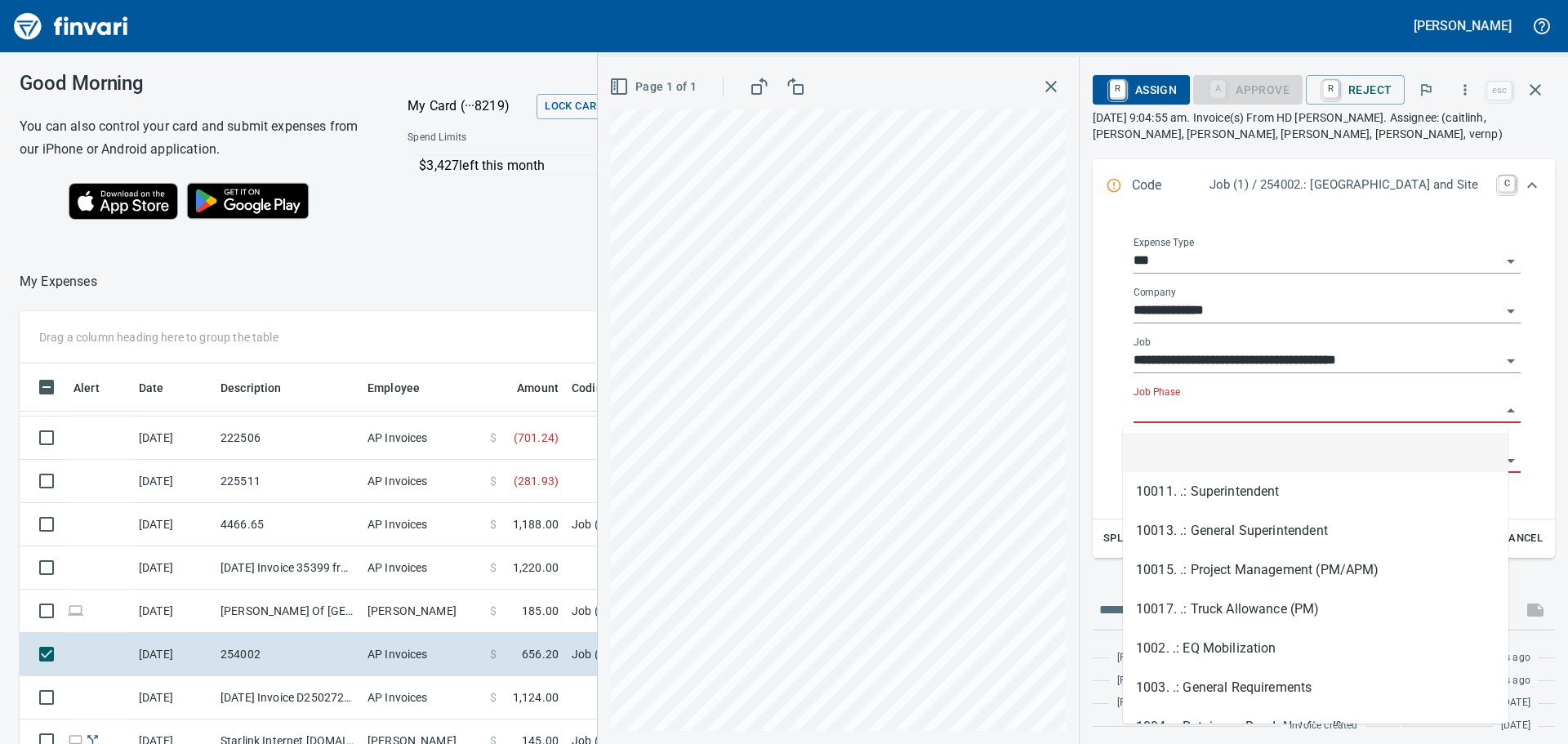
click at [1246, 407] on input "Job Phase" at bounding box center [1317, 411] width 367 height 23
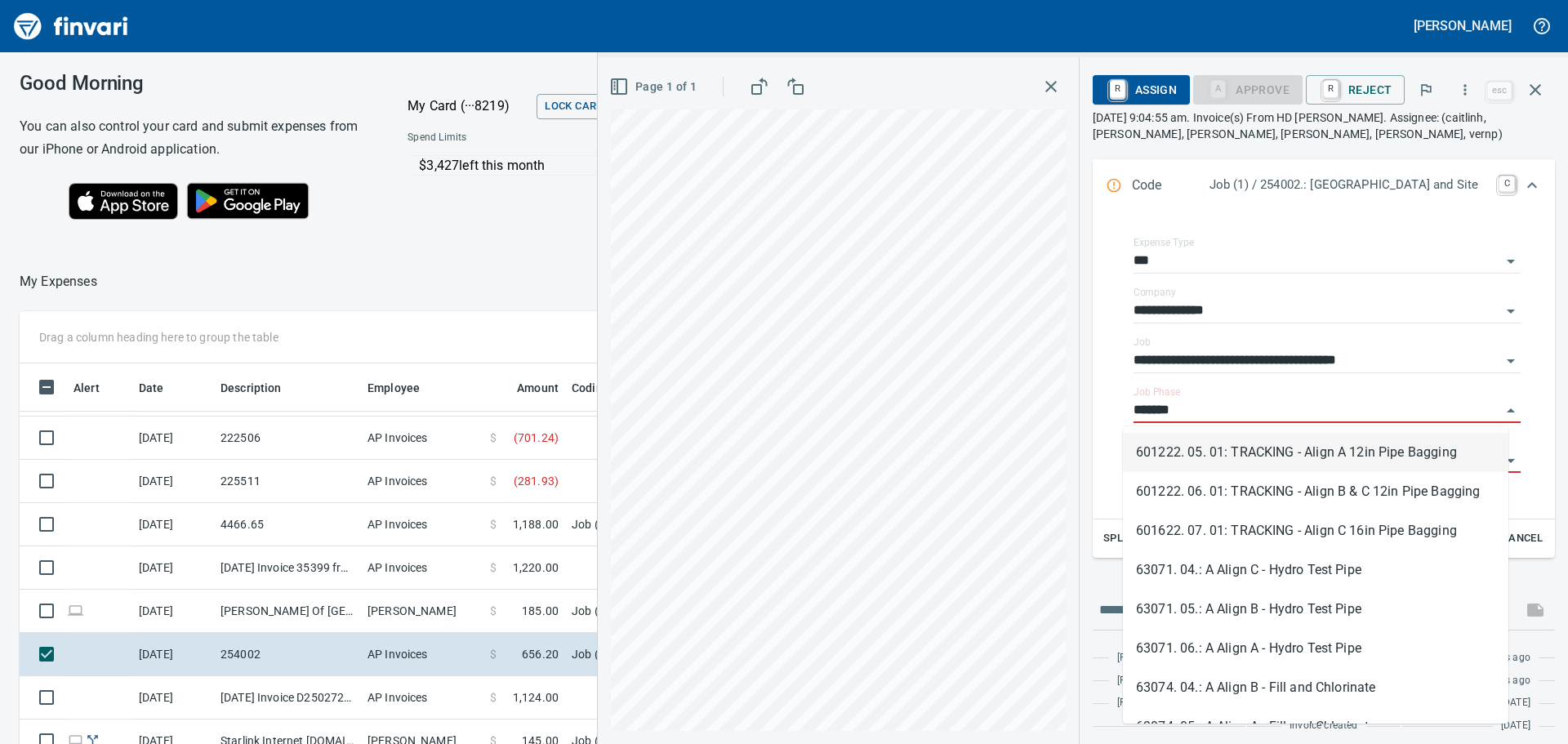
scroll to position [552, 1084]
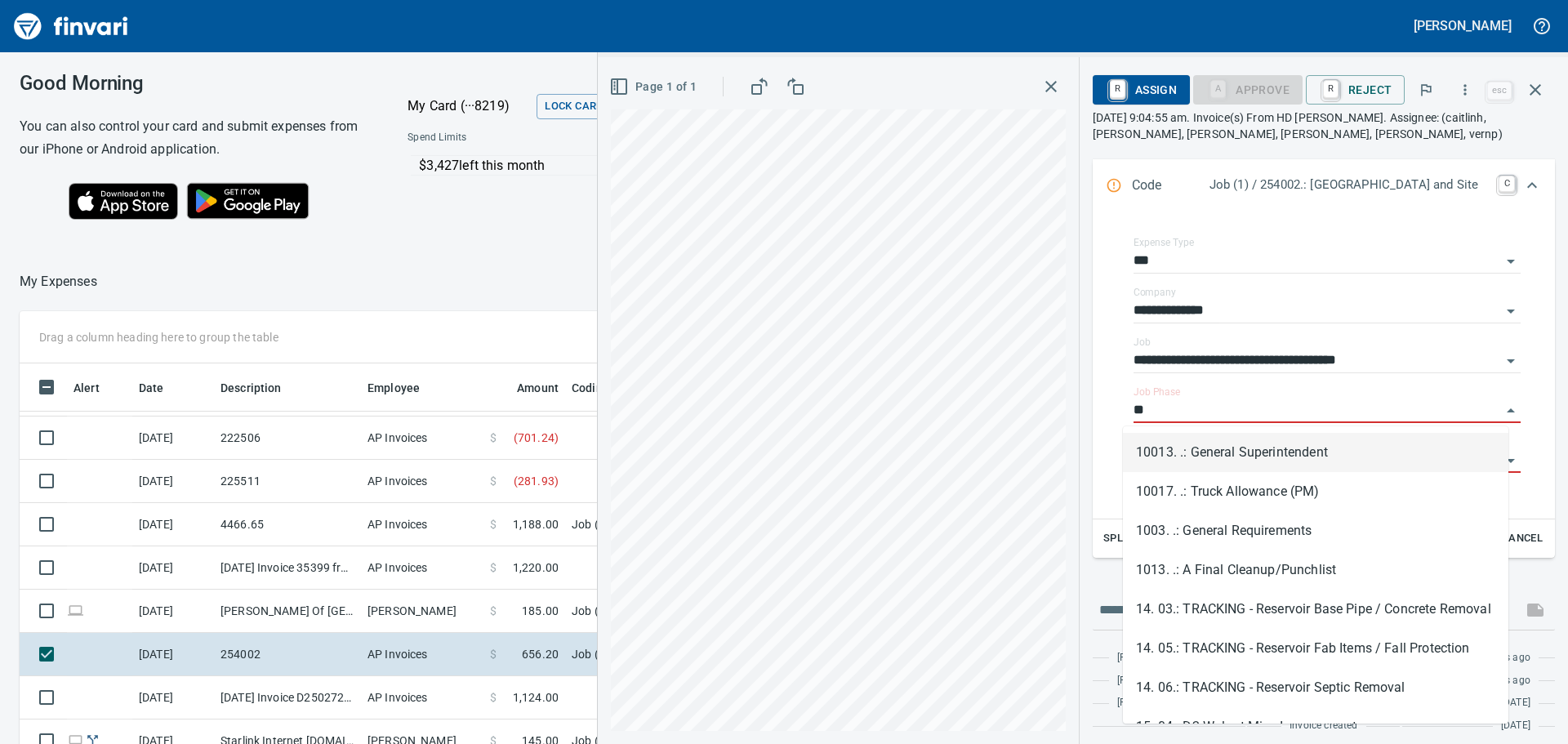
type input "*"
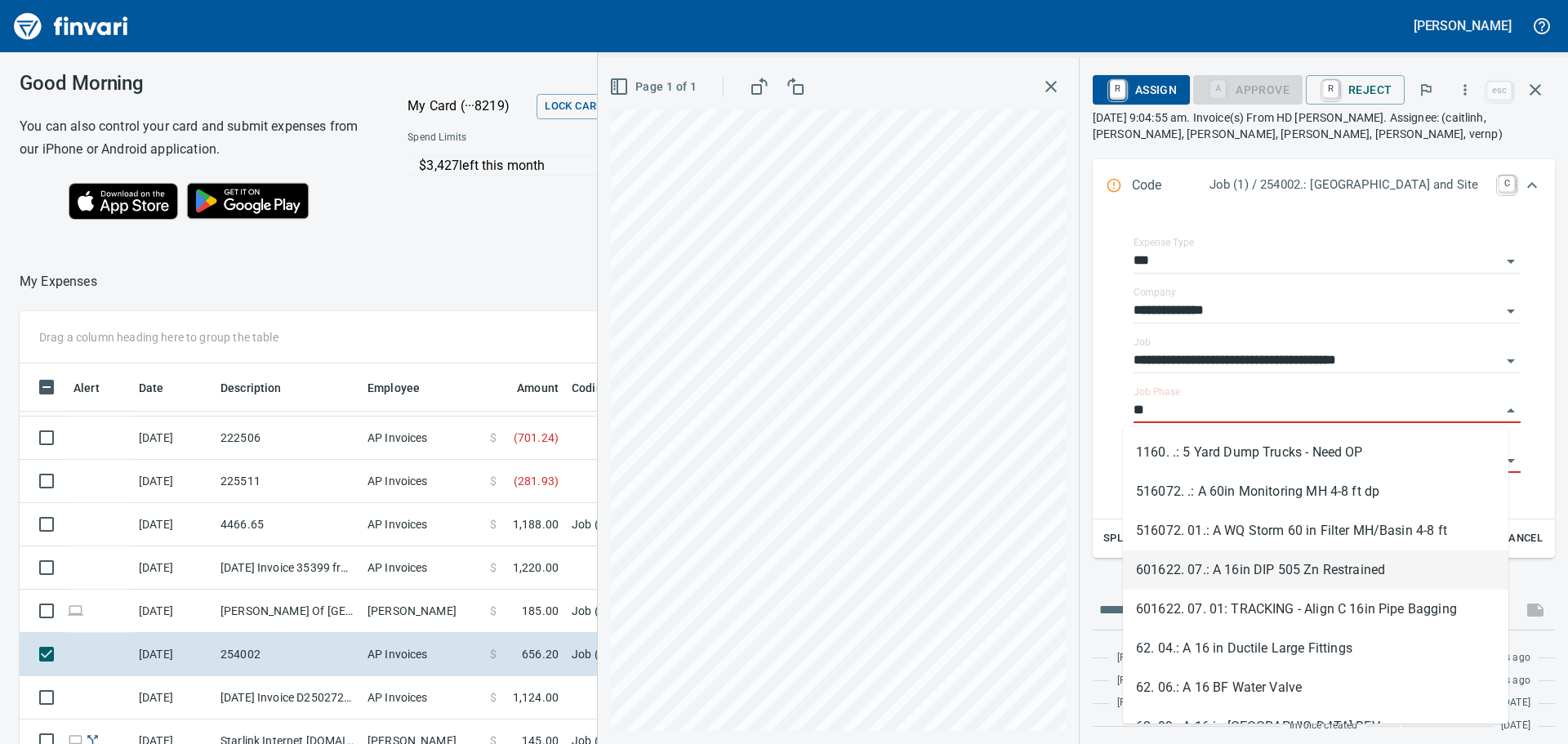
click at [1309, 565] on li "601622. 07.: A 16in DIP 505 Zn Restrained" at bounding box center [1315, 570] width 386 height 39
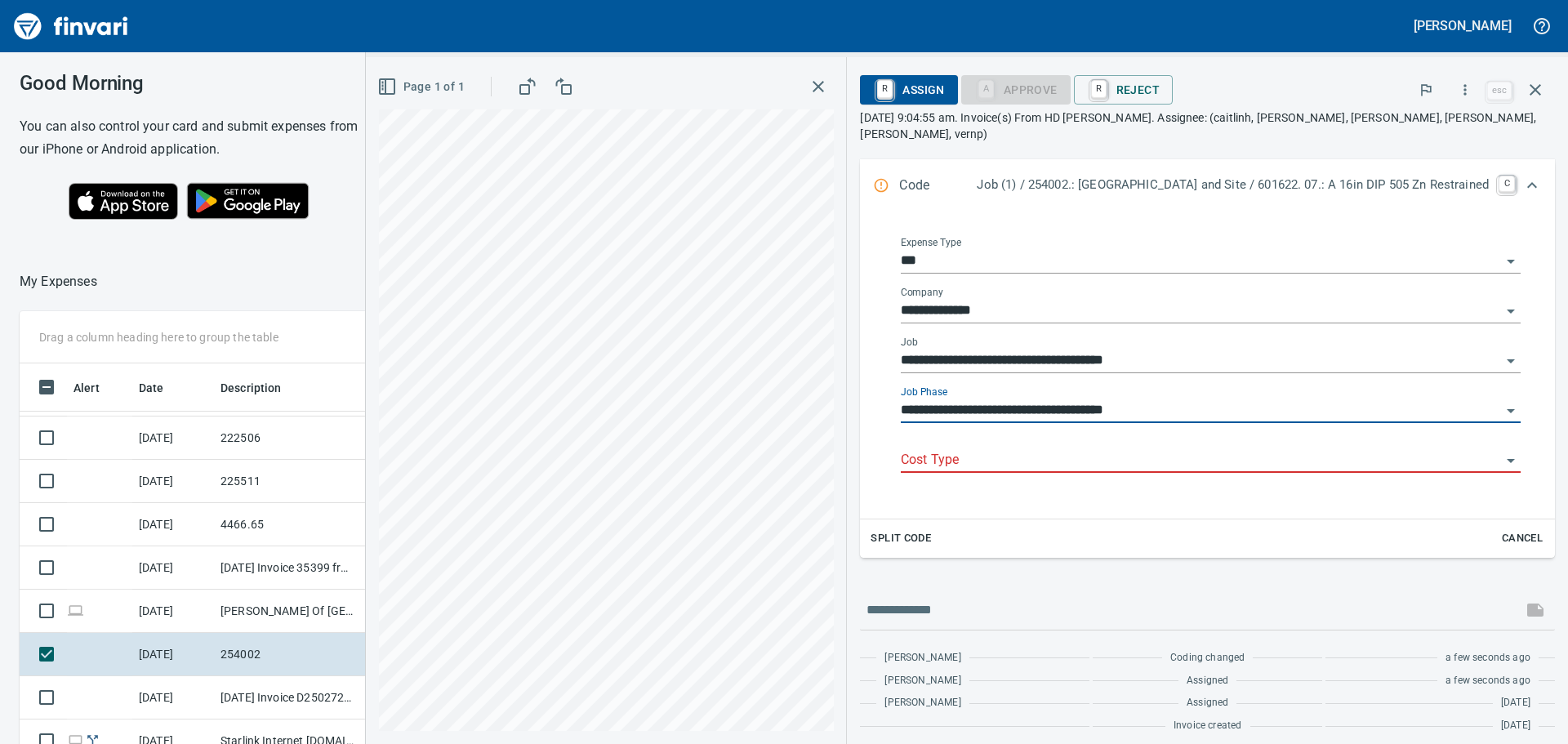
scroll to position [239, 0]
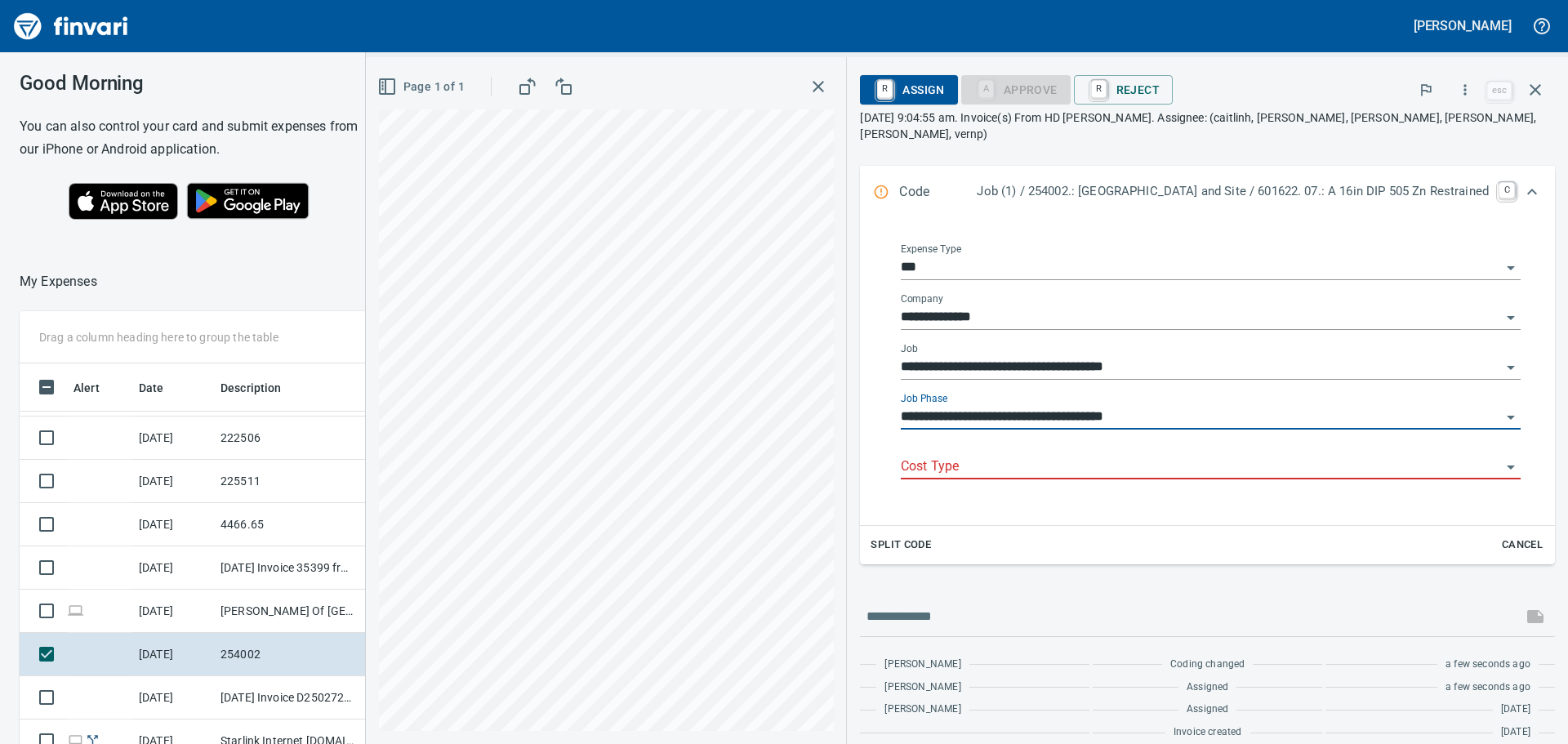
type input "**********"
click at [1152, 456] on input "Cost Type" at bounding box center [1201, 468] width 600 height 23
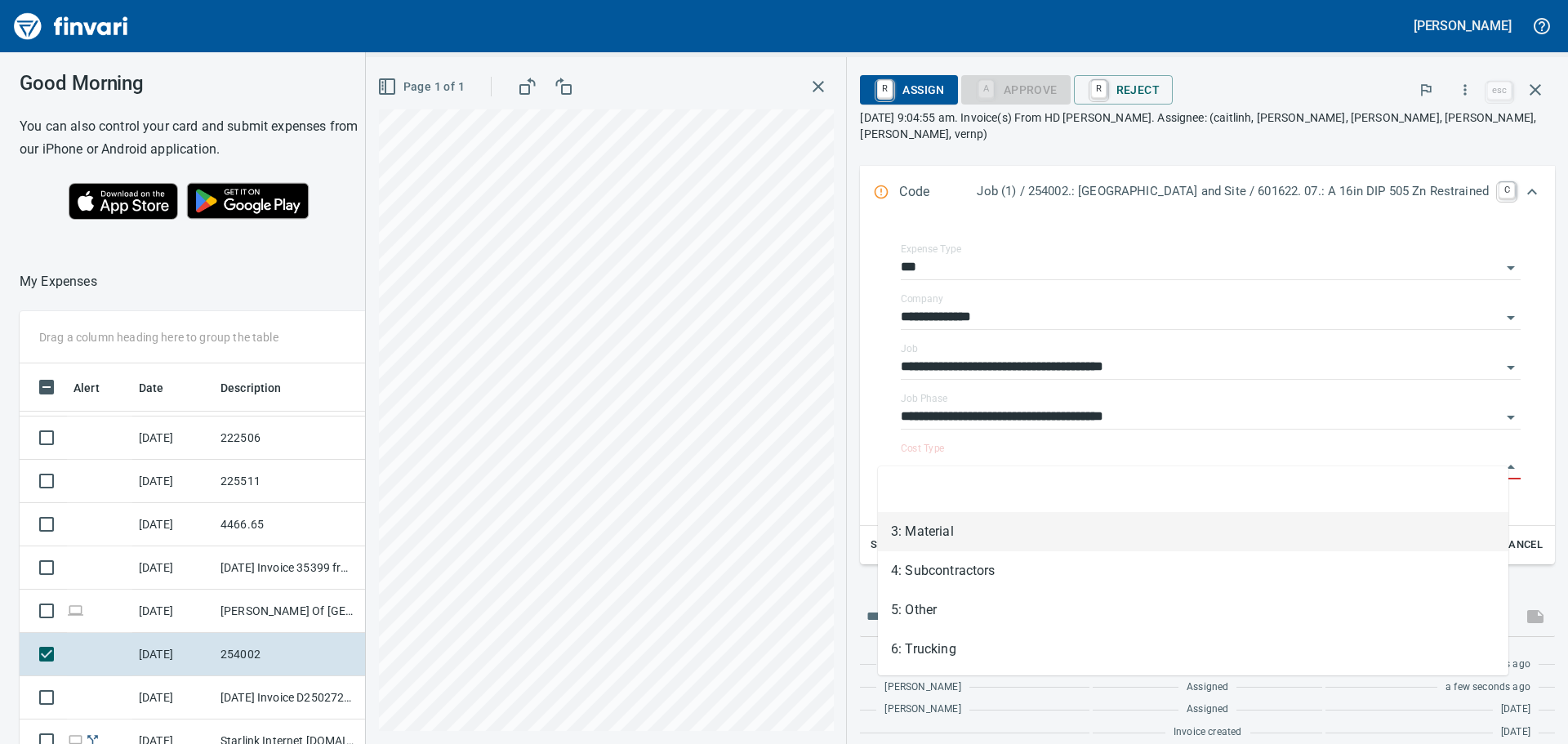
click at [934, 542] on li "3: Material" at bounding box center [1193, 531] width 630 height 39
type input "**********"
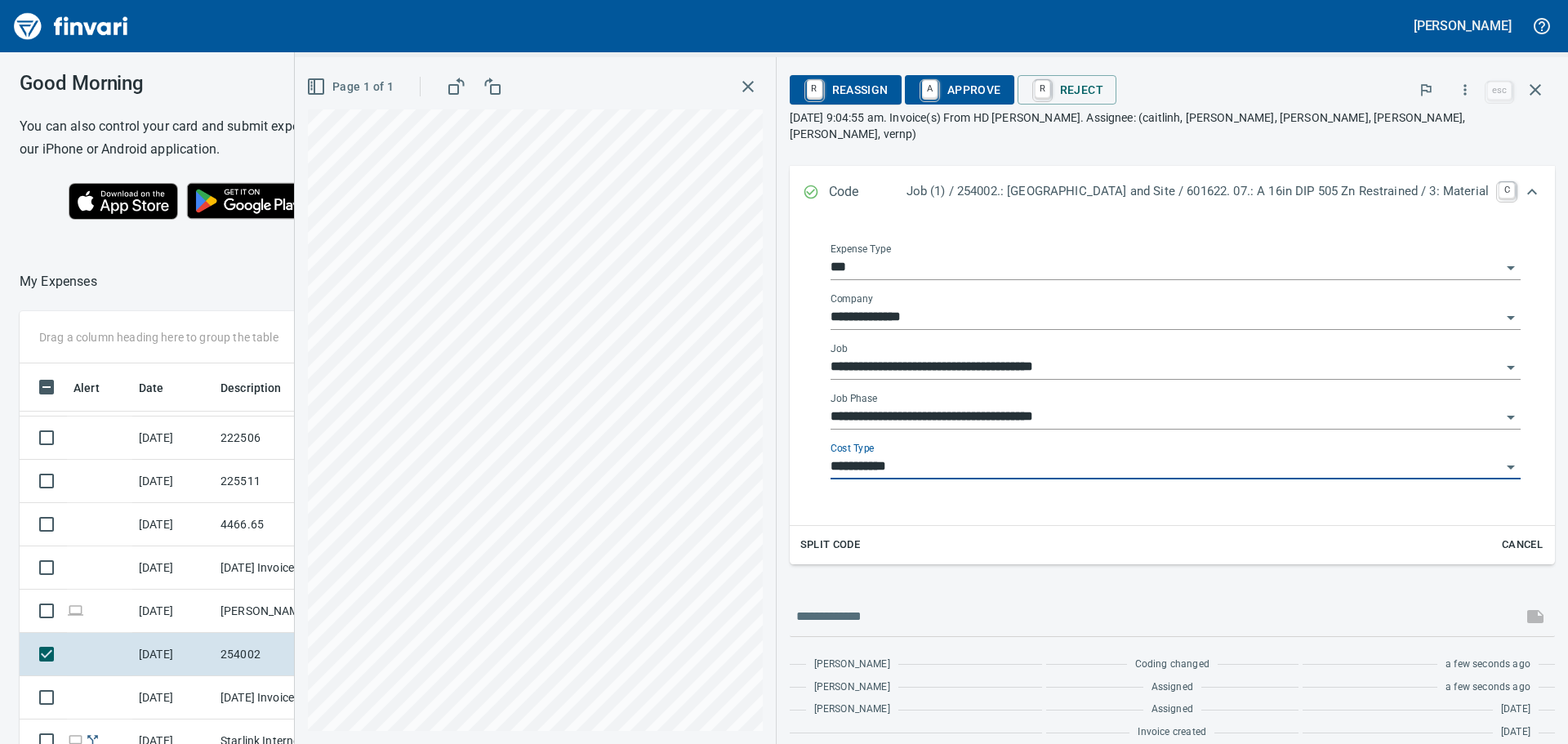
scroll to position [239, 0]
click at [918, 90] on span "A Approve" at bounding box center [959, 90] width 83 height 27
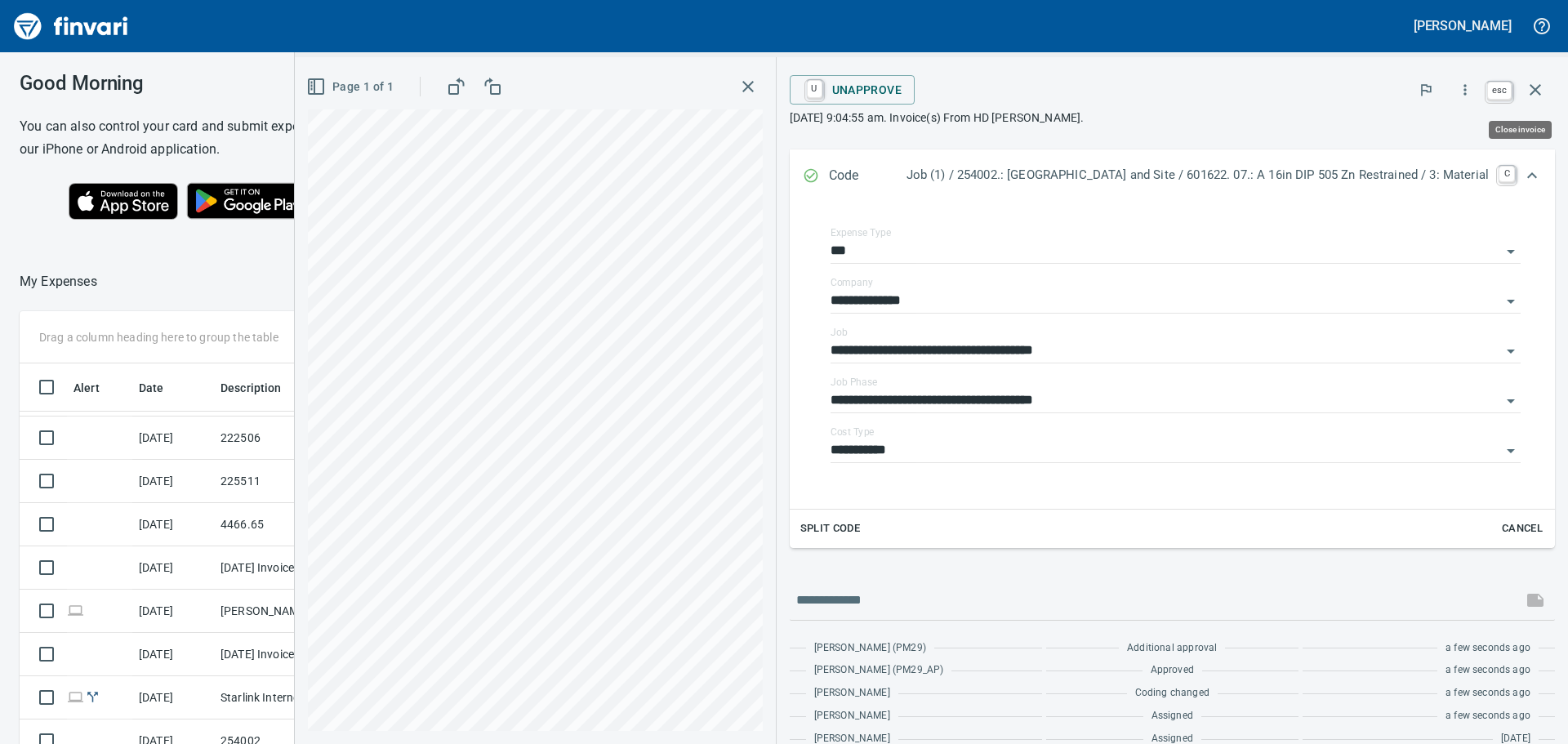
scroll to position [552, 1084]
click at [1531, 88] on icon "button" at bounding box center [1536, 90] width 20 height 20
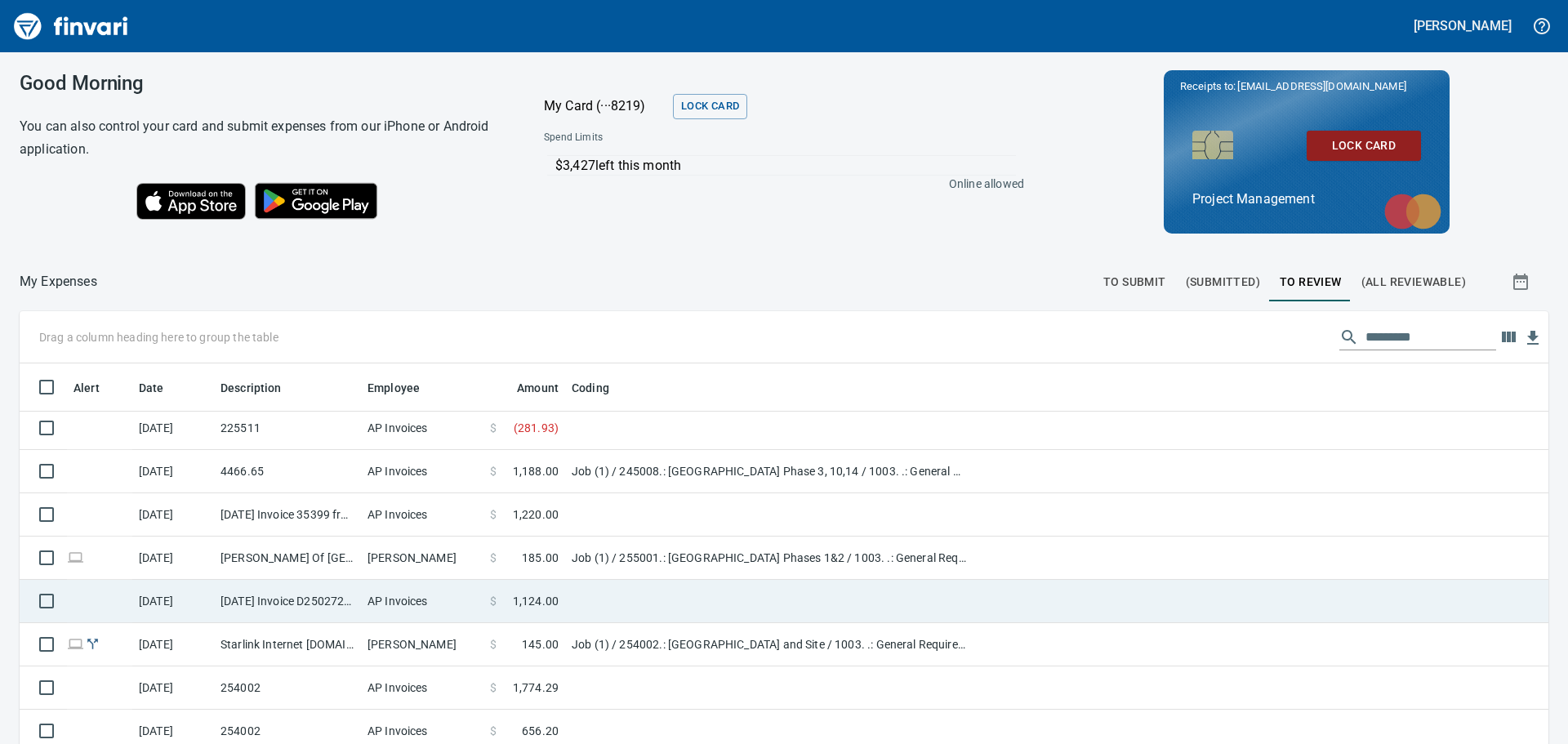
scroll to position [163, 0]
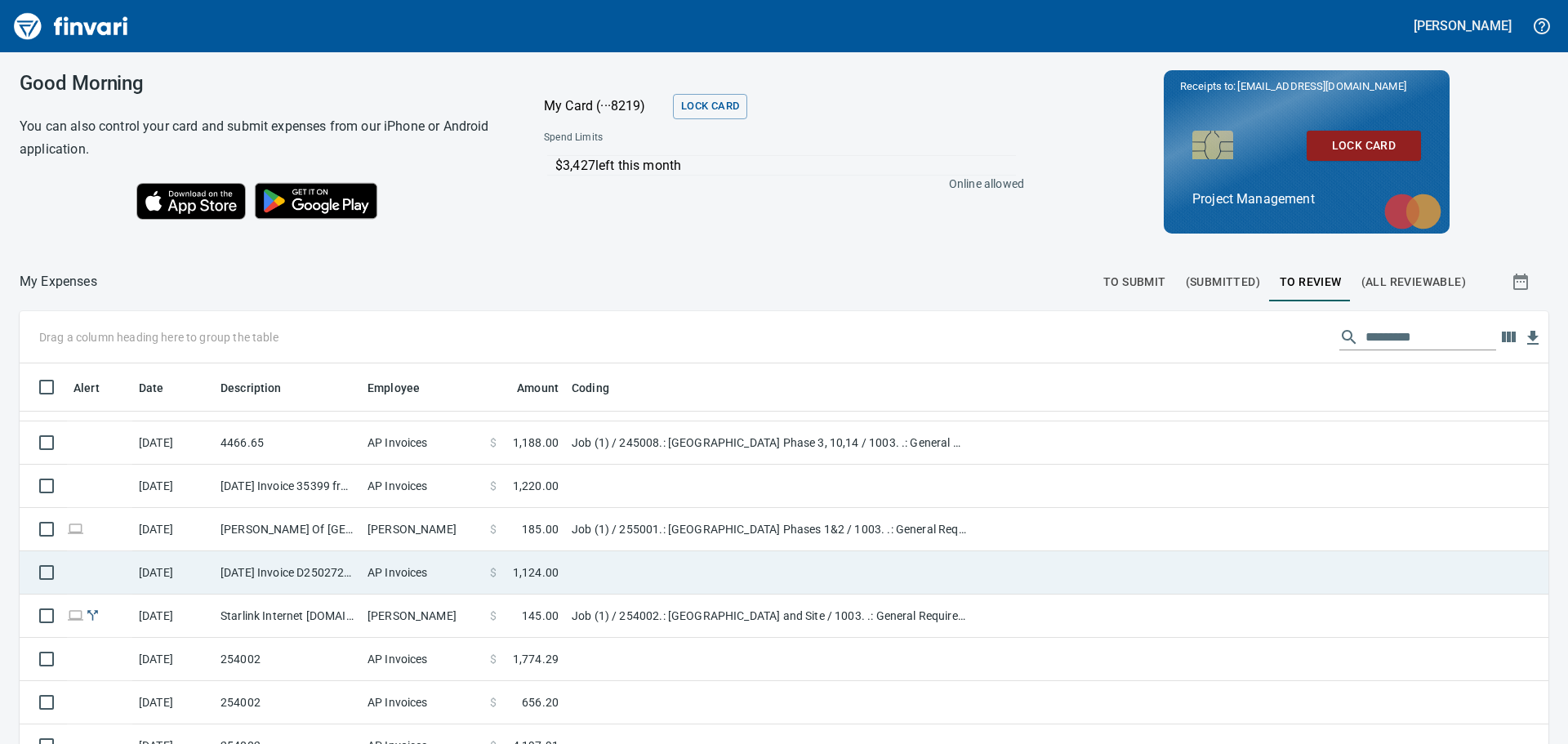
click at [457, 576] on td "AP Invoices" at bounding box center [422, 573] width 123 height 43
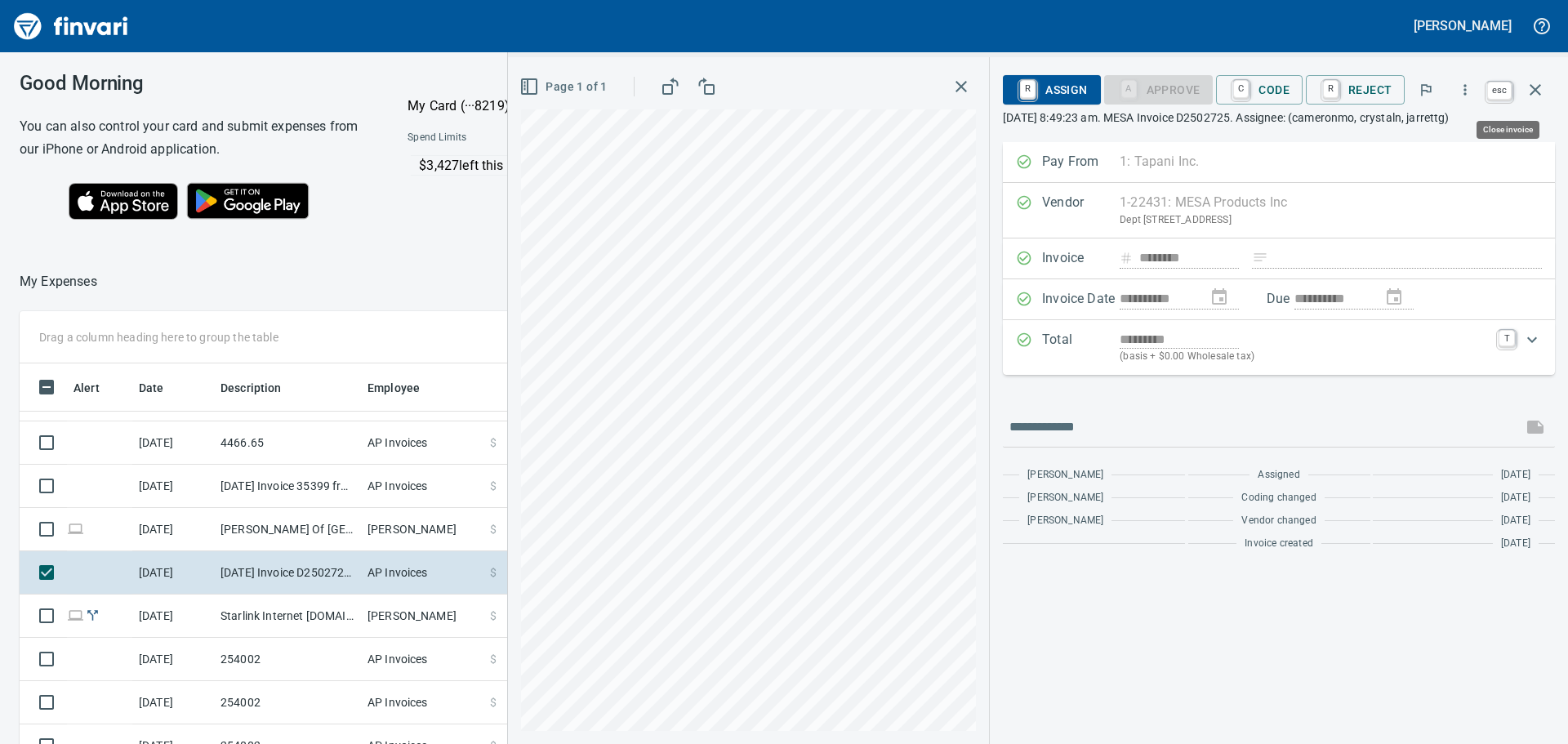
scroll to position [552, 1084]
click at [1544, 83] on icon "button" at bounding box center [1536, 90] width 20 height 20
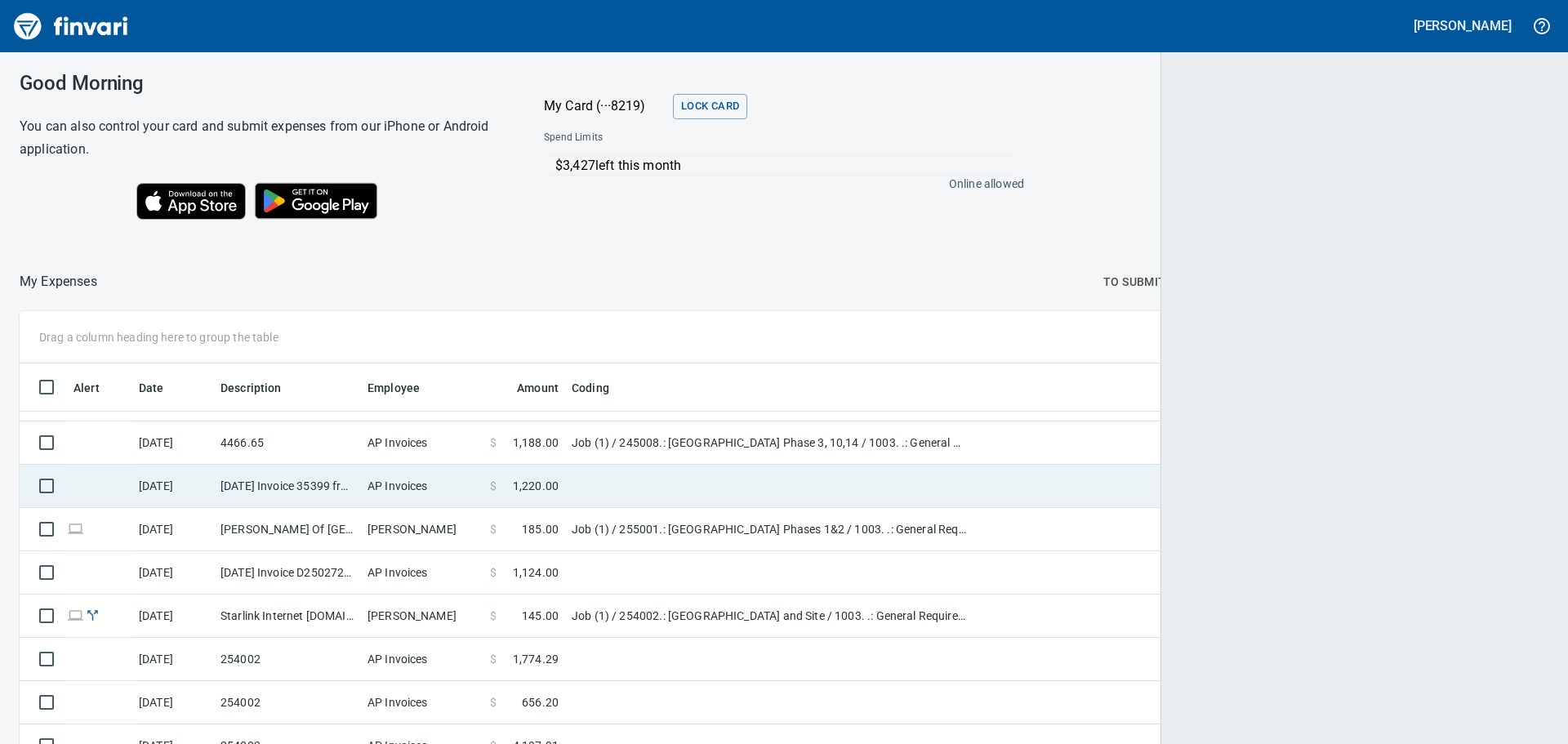
scroll to position [552, 1492]
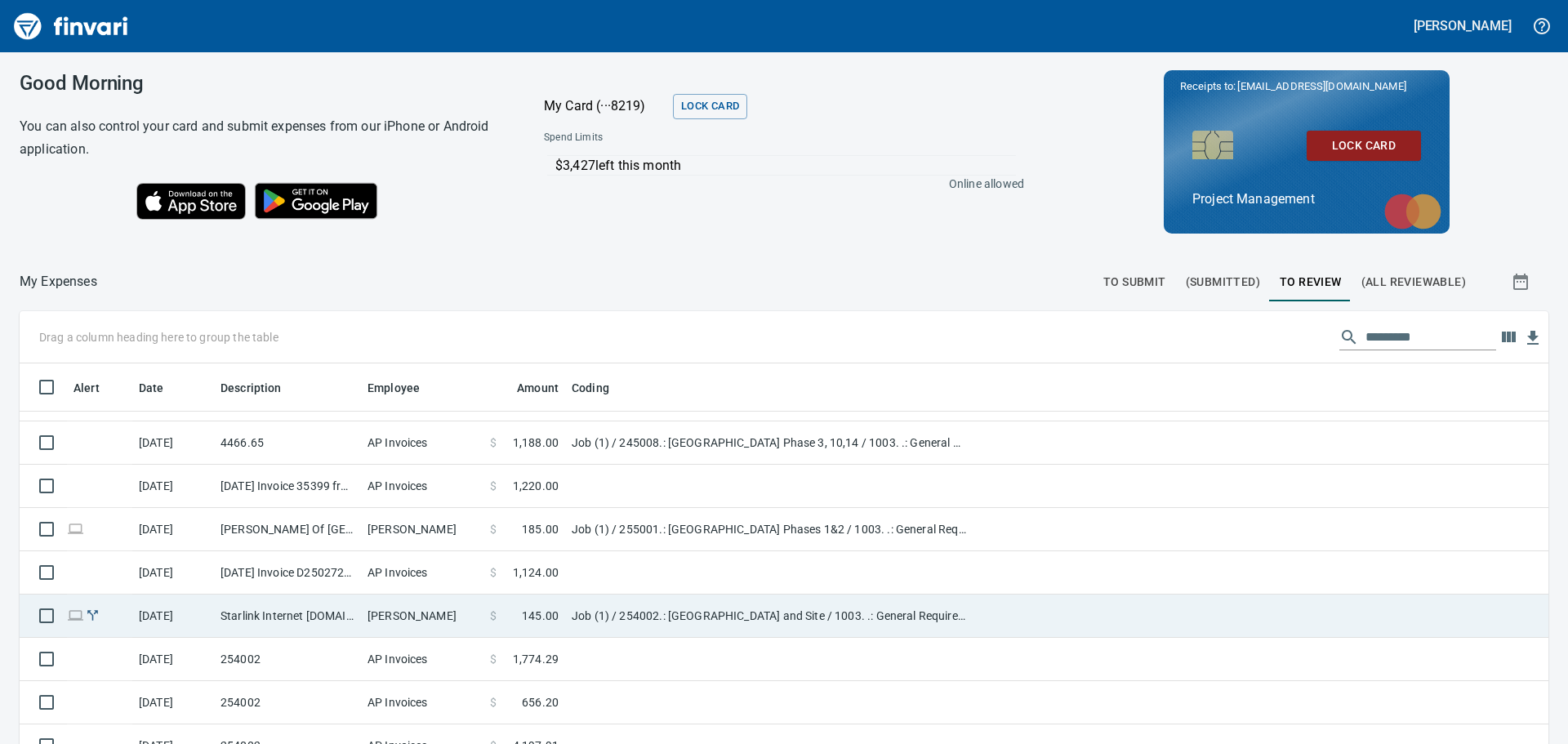
click at [381, 623] on td "[PERSON_NAME]" at bounding box center [422, 616] width 123 height 43
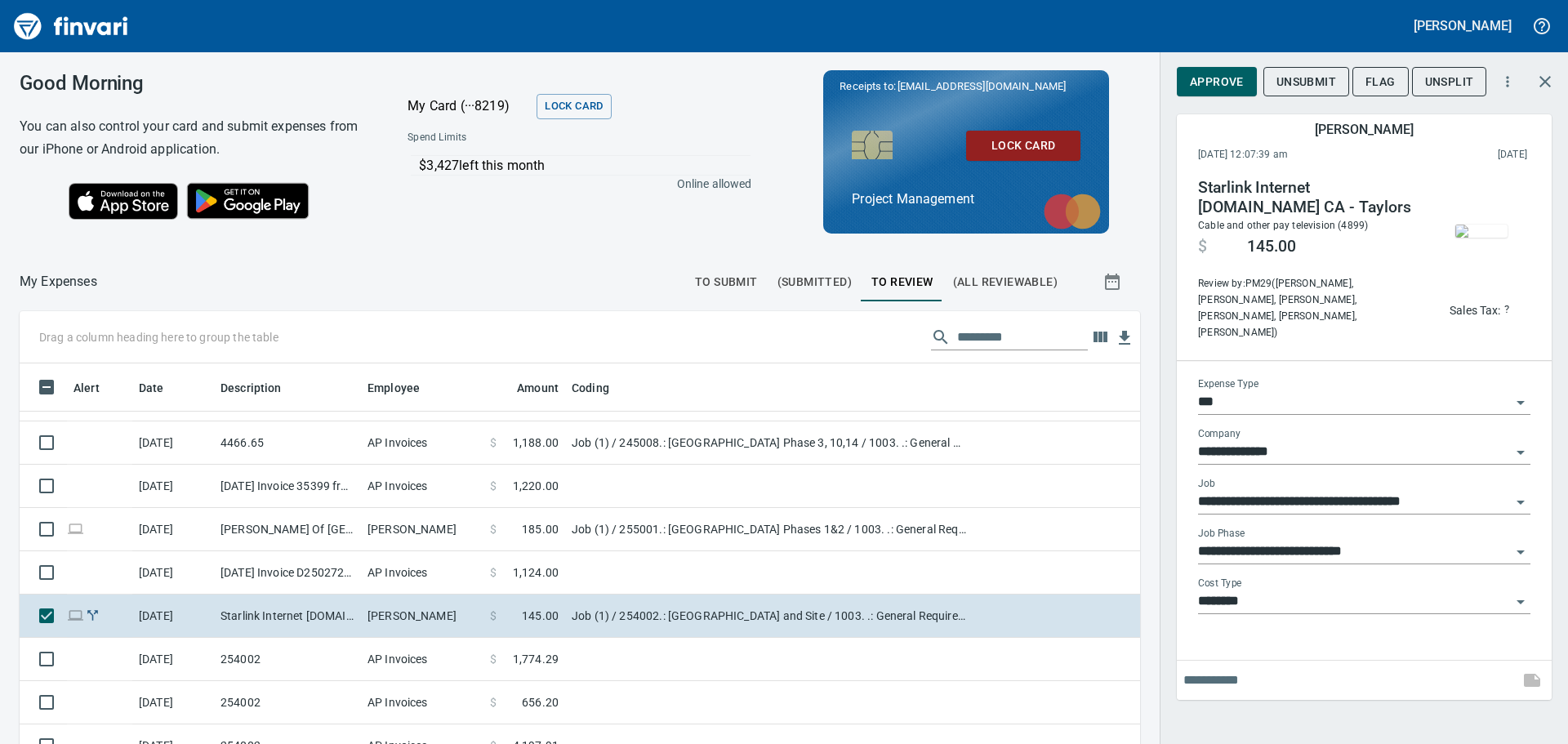
scroll to position [552, 1084]
click at [1208, 80] on span "Approve" at bounding box center [1216, 82] width 54 height 21
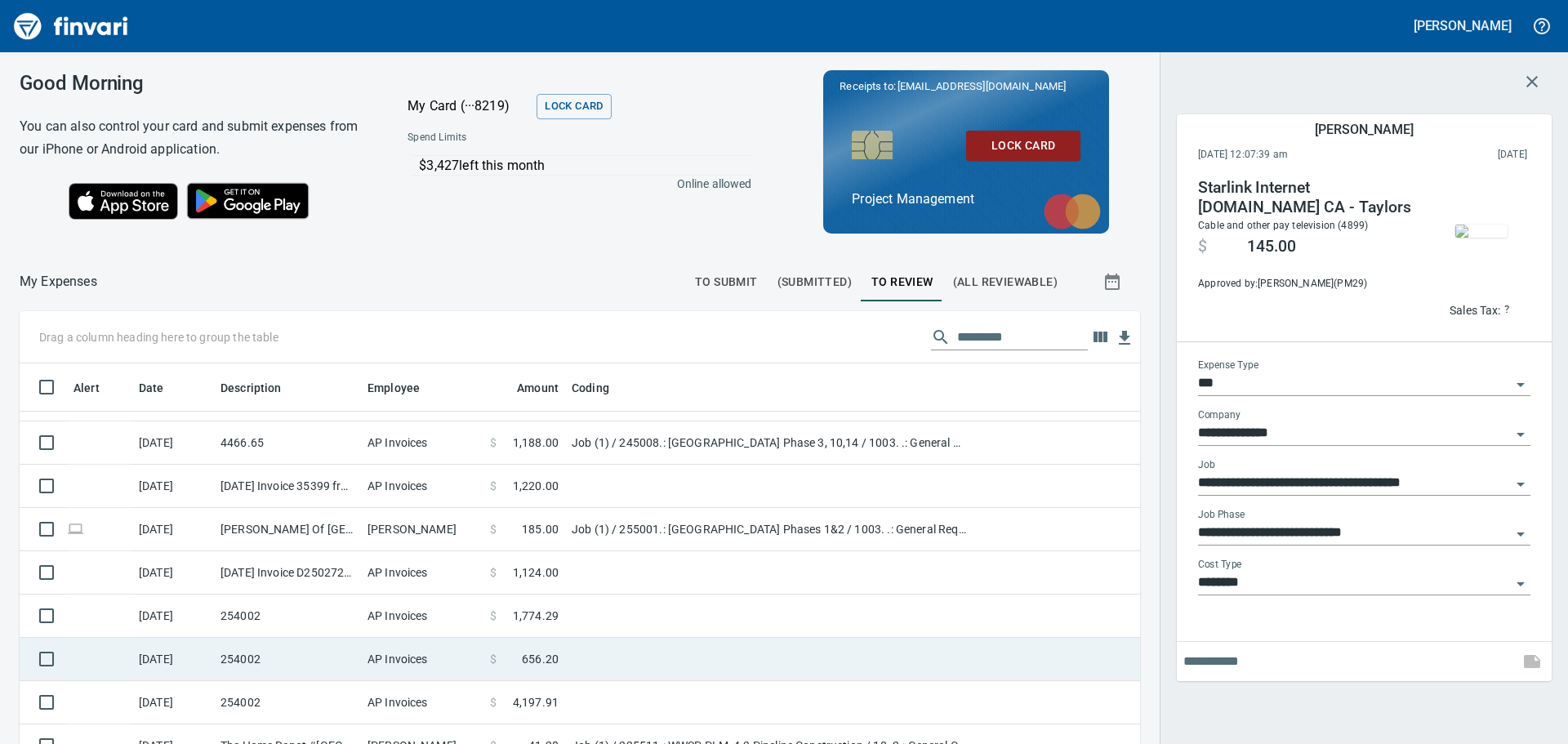
click at [342, 657] on td "254002" at bounding box center [287, 659] width 147 height 43
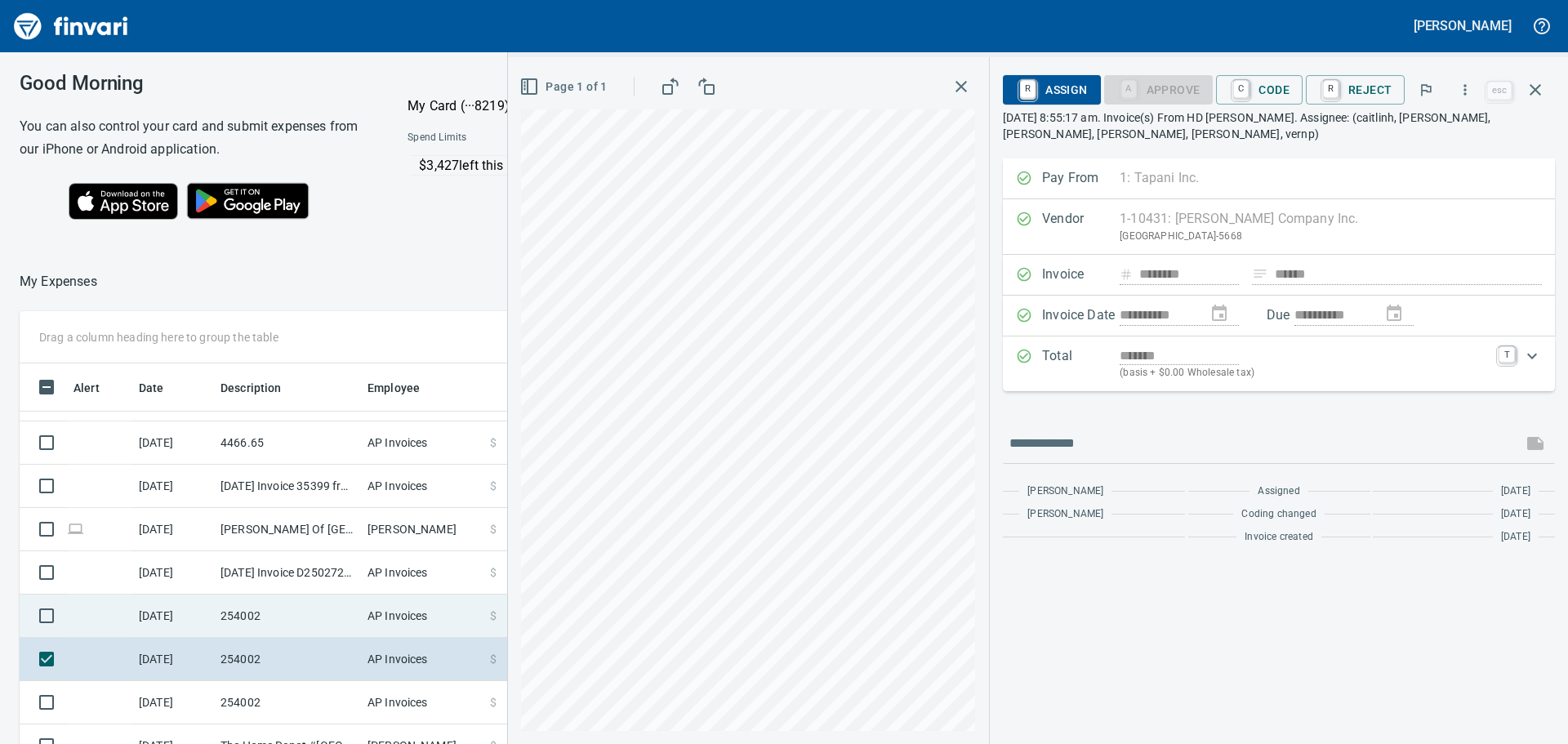
click at [368, 617] on td "AP Invoices" at bounding box center [422, 616] width 123 height 43
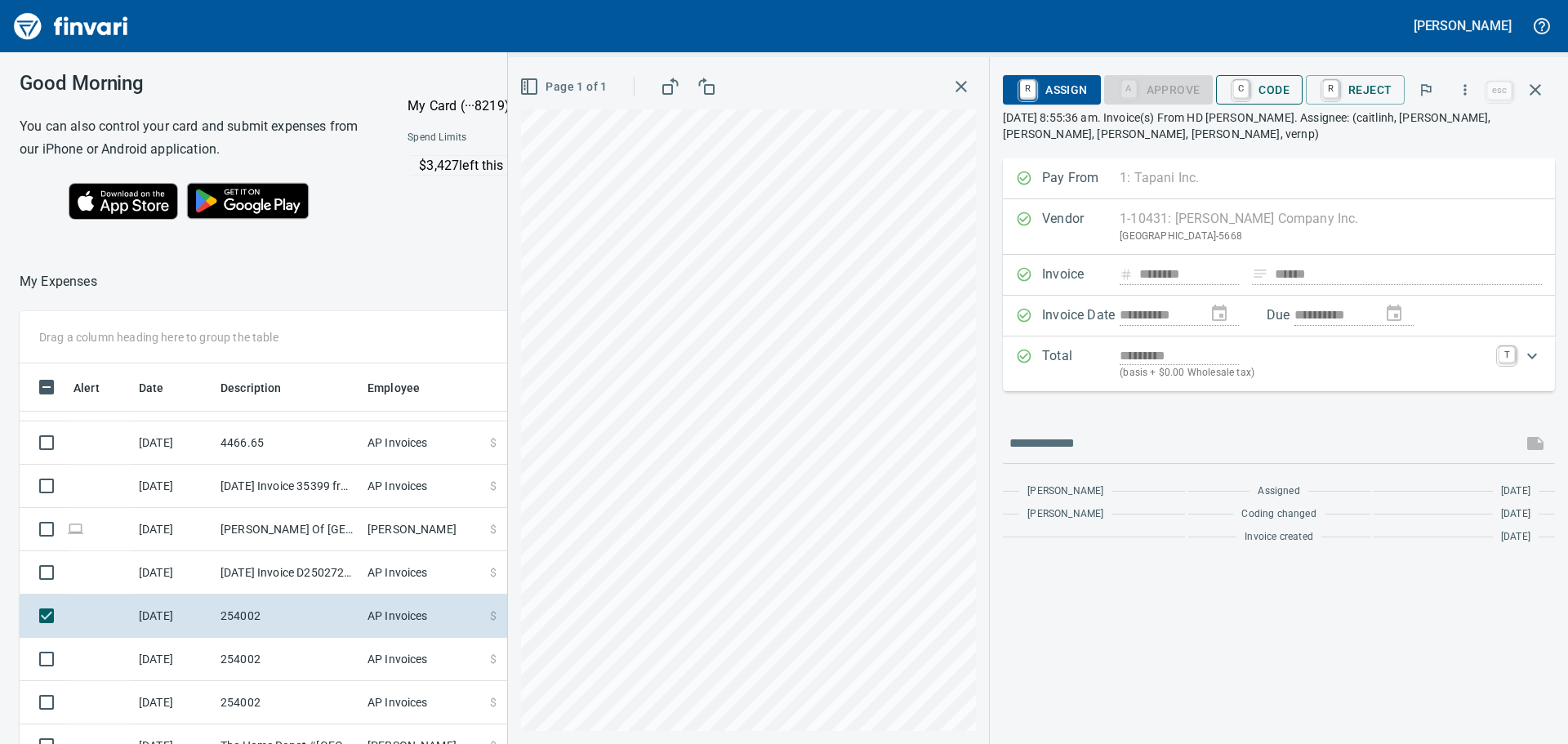
scroll to position [552, 1084]
click at [1272, 95] on span "C Code" at bounding box center [1259, 90] width 61 height 27
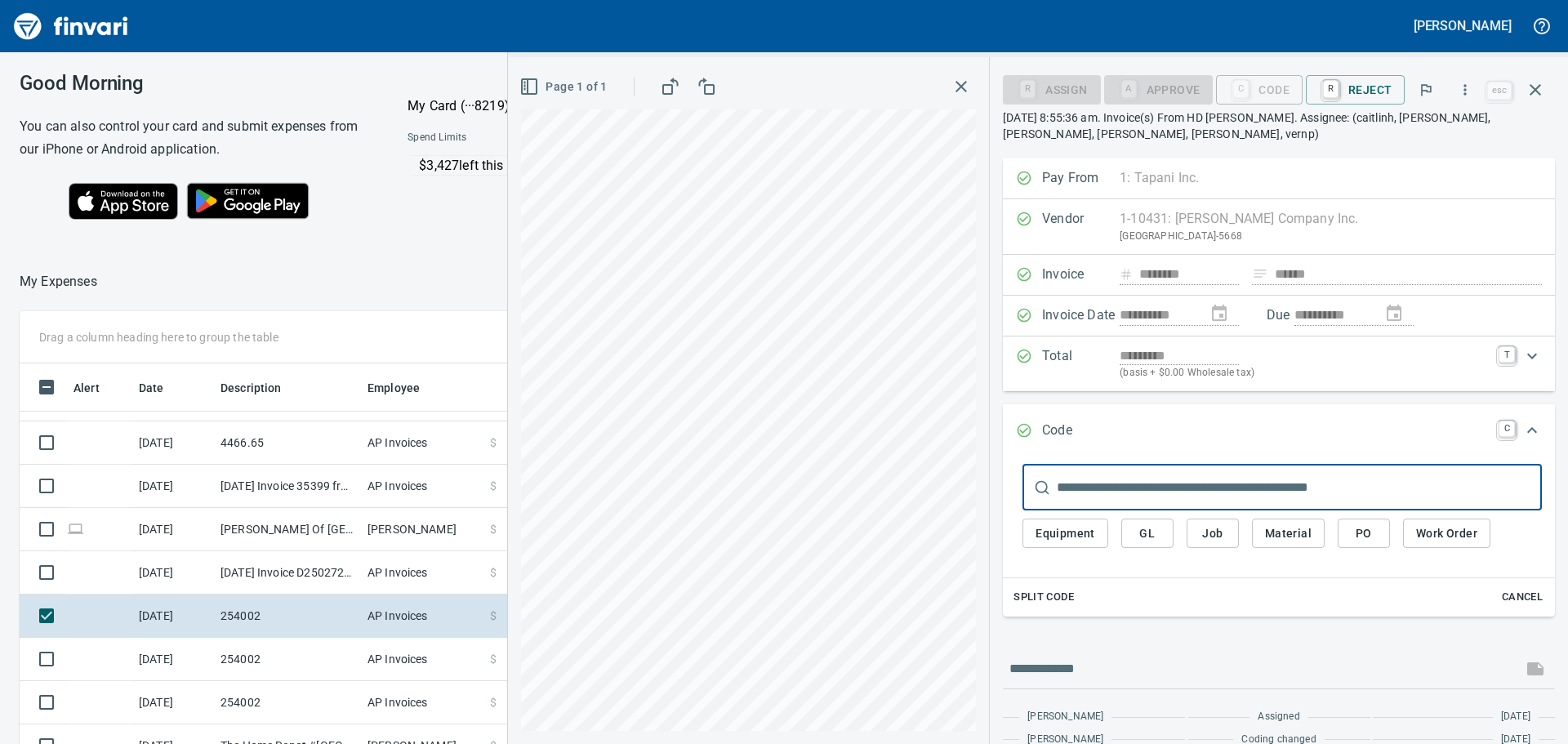
click at [1201, 493] on input "text" at bounding box center [1299, 487] width 485 height 46
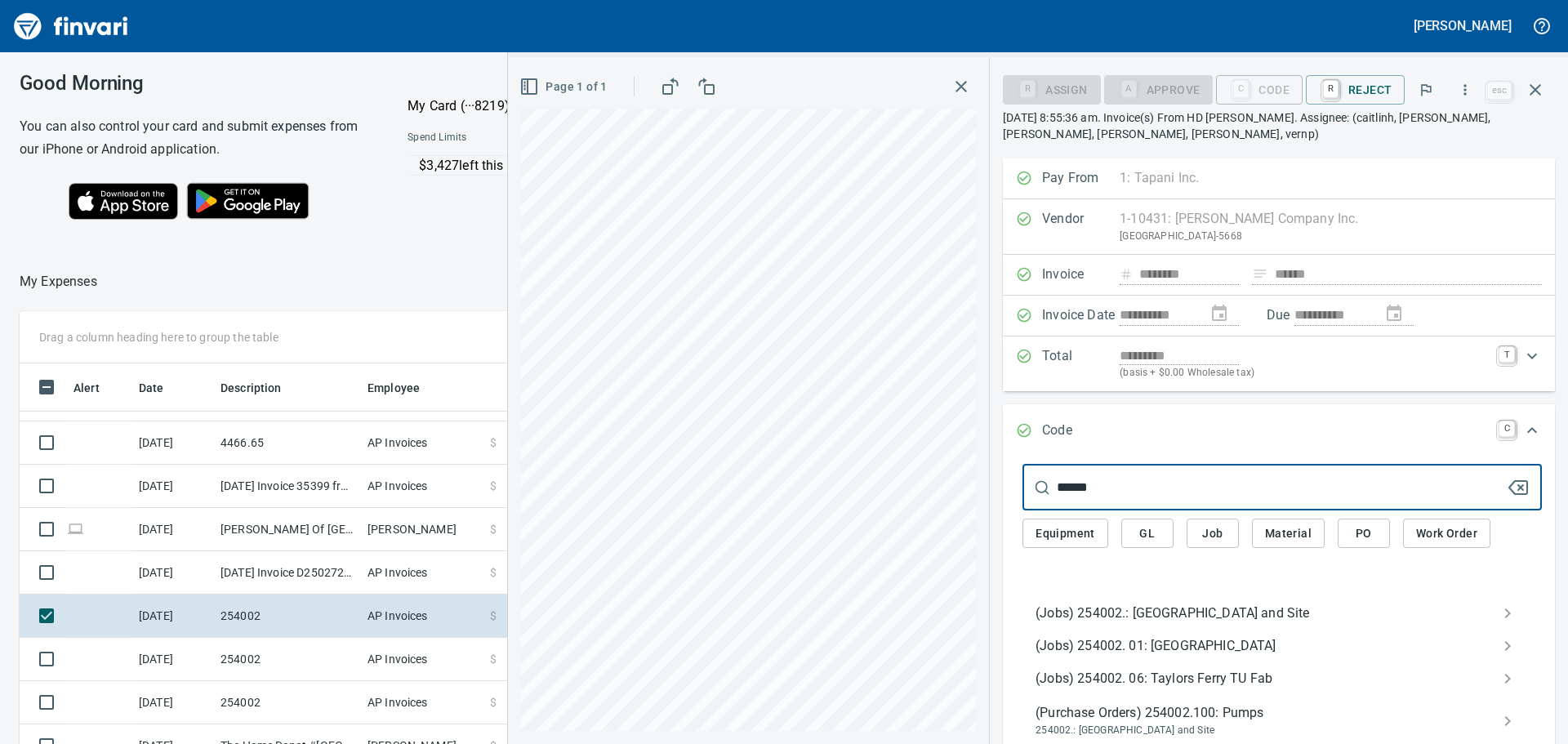
type input "******"
click at [1147, 611] on span "(Jobs) 254002.: [GEOGRAPHIC_DATA] and Site" at bounding box center [1269, 614] width 467 height 20
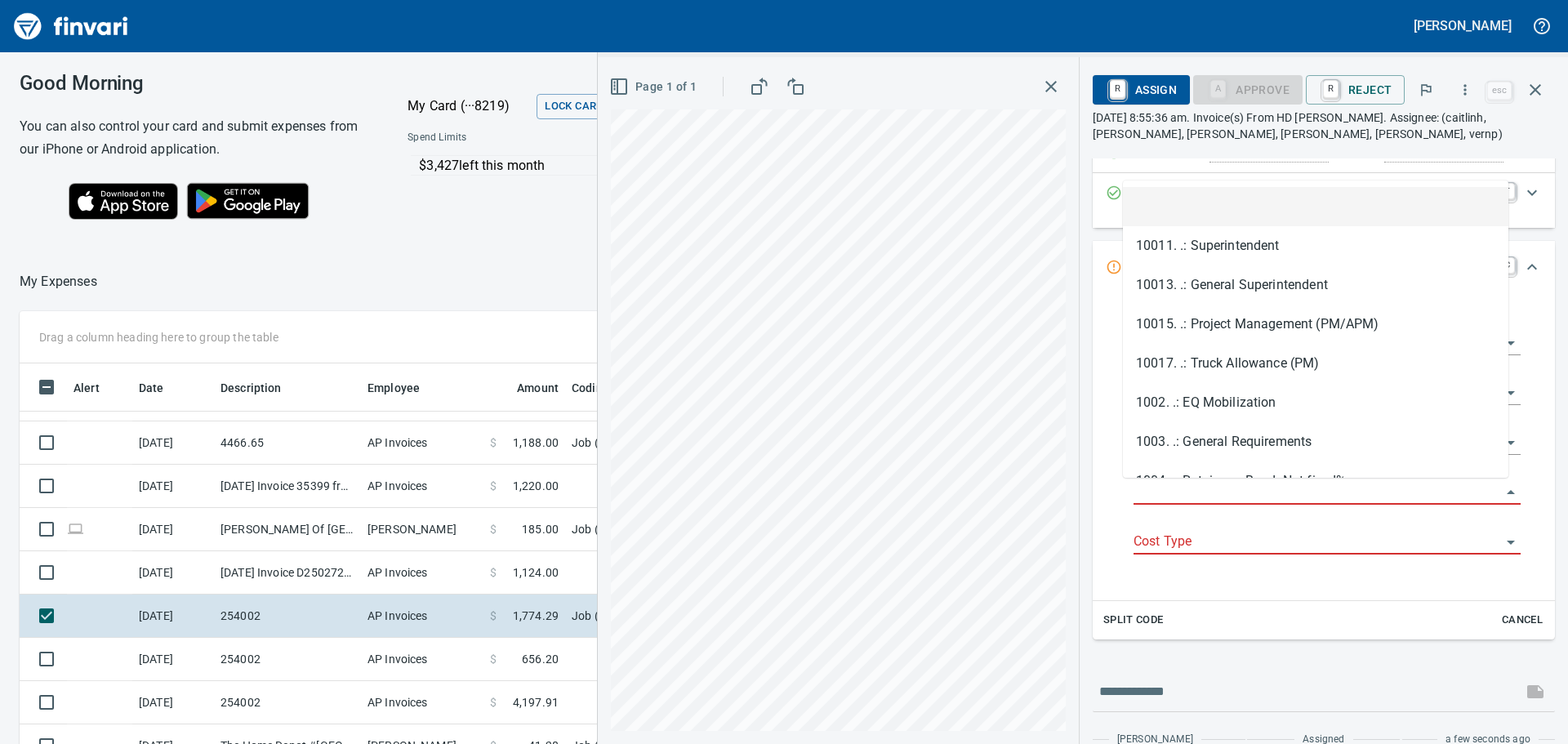
click at [1236, 489] on input "Job Phase" at bounding box center [1317, 493] width 367 height 23
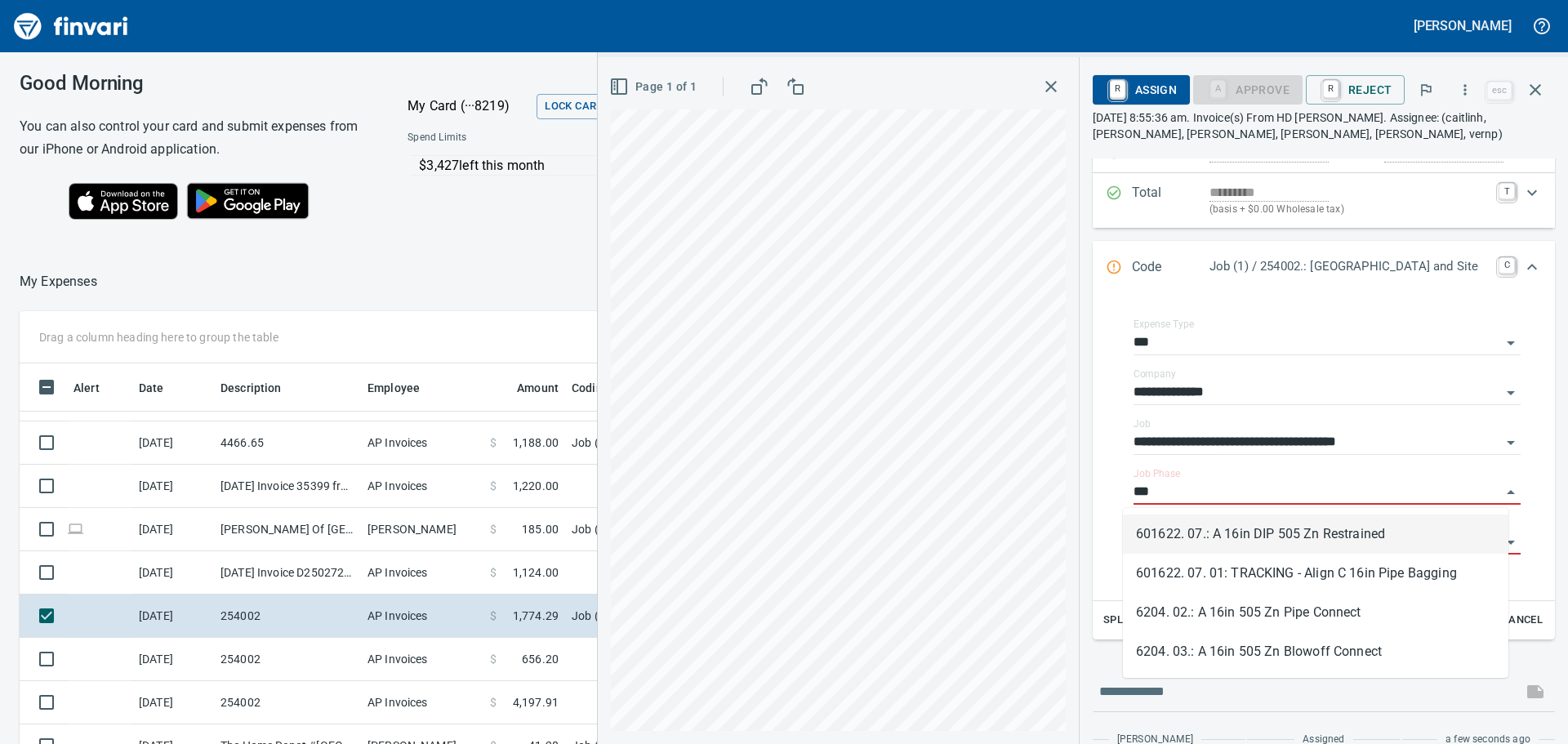
click at [1310, 531] on li "601622. 07.: A 16in DIP 505 Zn Restrained" at bounding box center [1315, 533] width 386 height 39
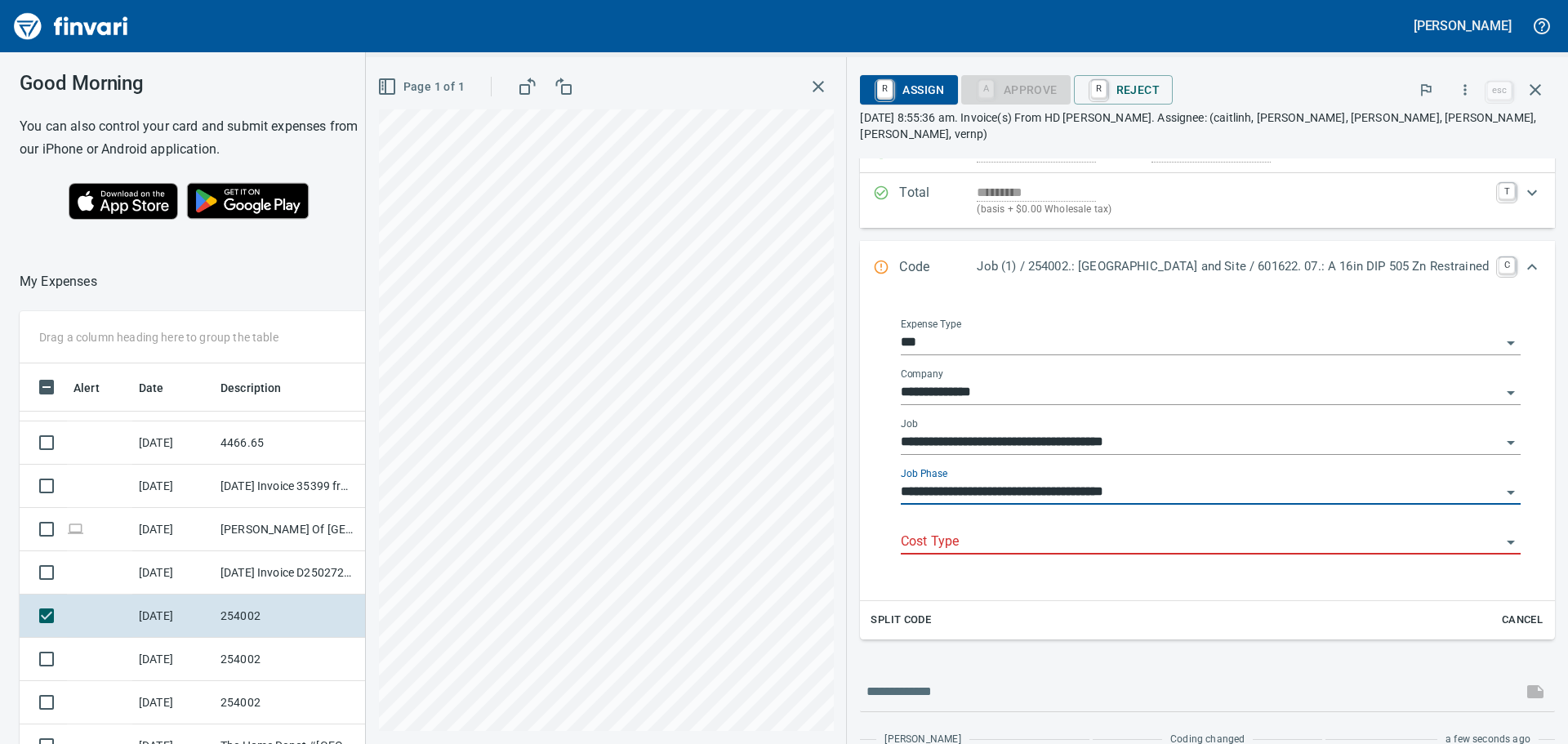
type input "**********"
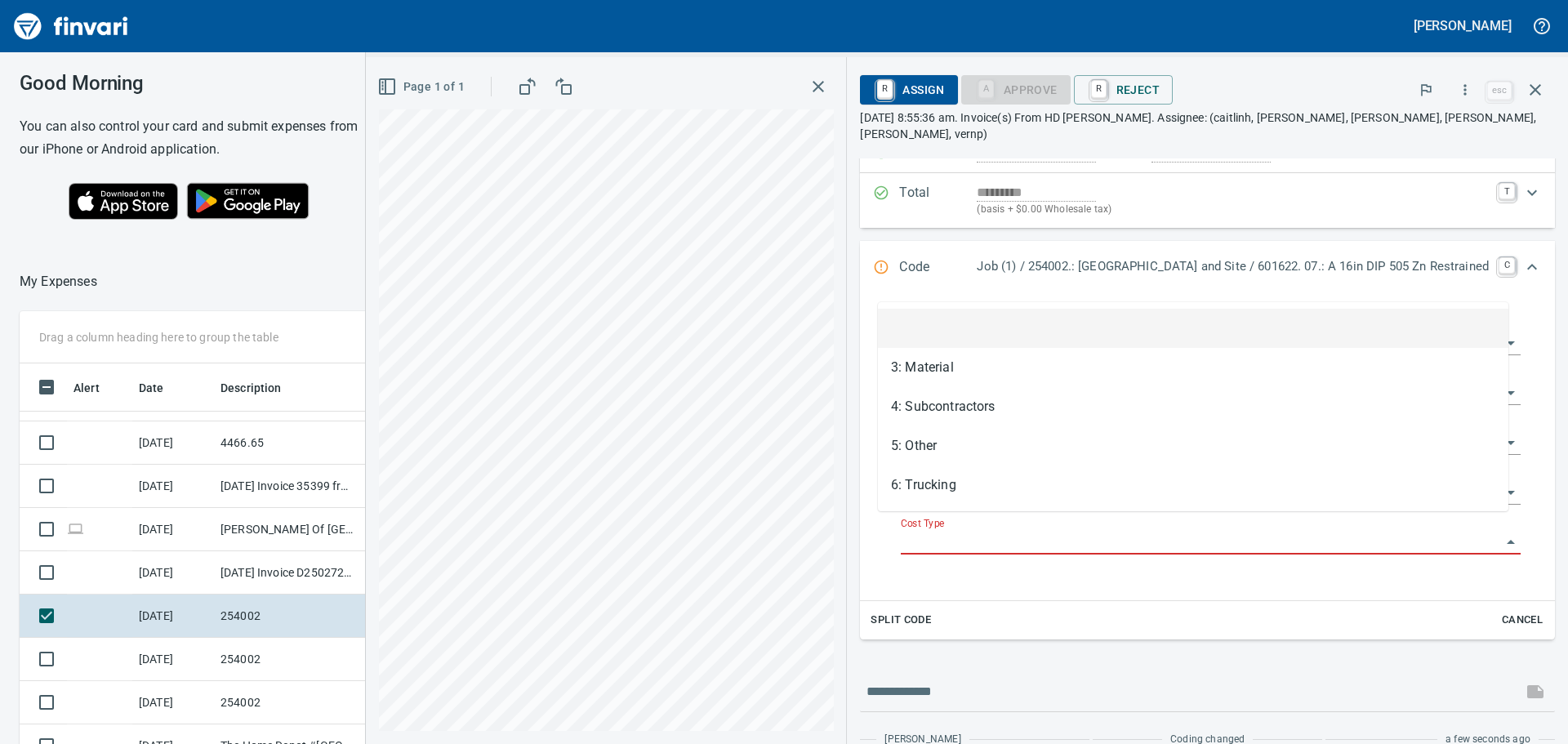
click at [1165, 532] on input "Cost Type" at bounding box center [1201, 542] width 600 height 23
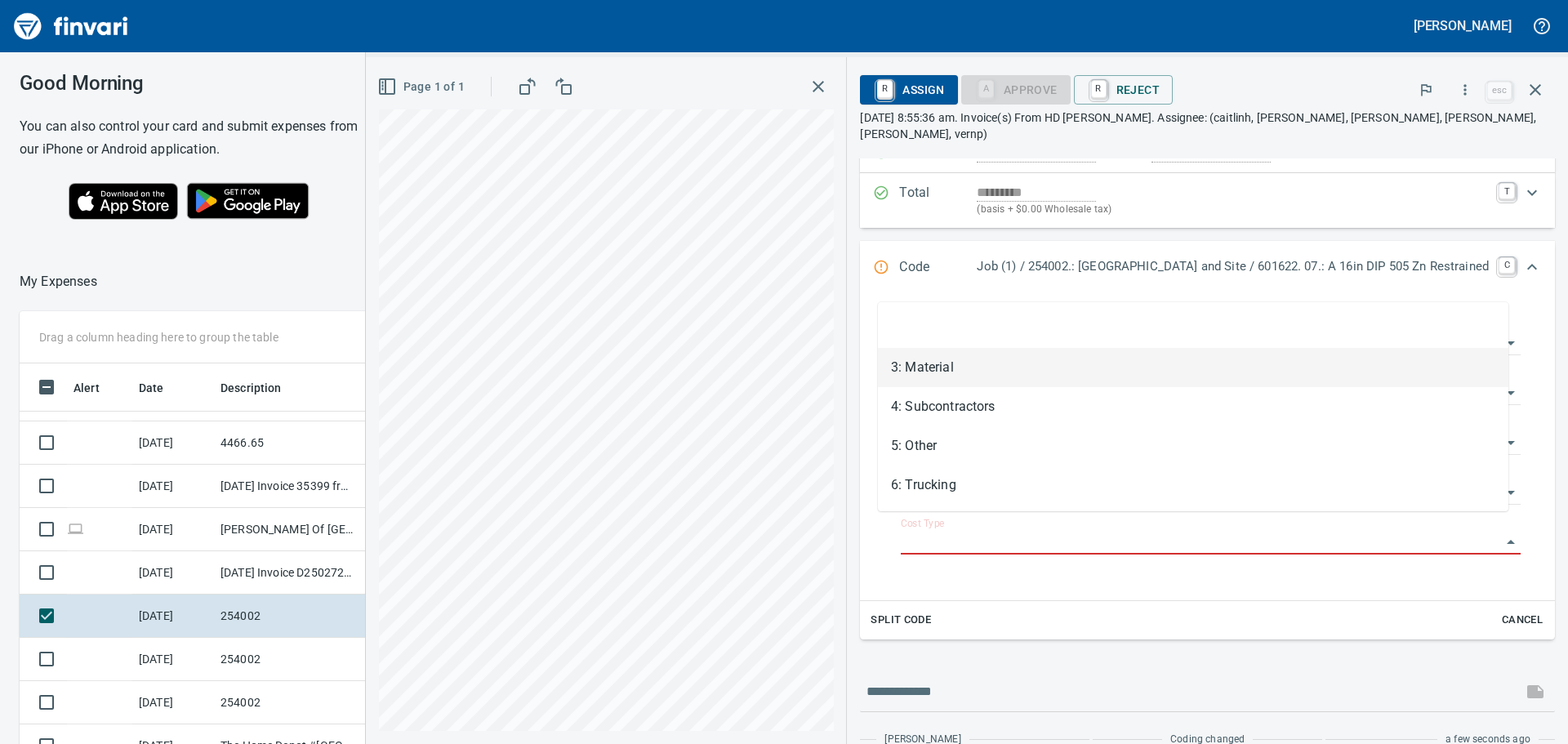
click at [931, 377] on li "3: Material" at bounding box center [1193, 367] width 630 height 39
type input "**********"
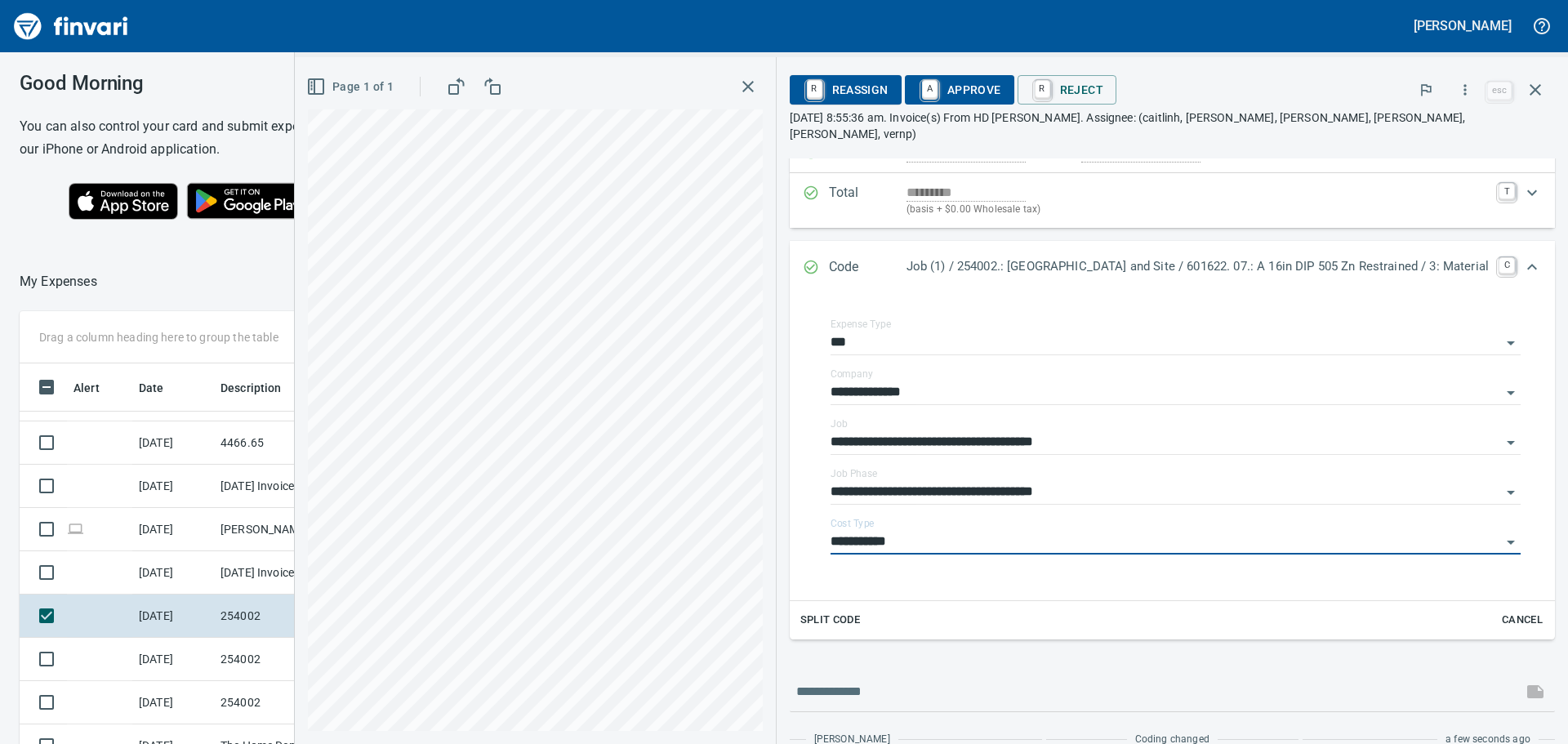
click at [949, 86] on span "A Approve" at bounding box center [959, 90] width 83 height 27
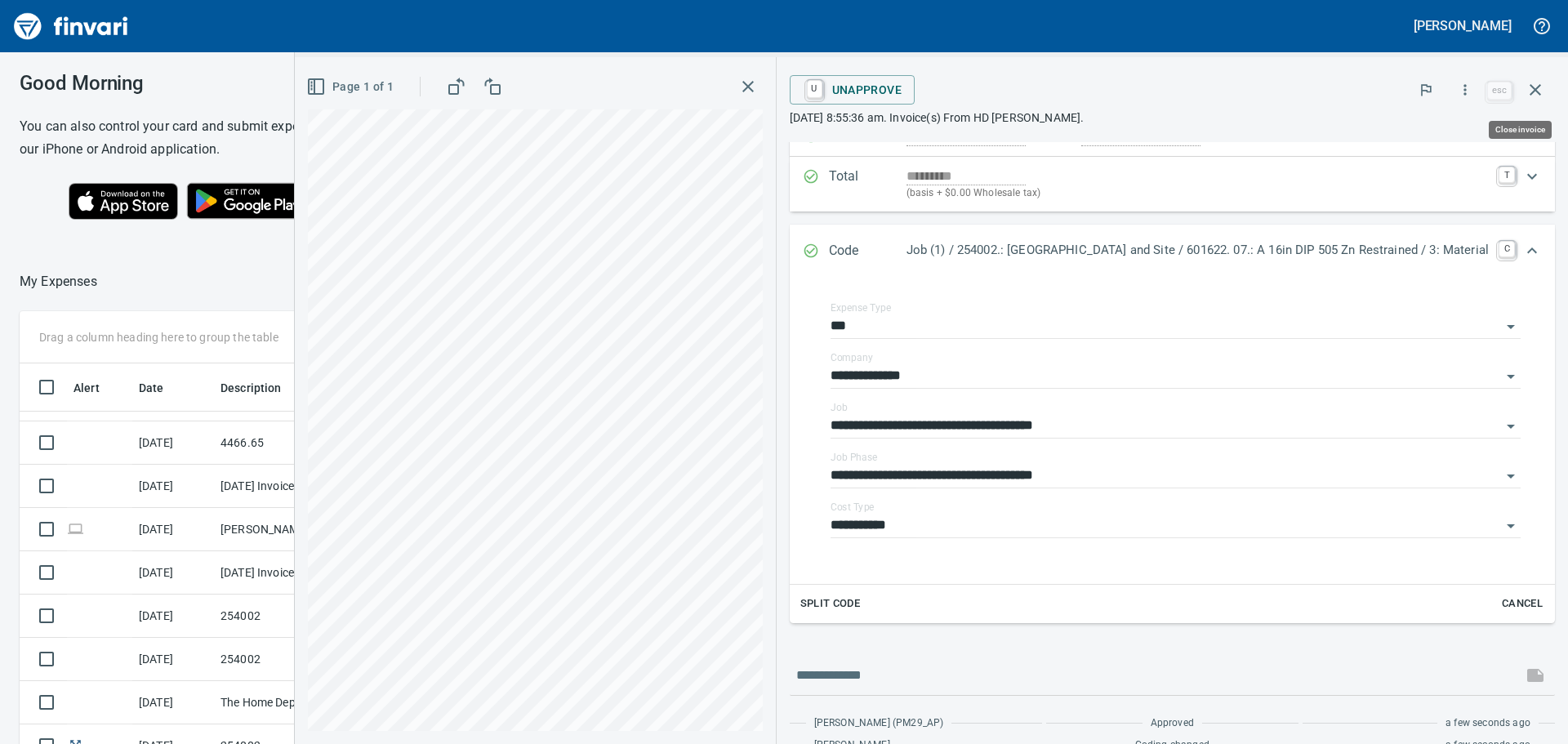
click at [1535, 89] on icon "button" at bounding box center [1536, 90] width 12 height 12
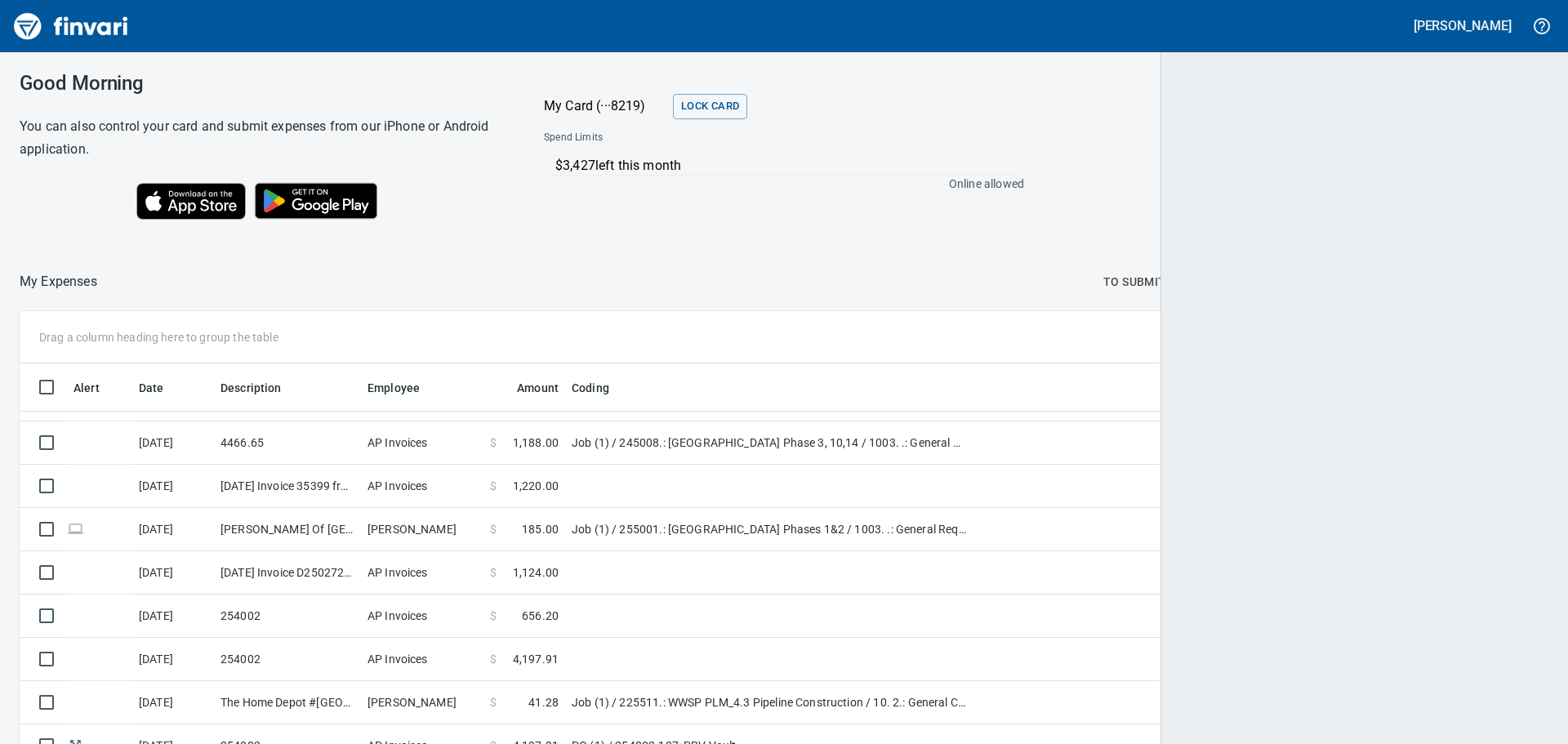
scroll to position [552, 1489]
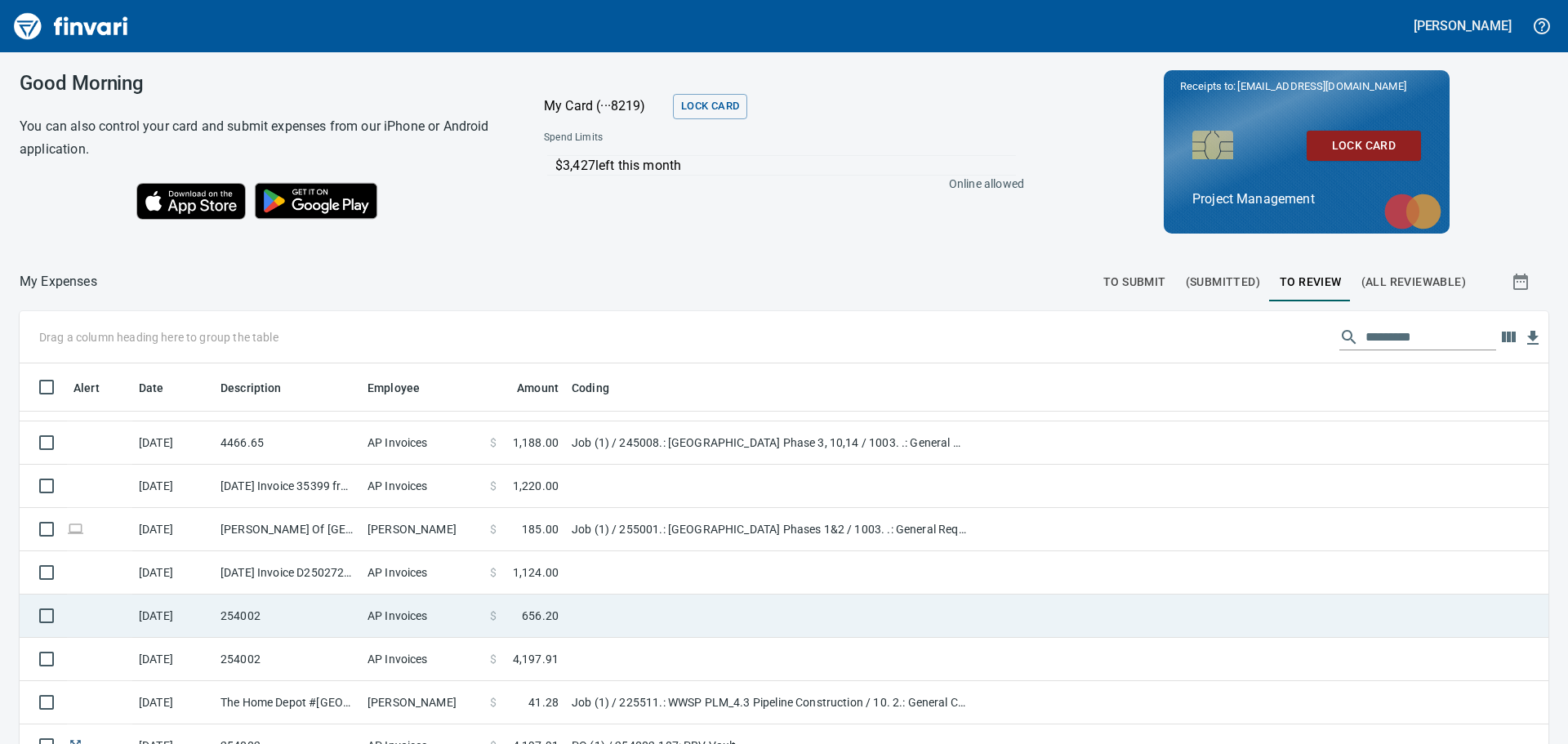
click at [416, 613] on td "AP Invoices" at bounding box center [422, 616] width 123 height 43
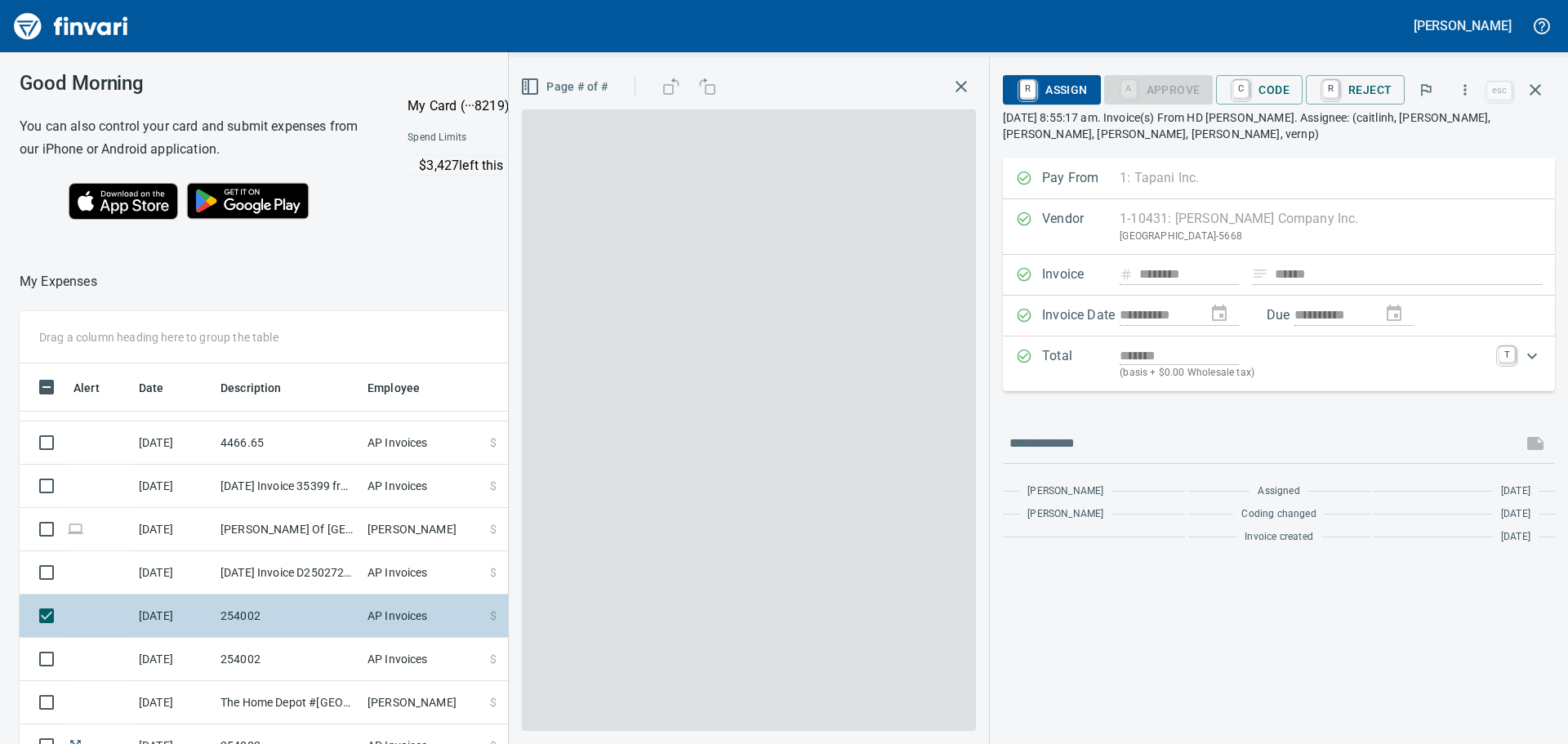
scroll to position [552, 1084]
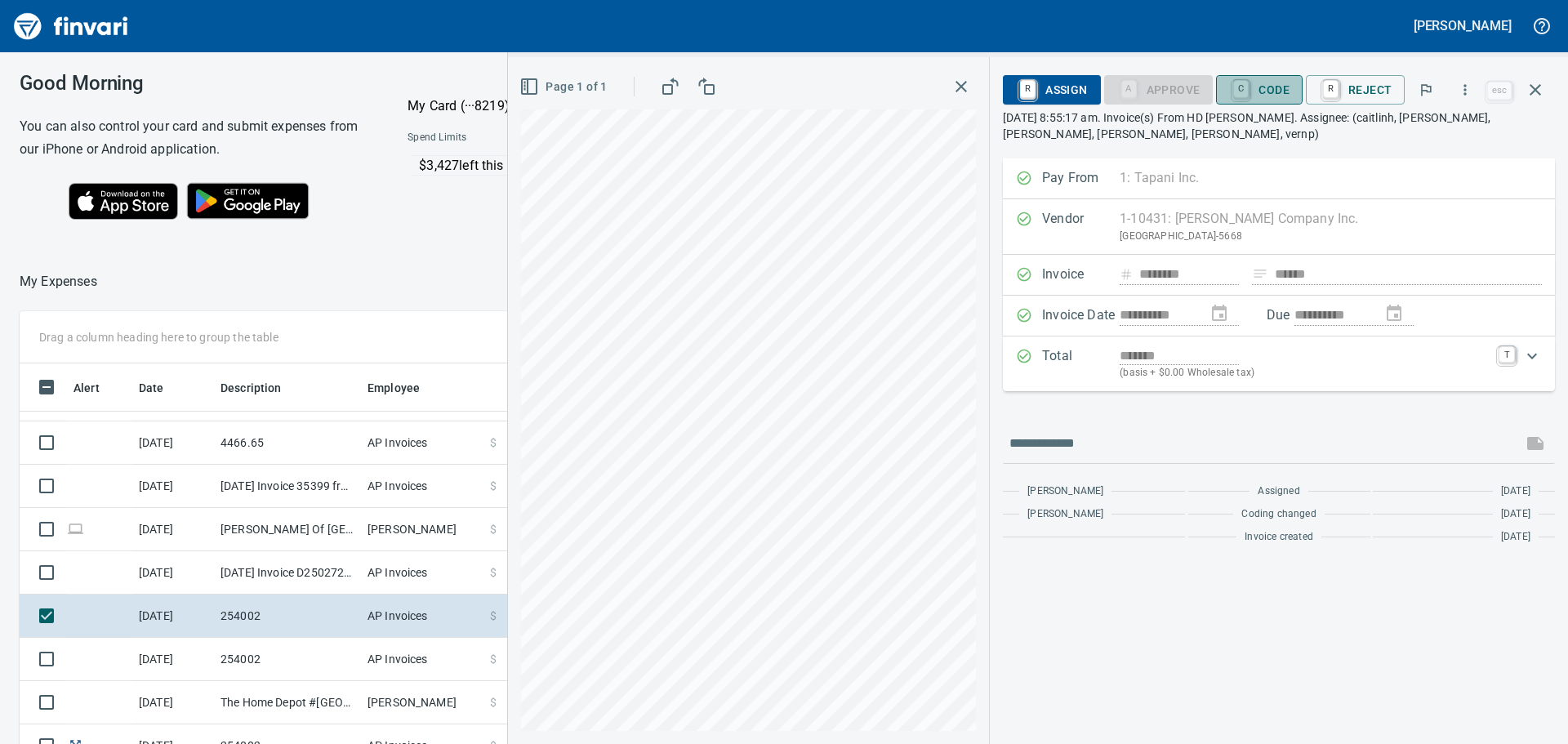
click at [1271, 79] on span "C Code" at bounding box center [1259, 90] width 61 height 27
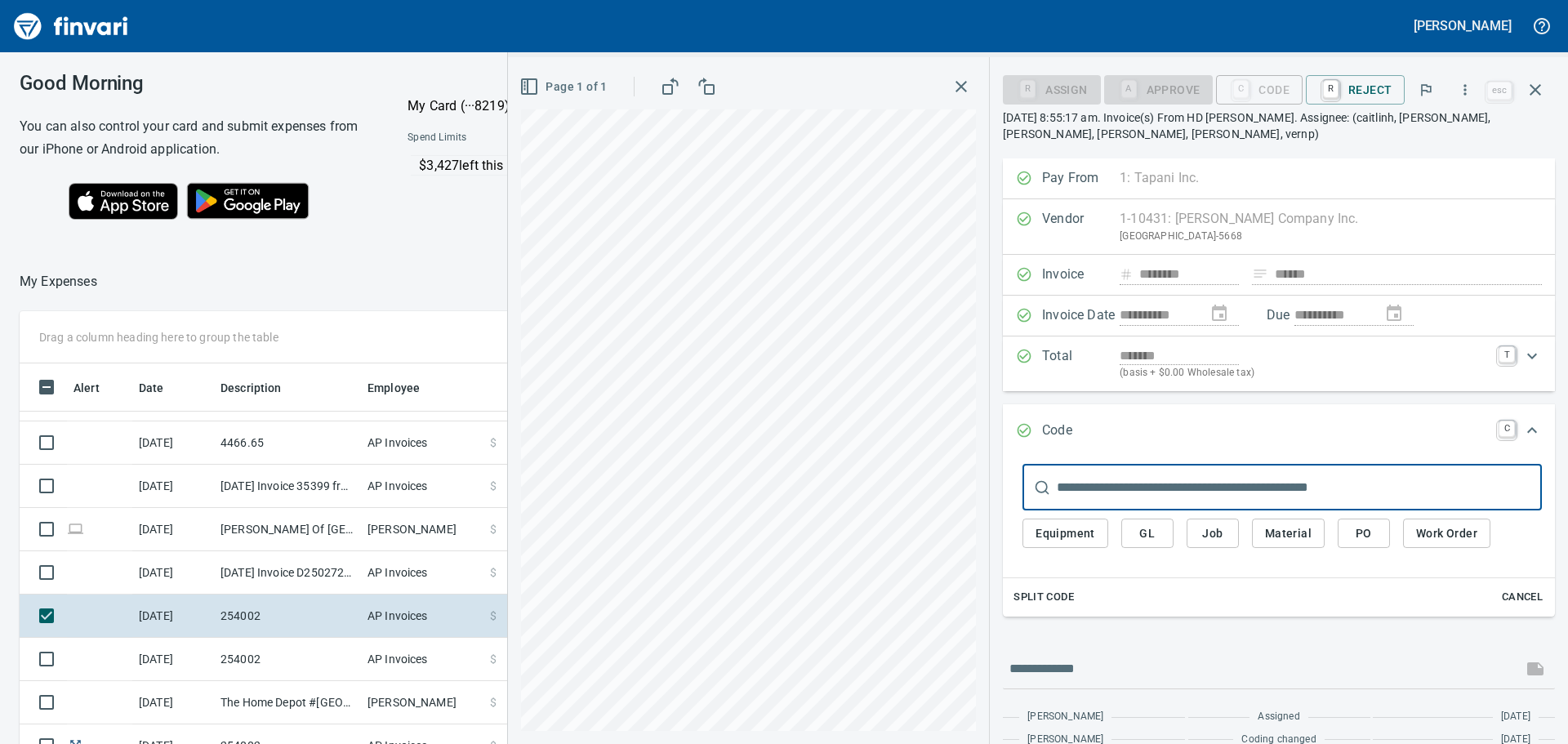
click at [1177, 496] on input "text" at bounding box center [1299, 487] width 485 height 46
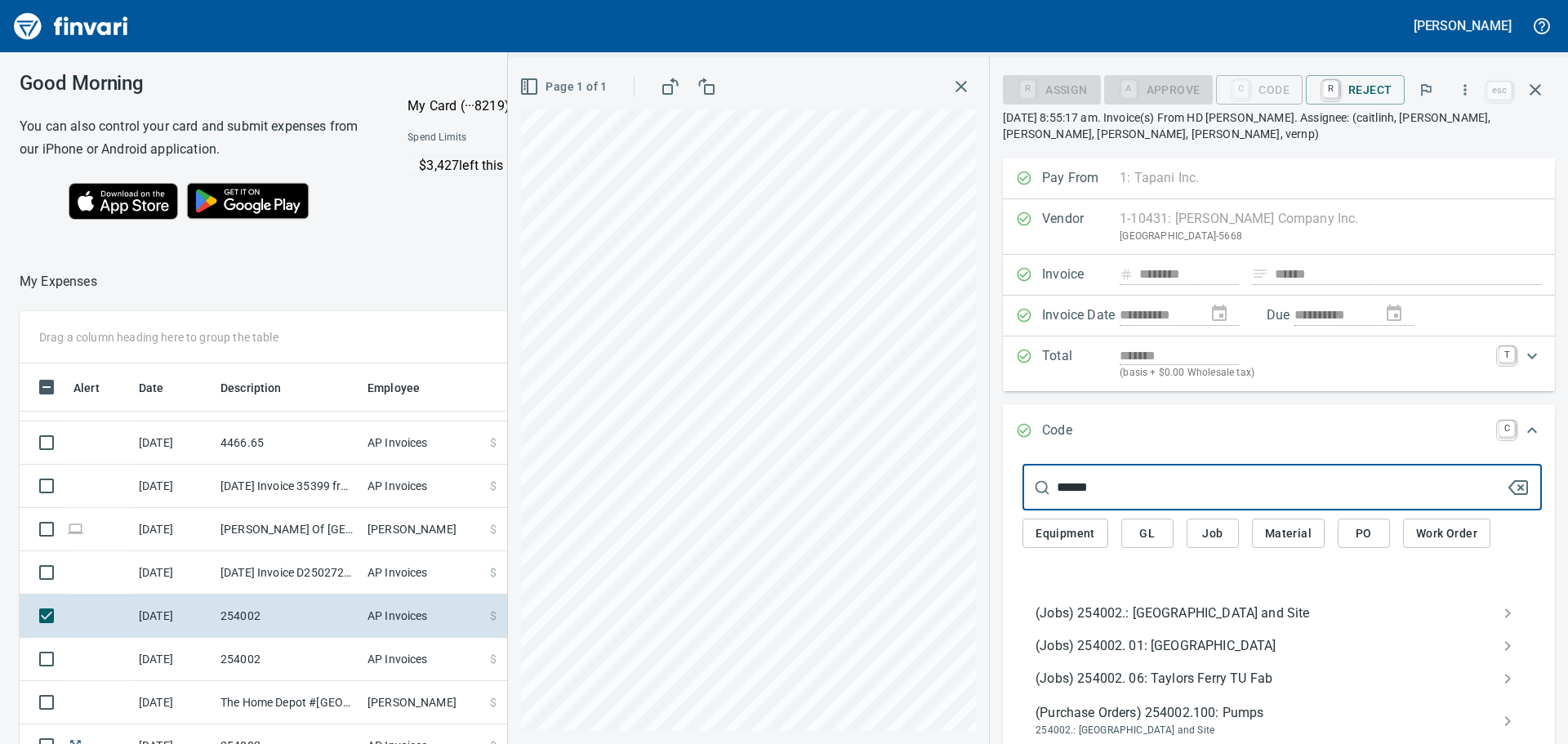
type input "******"
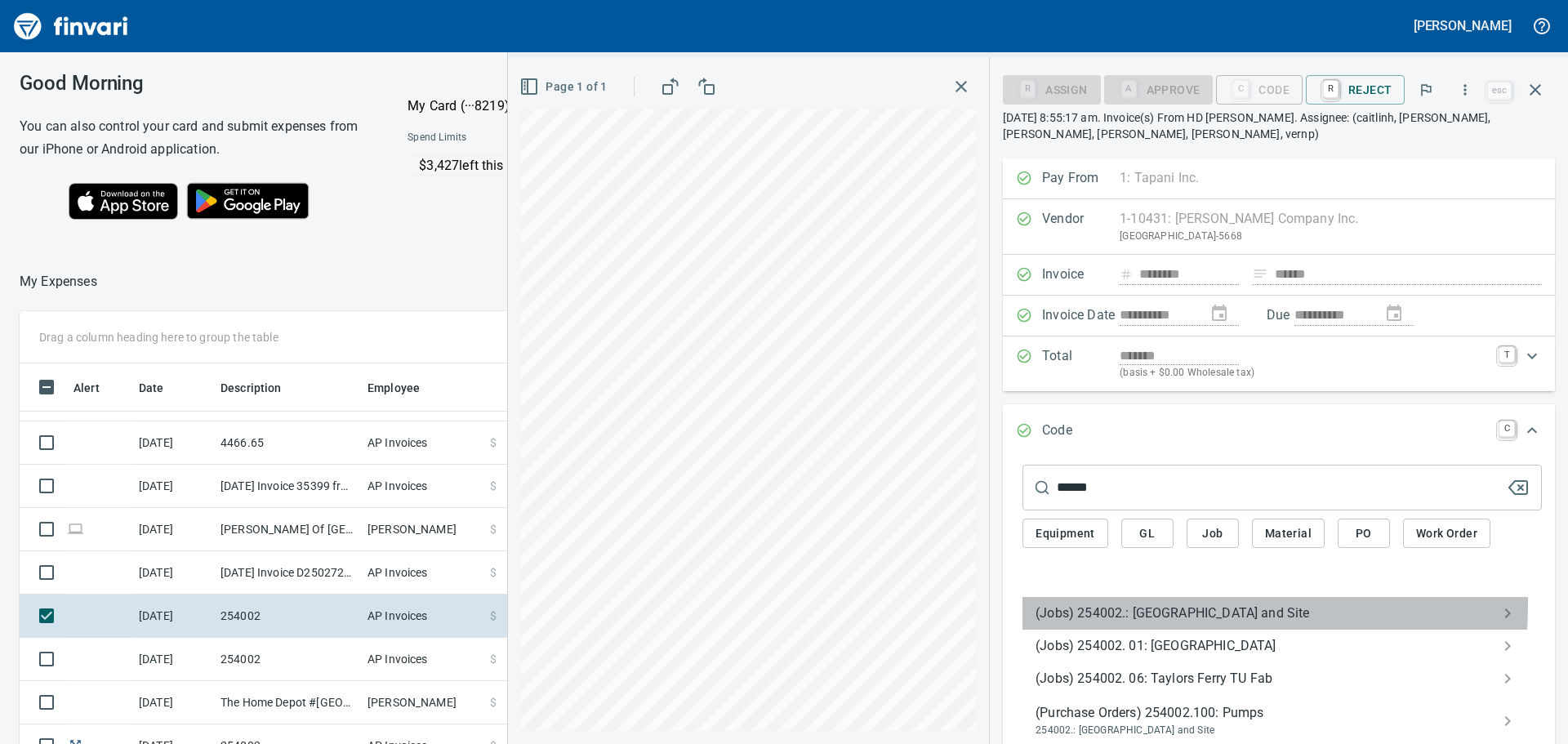
click at [1124, 604] on span "(Jobs) 254002.: [GEOGRAPHIC_DATA] and Site" at bounding box center [1269, 614] width 467 height 20
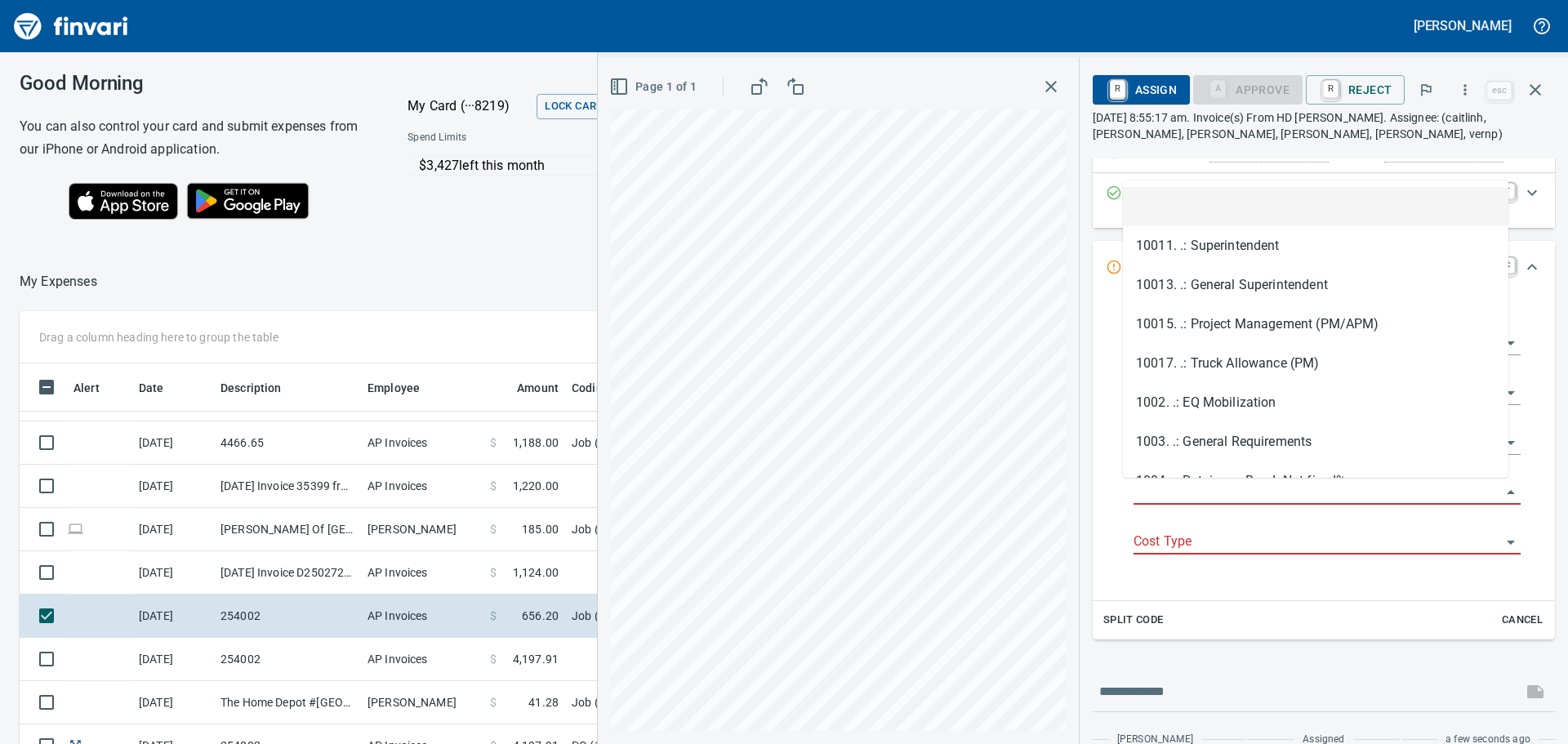
click at [1191, 496] on input "Job Phase" at bounding box center [1317, 493] width 367 height 23
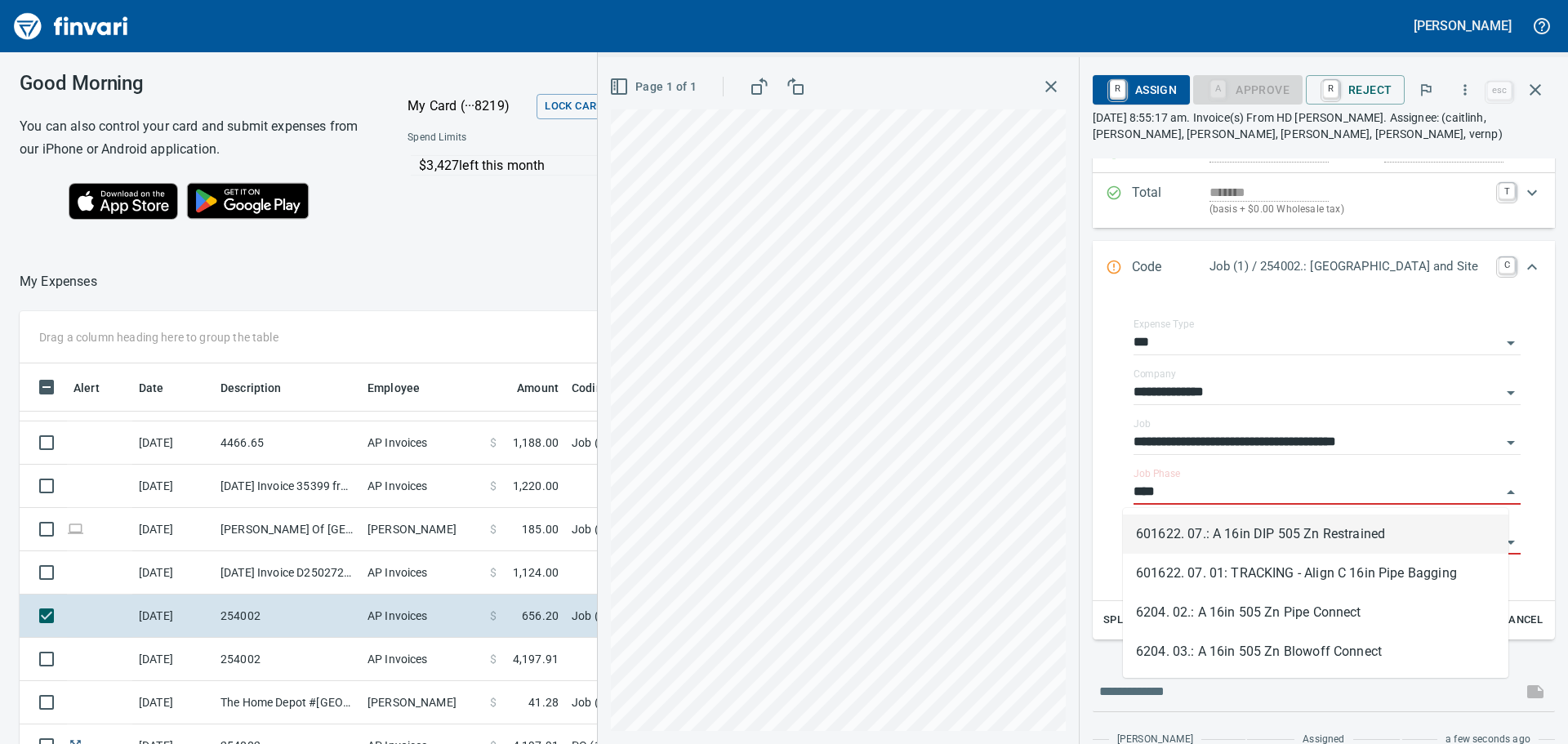
click at [1234, 536] on li "601622. 07.: A 16in DIP 505 Zn Restrained" at bounding box center [1315, 533] width 386 height 39
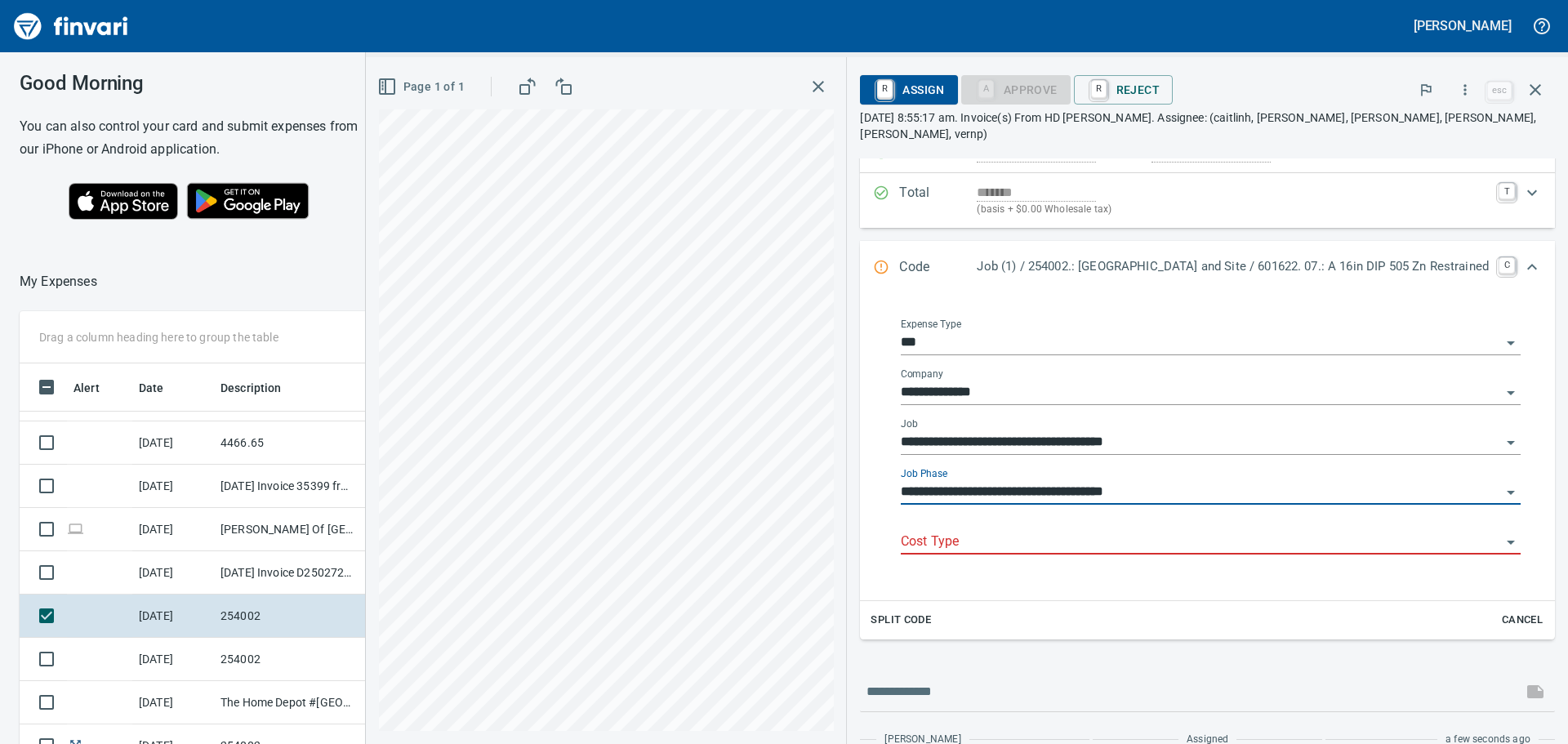
type input "**********"
click at [1231, 531] on input "Cost Type" at bounding box center [1201, 542] width 600 height 23
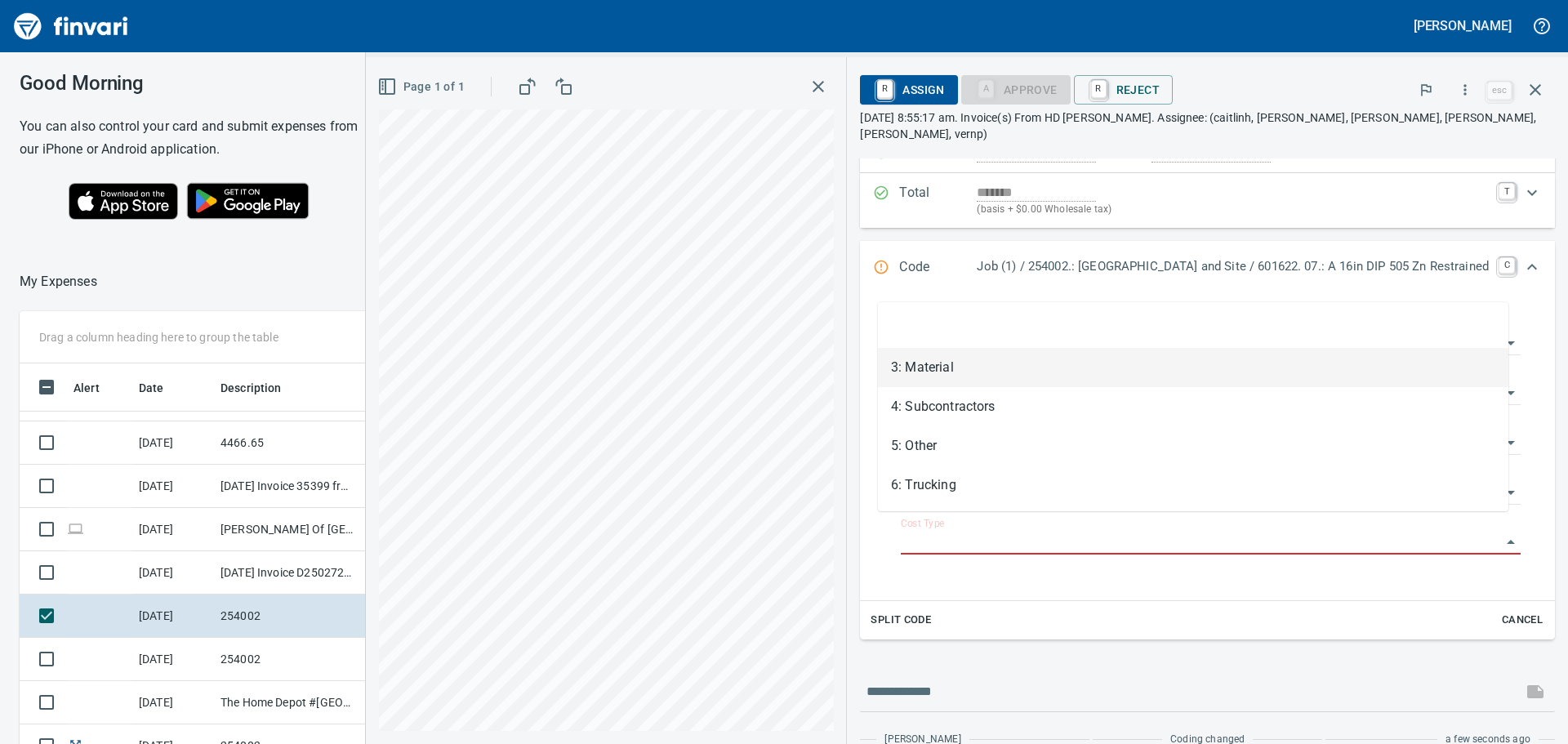
click at [943, 375] on li "3: Material" at bounding box center [1193, 367] width 630 height 39
type input "**********"
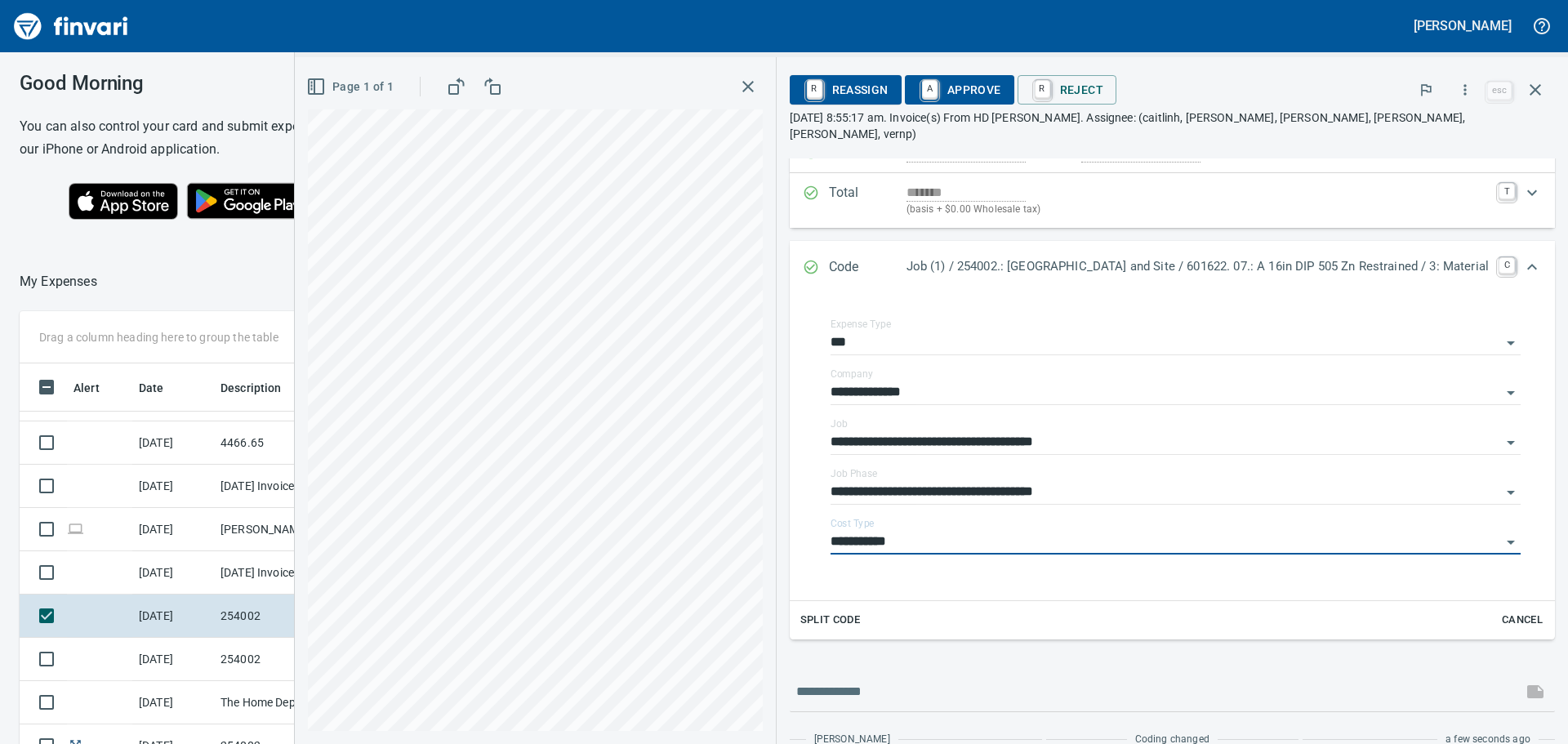
click at [934, 84] on span "A Approve" at bounding box center [959, 90] width 83 height 27
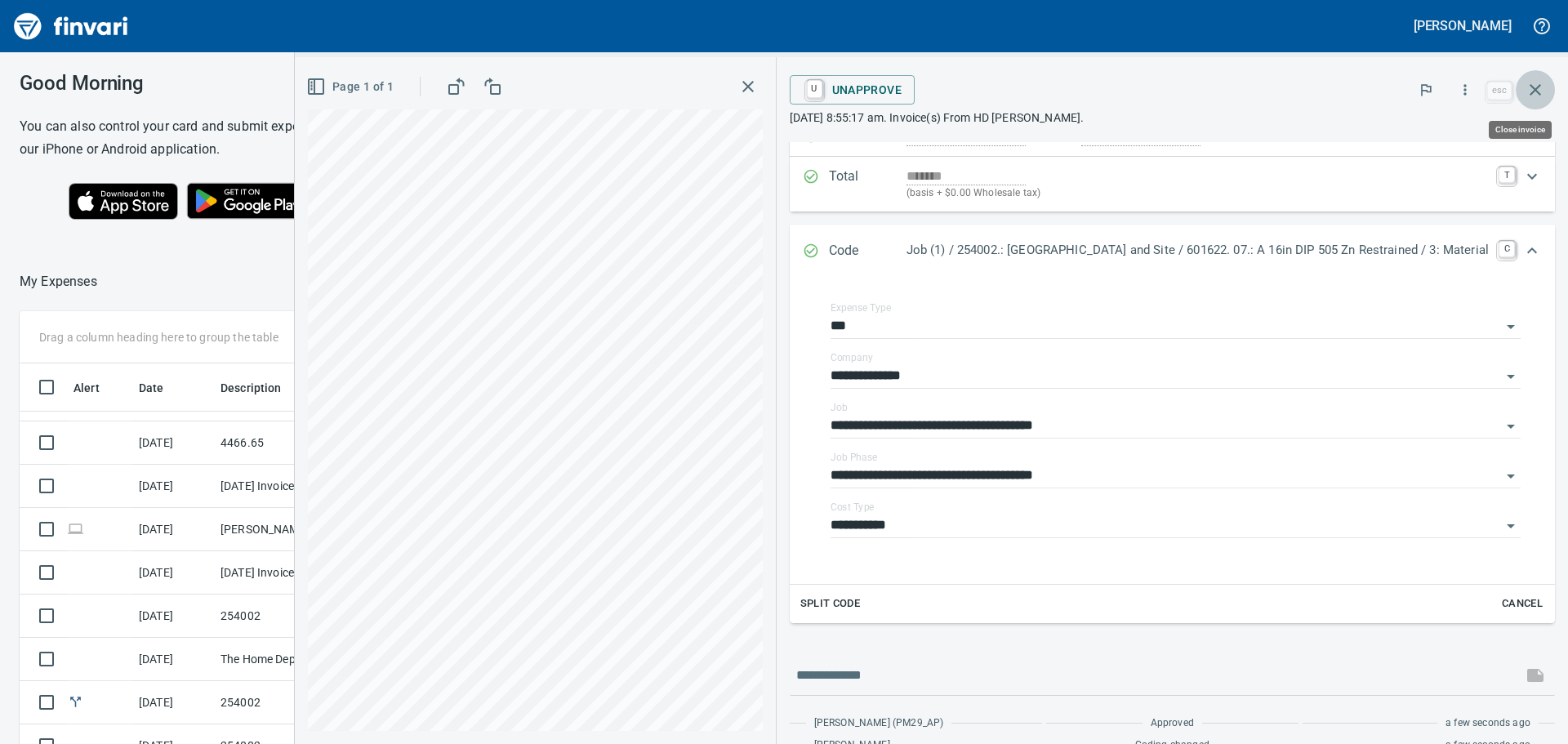
drag, startPoint x: 1539, startPoint y: 80, endPoint x: 1502, endPoint y: 111, distance: 48.3
click at [1539, 80] on button "button" at bounding box center [1535, 90] width 39 height 39
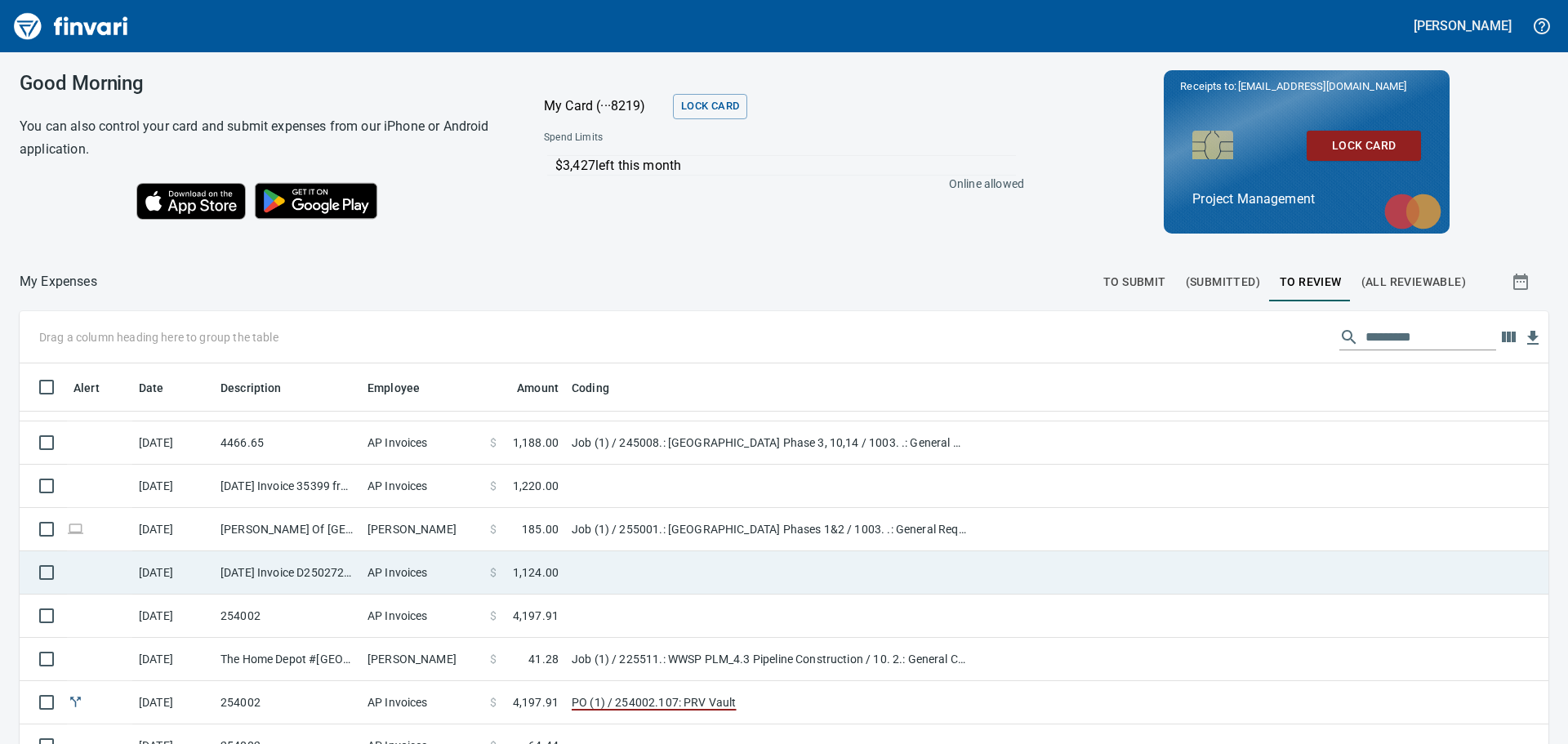
scroll to position [245, 0]
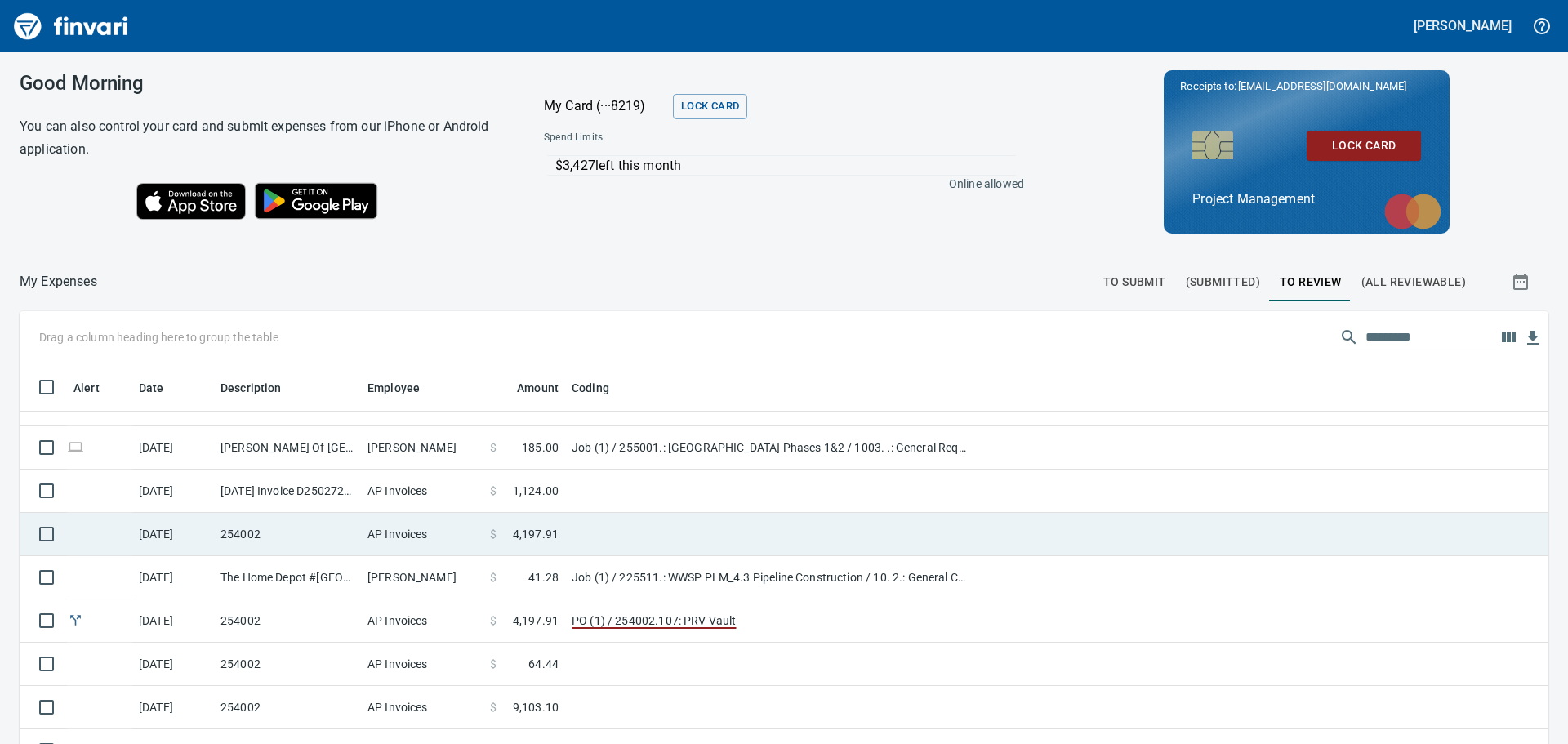
click at [467, 526] on td "AP Invoices" at bounding box center [422, 534] width 123 height 43
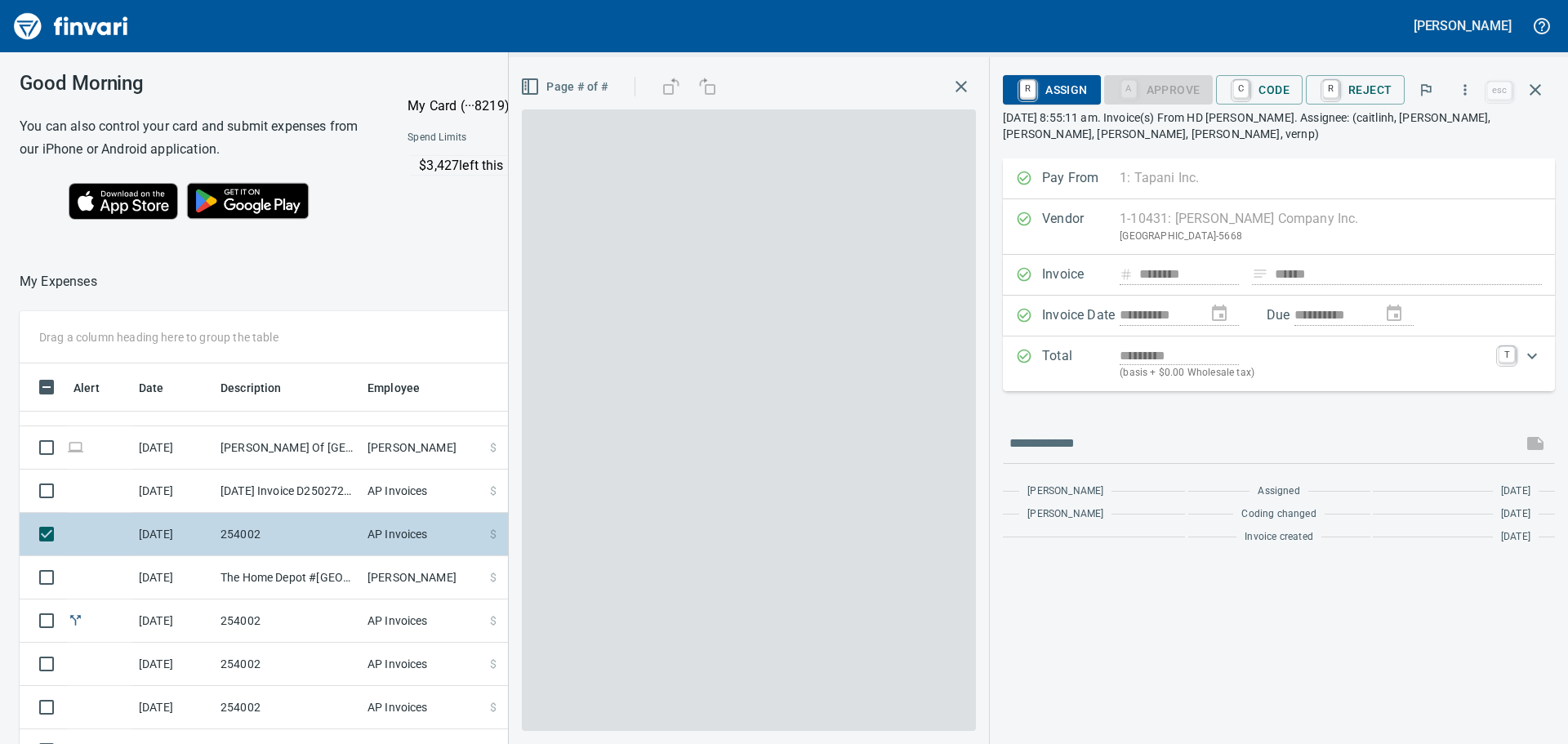
scroll to position [552, 1084]
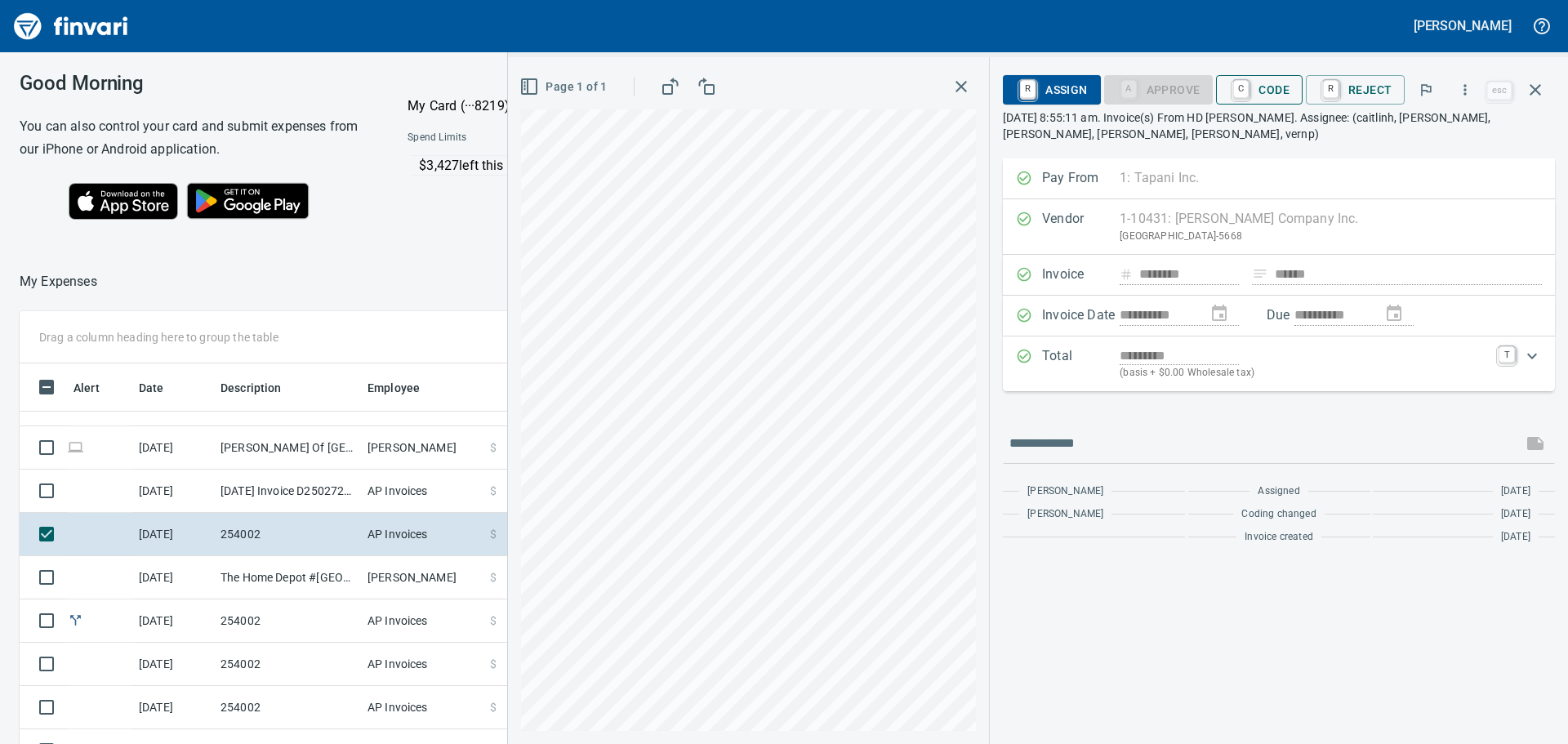
click at [1278, 85] on span "C Code" at bounding box center [1259, 90] width 61 height 27
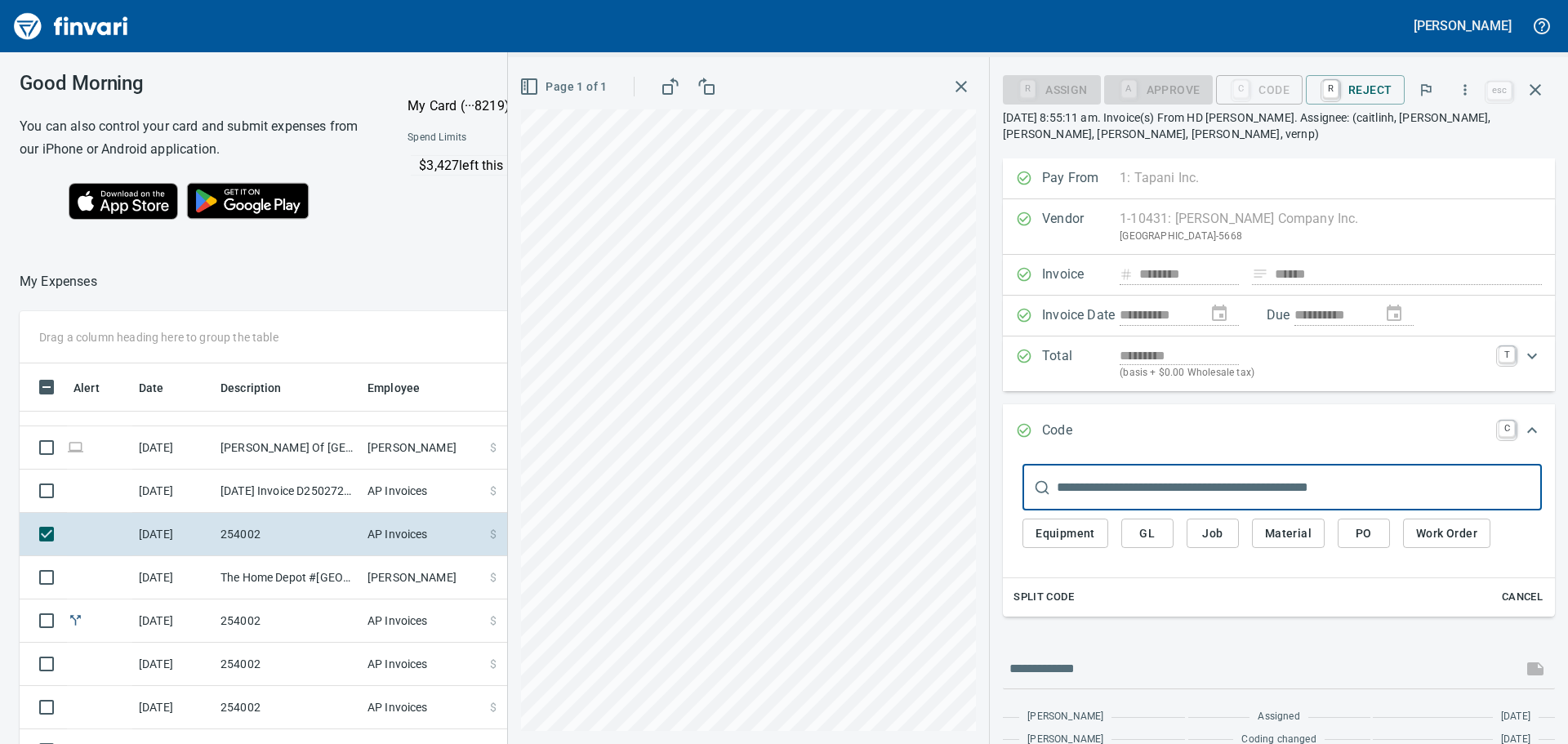
click at [1154, 486] on input "text" at bounding box center [1299, 487] width 485 height 46
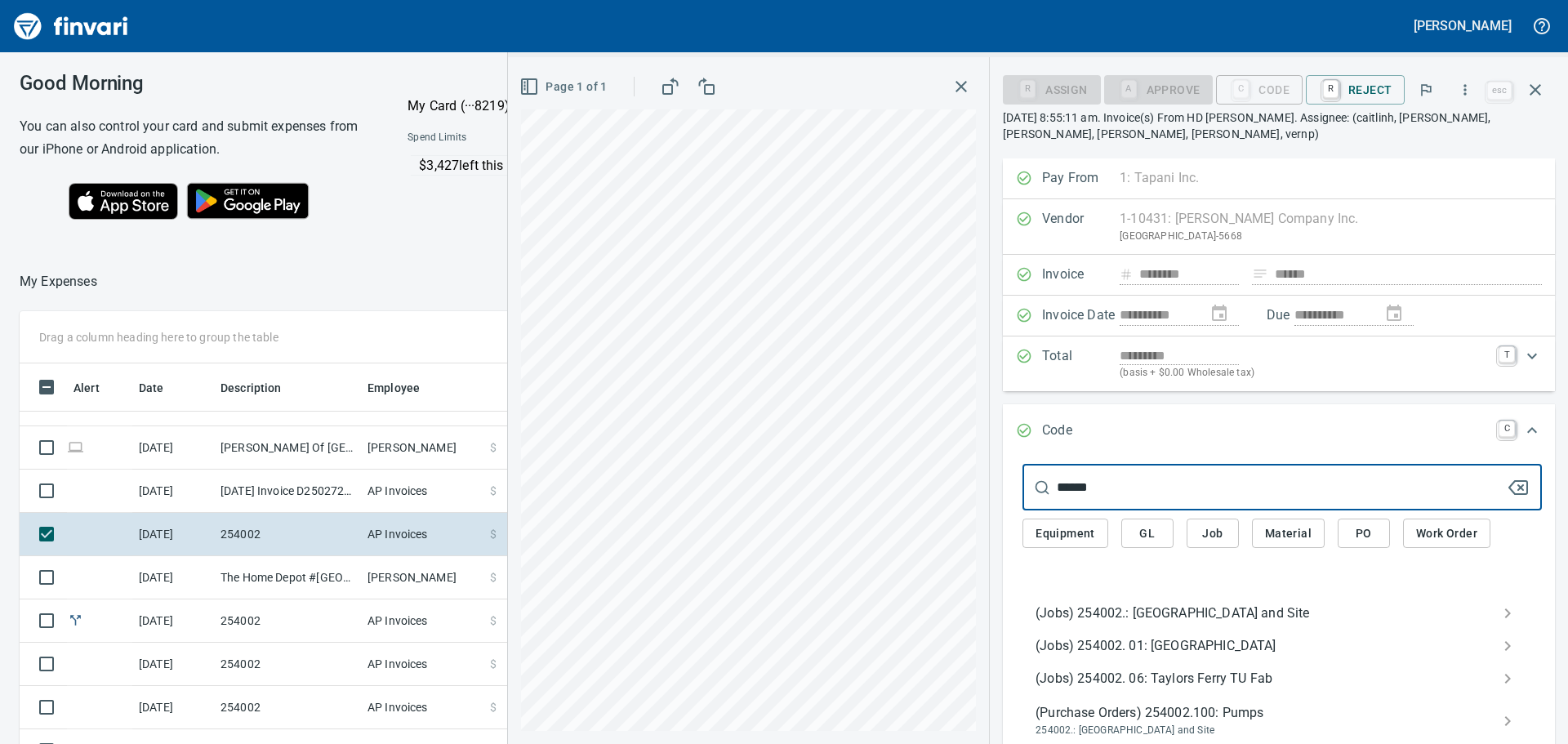
type input "******"
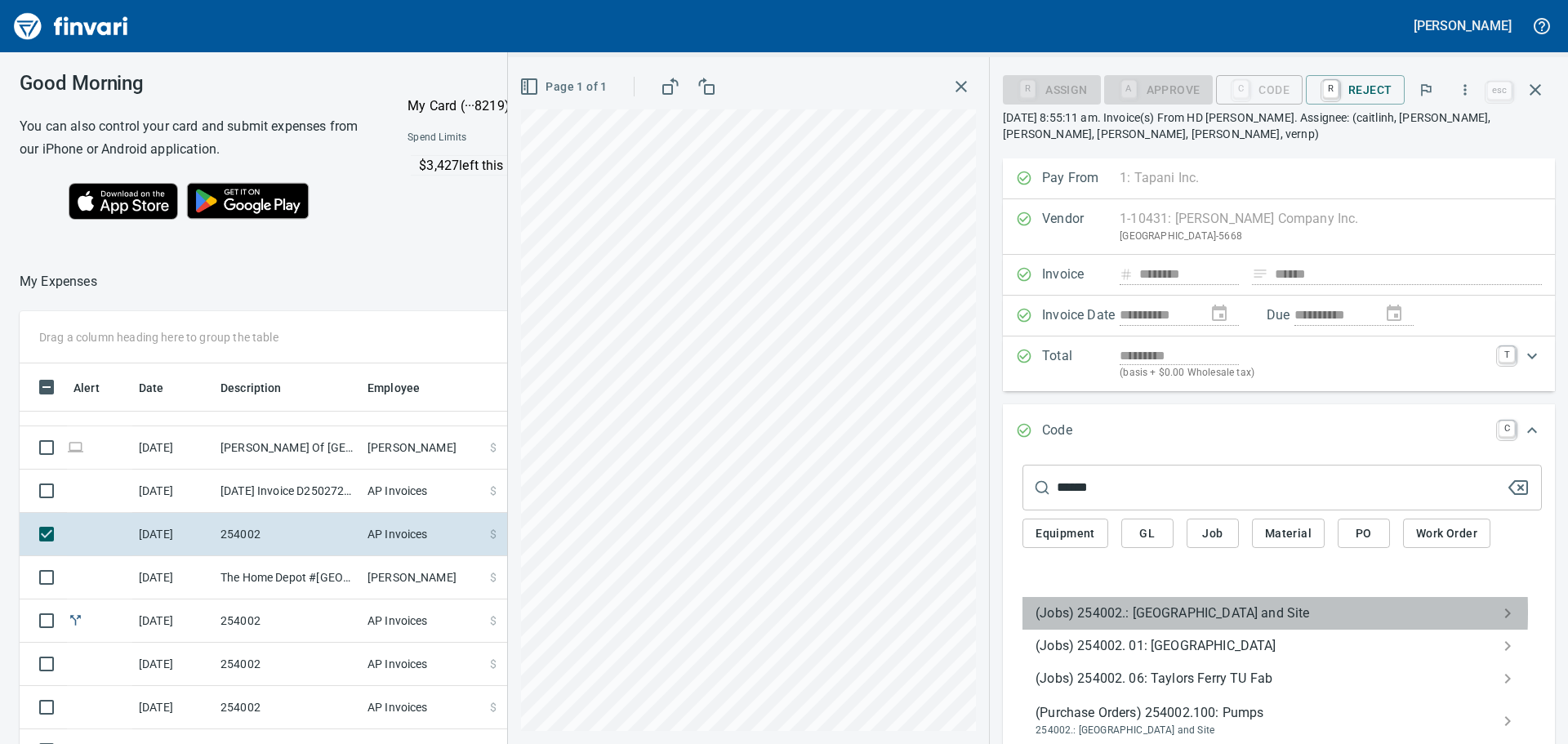
click at [1083, 612] on span "(Jobs) 254002.: [GEOGRAPHIC_DATA] and Site" at bounding box center [1269, 614] width 467 height 20
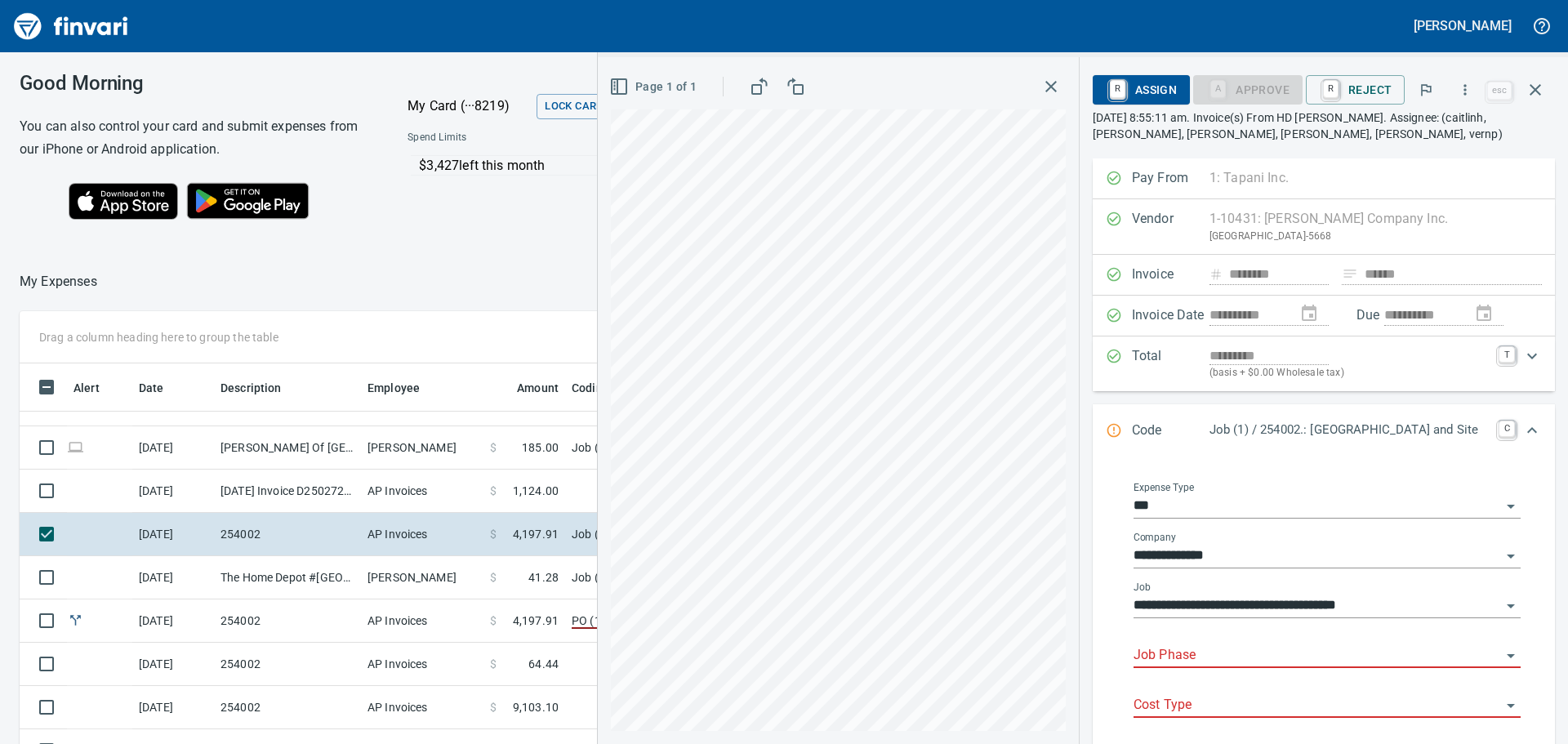
click at [1236, 647] on input "Job Phase" at bounding box center [1317, 656] width 367 height 23
type input "*"
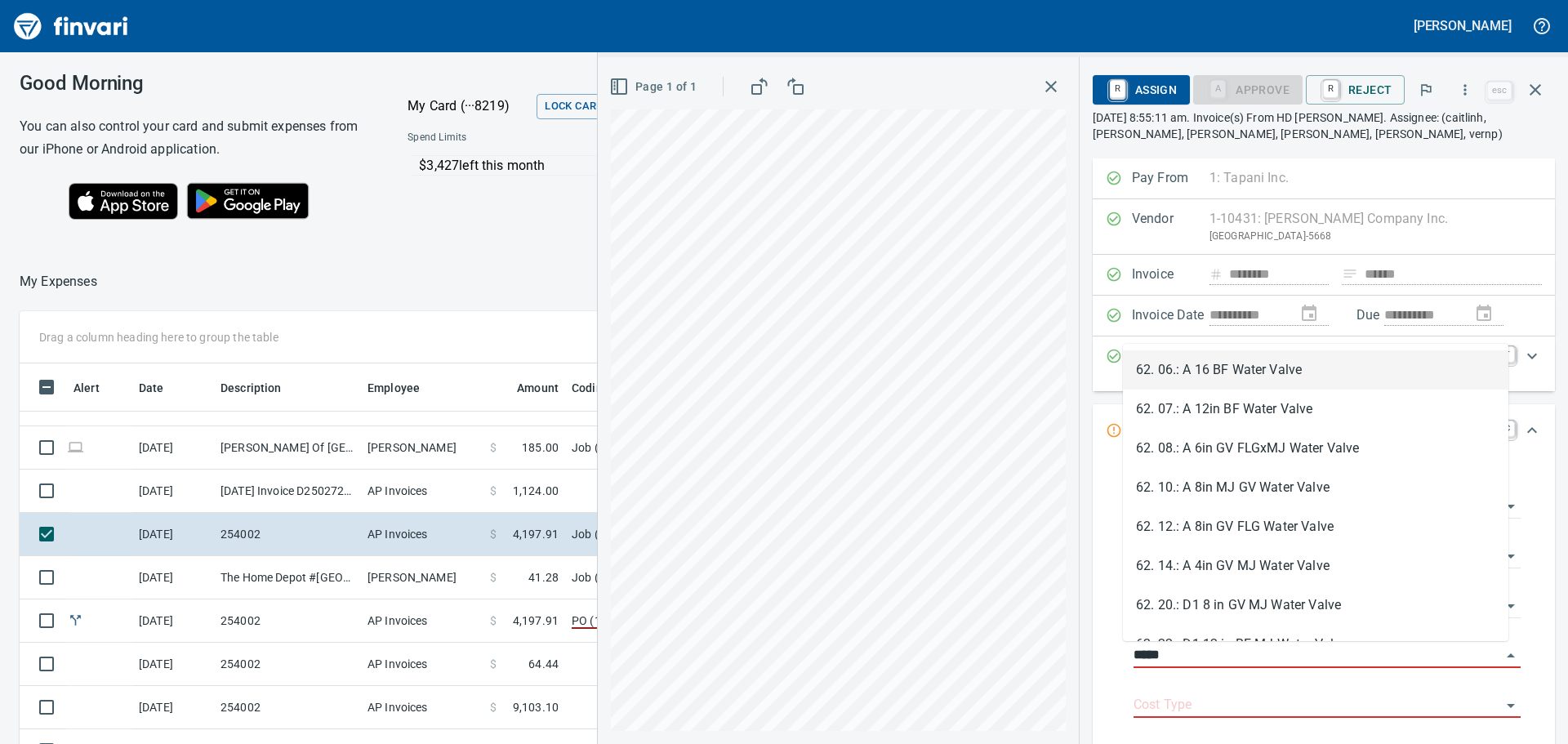
click at [1278, 371] on li "62. 06.: A 16 BF Water Valve" at bounding box center [1315, 369] width 386 height 39
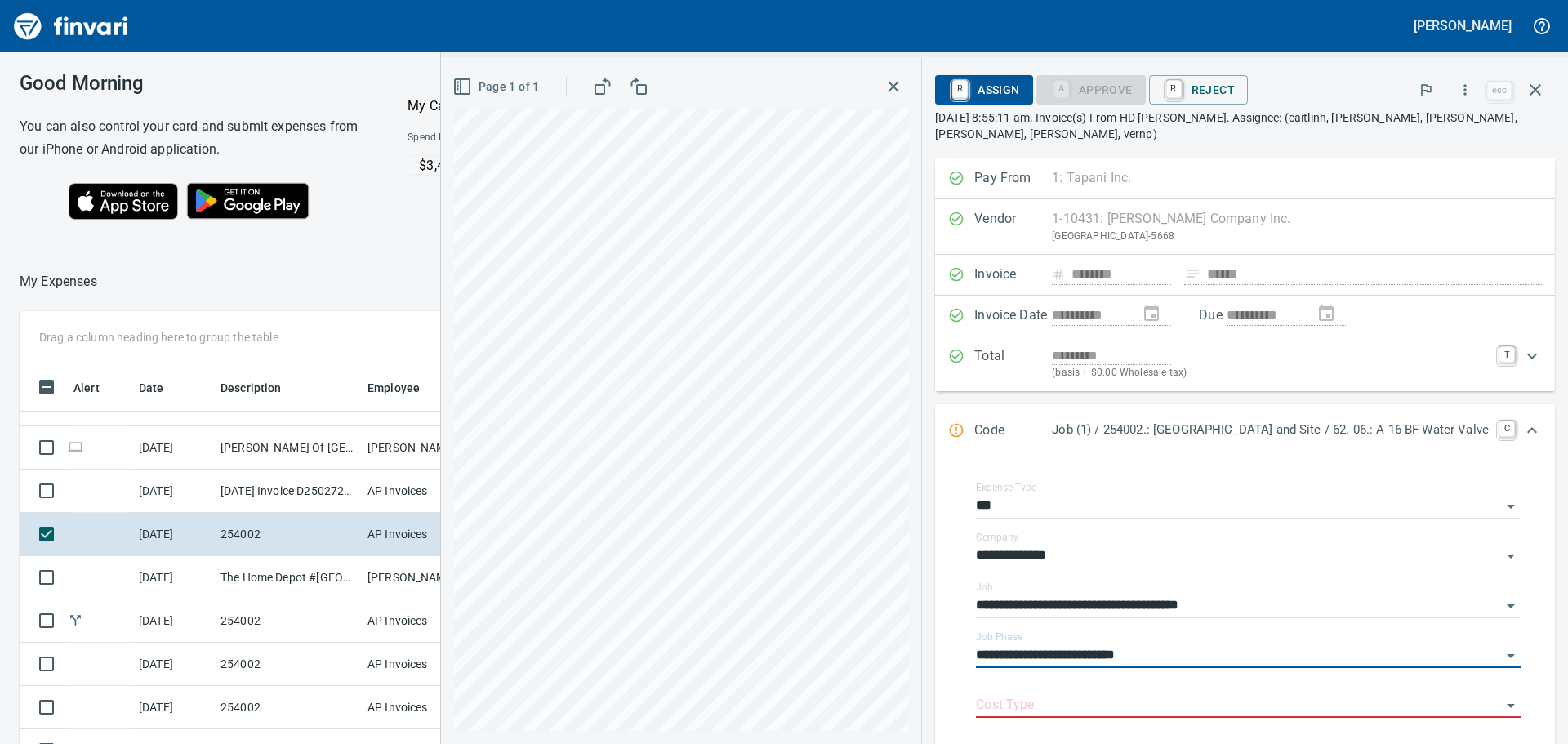
type input "**********"
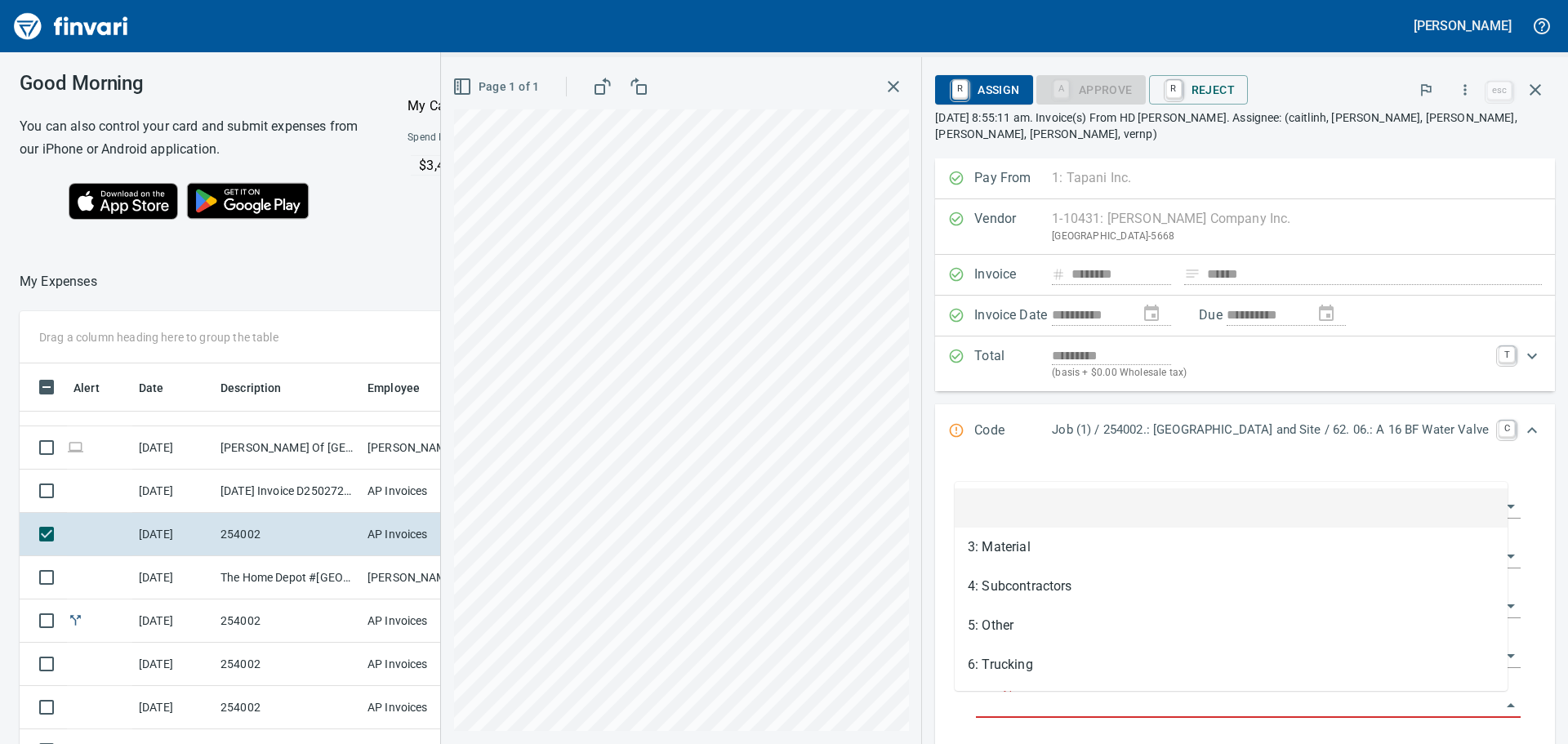
click at [1103, 703] on input "Cost Type" at bounding box center [1238, 706] width 525 height 23
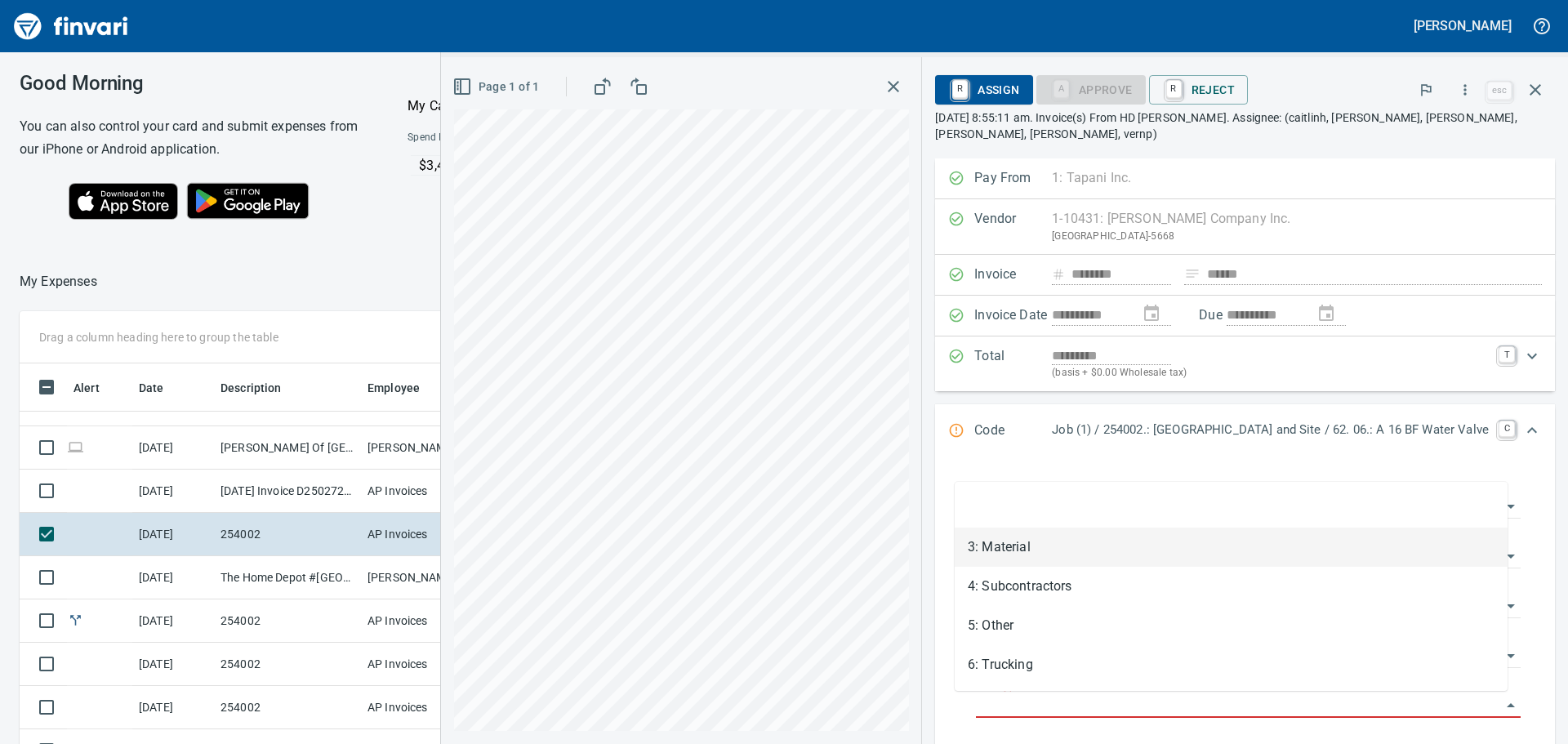
click at [1050, 544] on li "3: Material" at bounding box center [1231, 547] width 553 height 39
type input "**********"
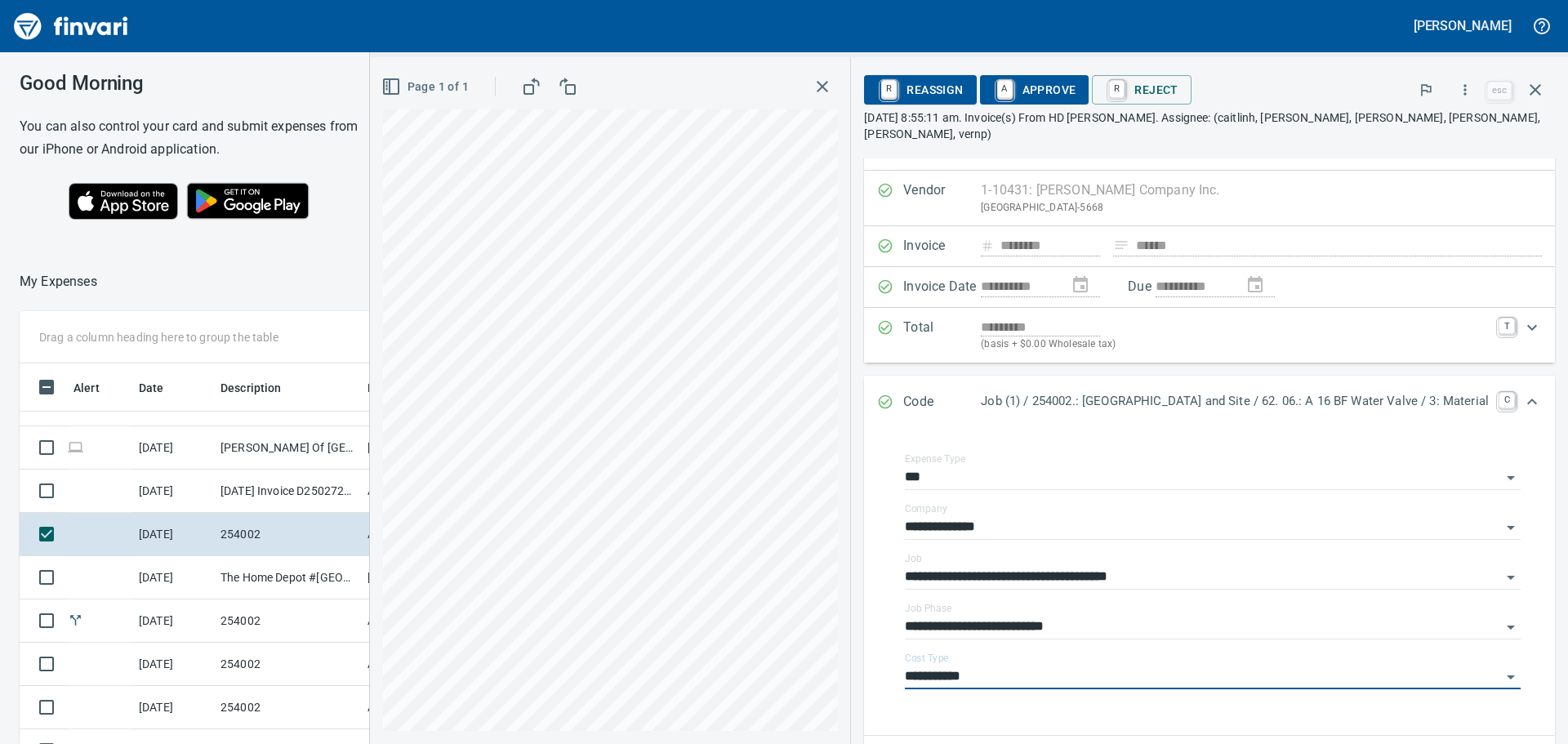
scroll to position [0, 0]
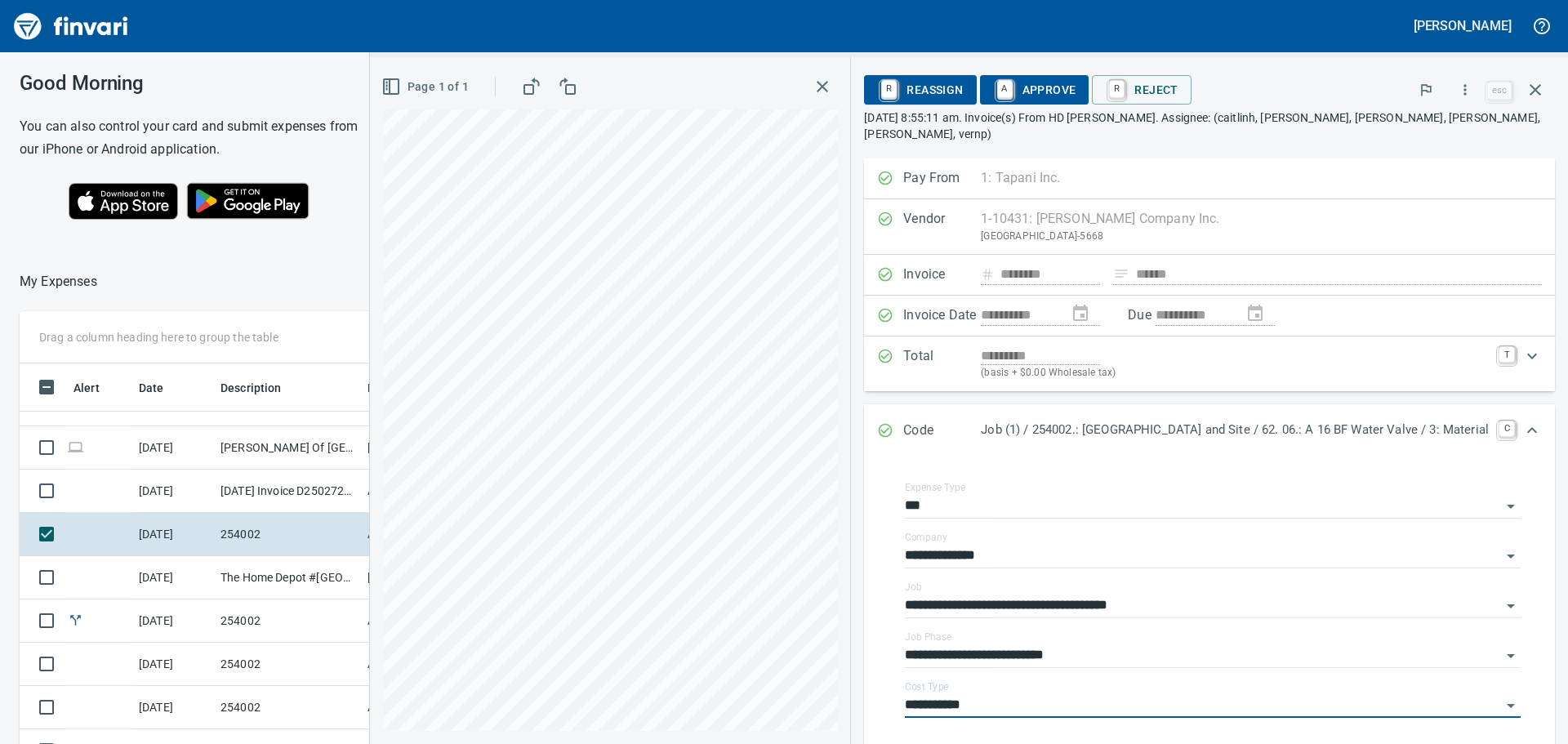
click at [1043, 84] on span "A Approve" at bounding box center [1035, 90] width 83 height 27
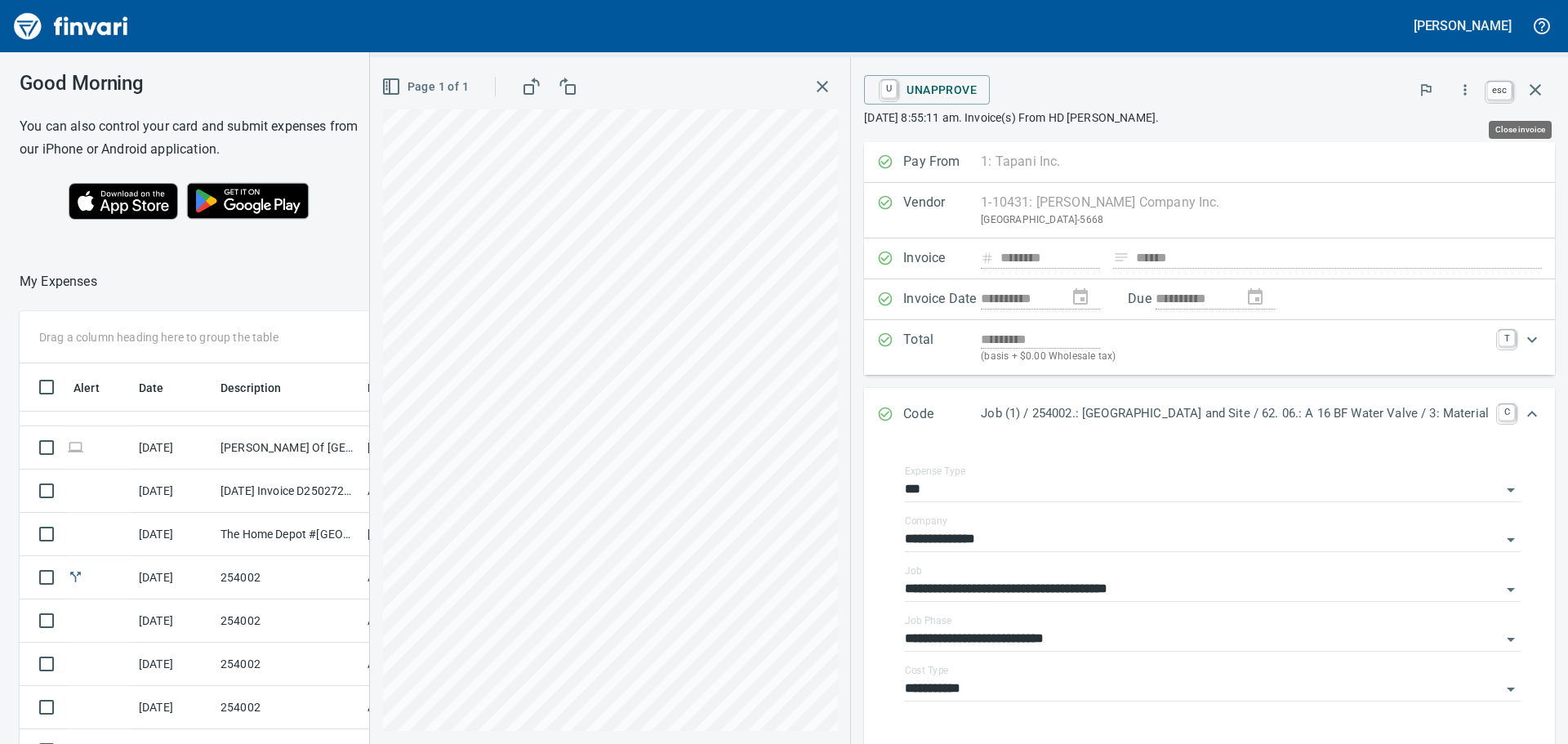
scroll to position [552, 1084]
click at [1532, 90] on icon "button" at bounding box center [1536, 90] width 20 height 20
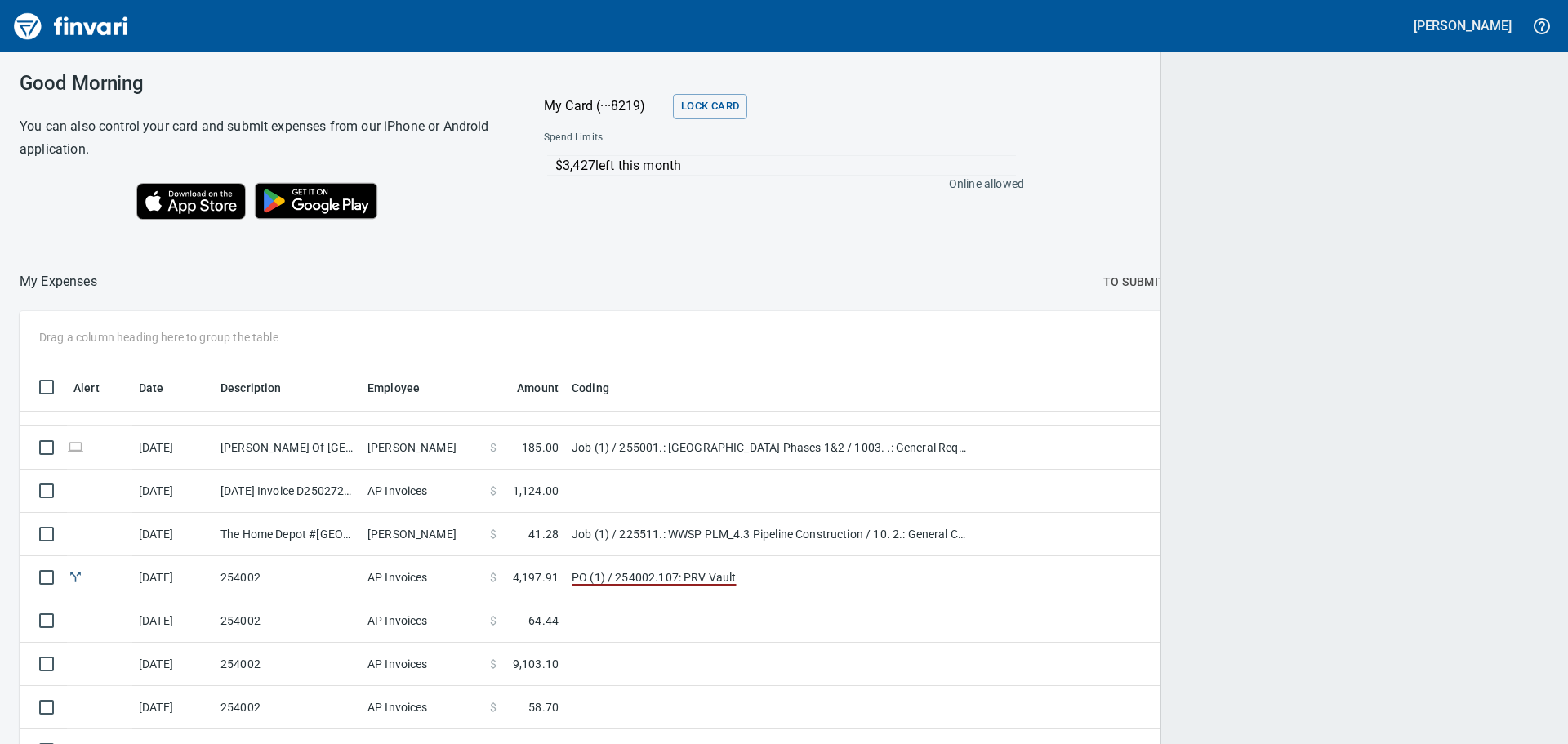
scroll to position [552, 1489]
